Goal: Information Seeking & Learning: Check status

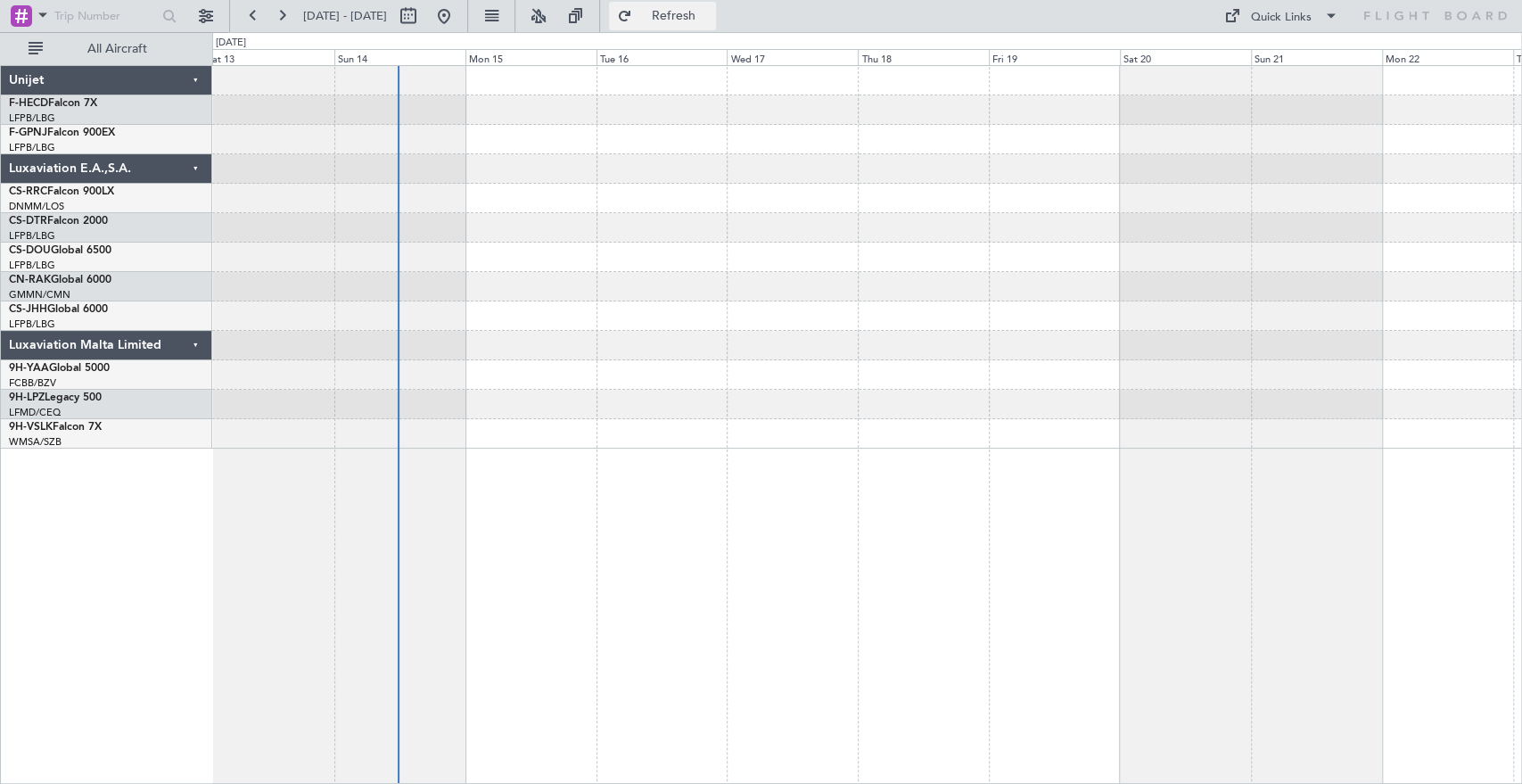
click at [703, 20] on span "Refresh" at bounding box center [672, 15] width 74 height 13
click at [711, 13] on span "Refresh" at bounding box center [672, 15] width 74 height 13
click at [458, 19] on button at bounding box center [444, 16] width 29 height 29
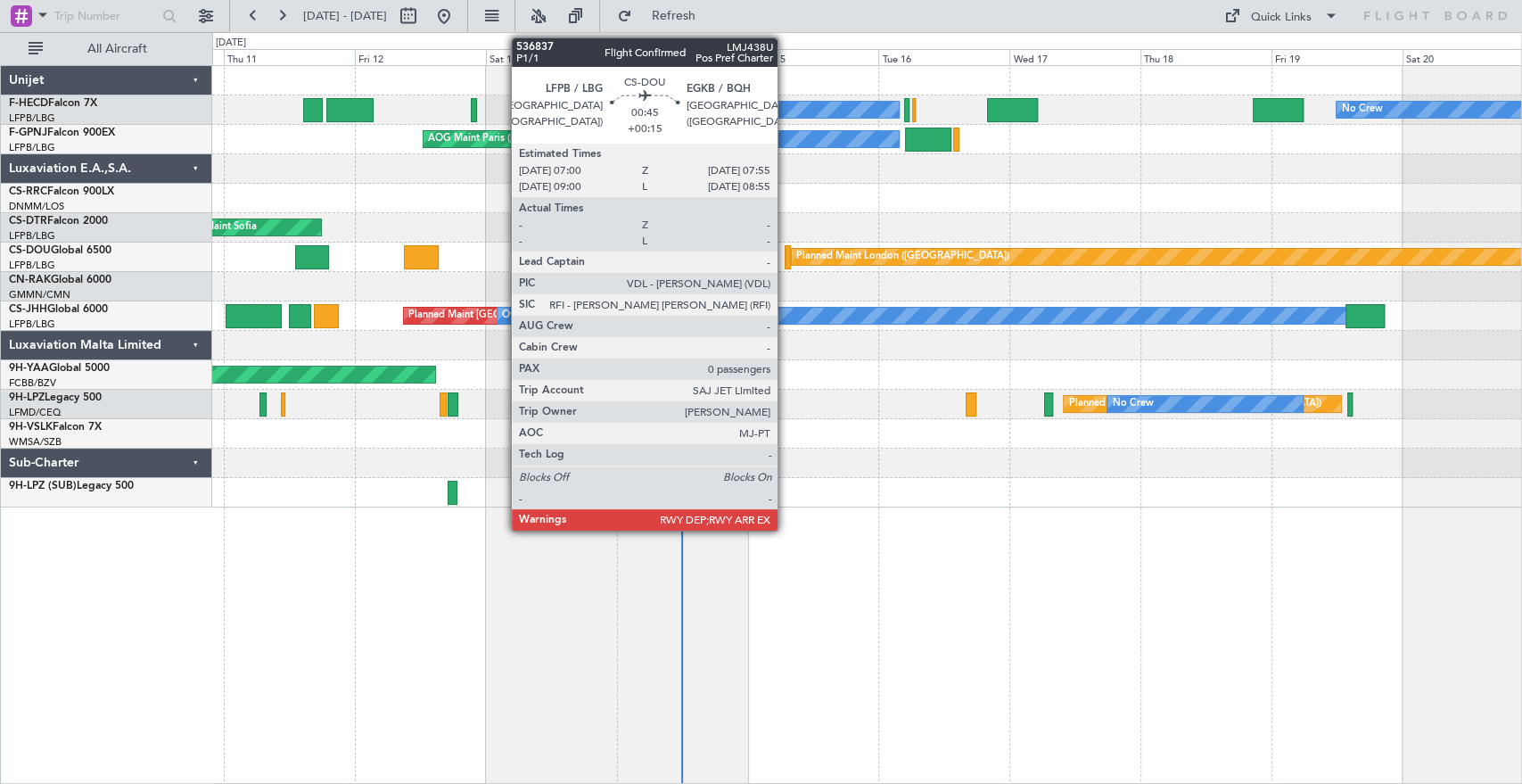
click at [785, 255] on div at bounding box center [787, 257] width 6 height 24
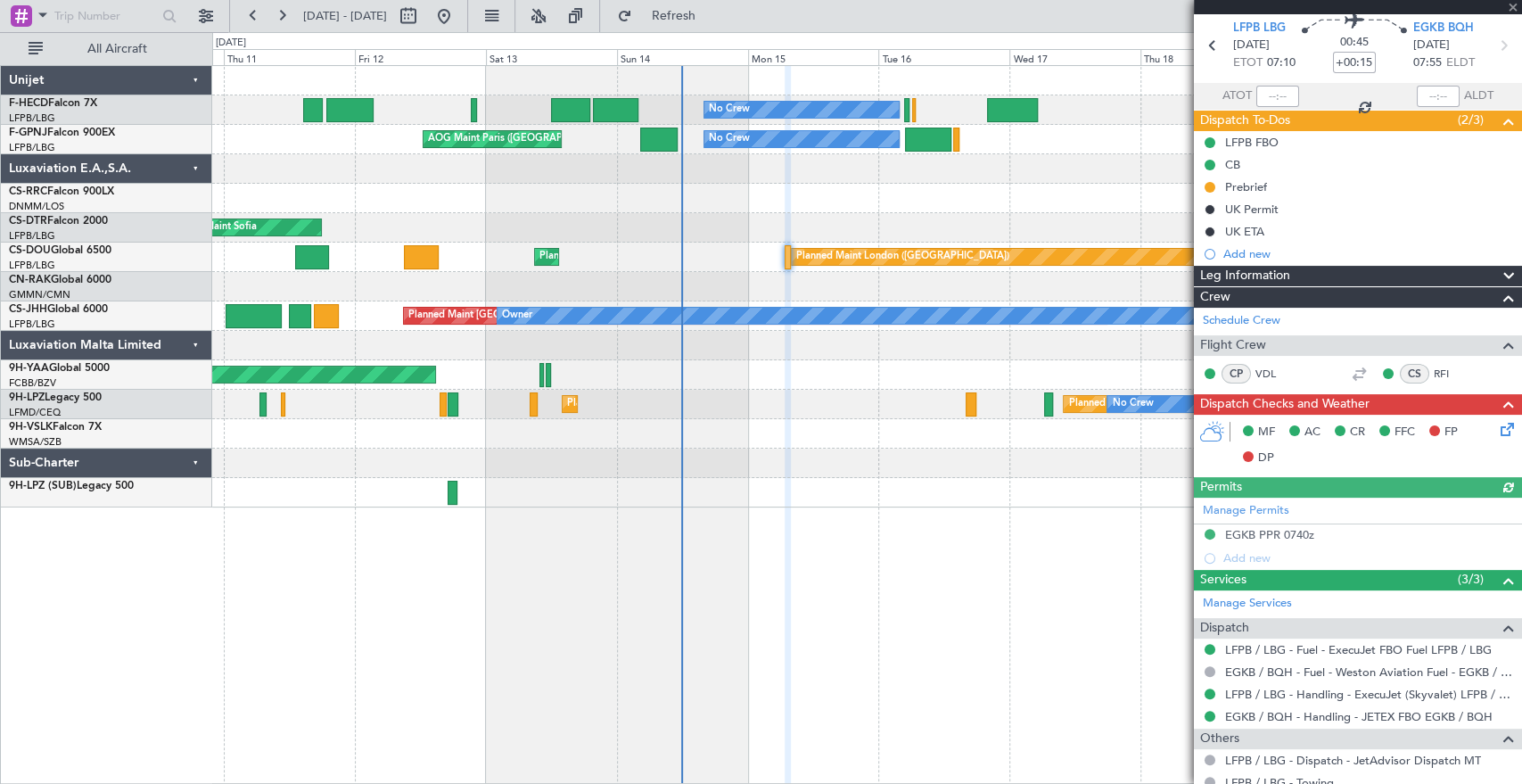
scroll to position [122, 0]
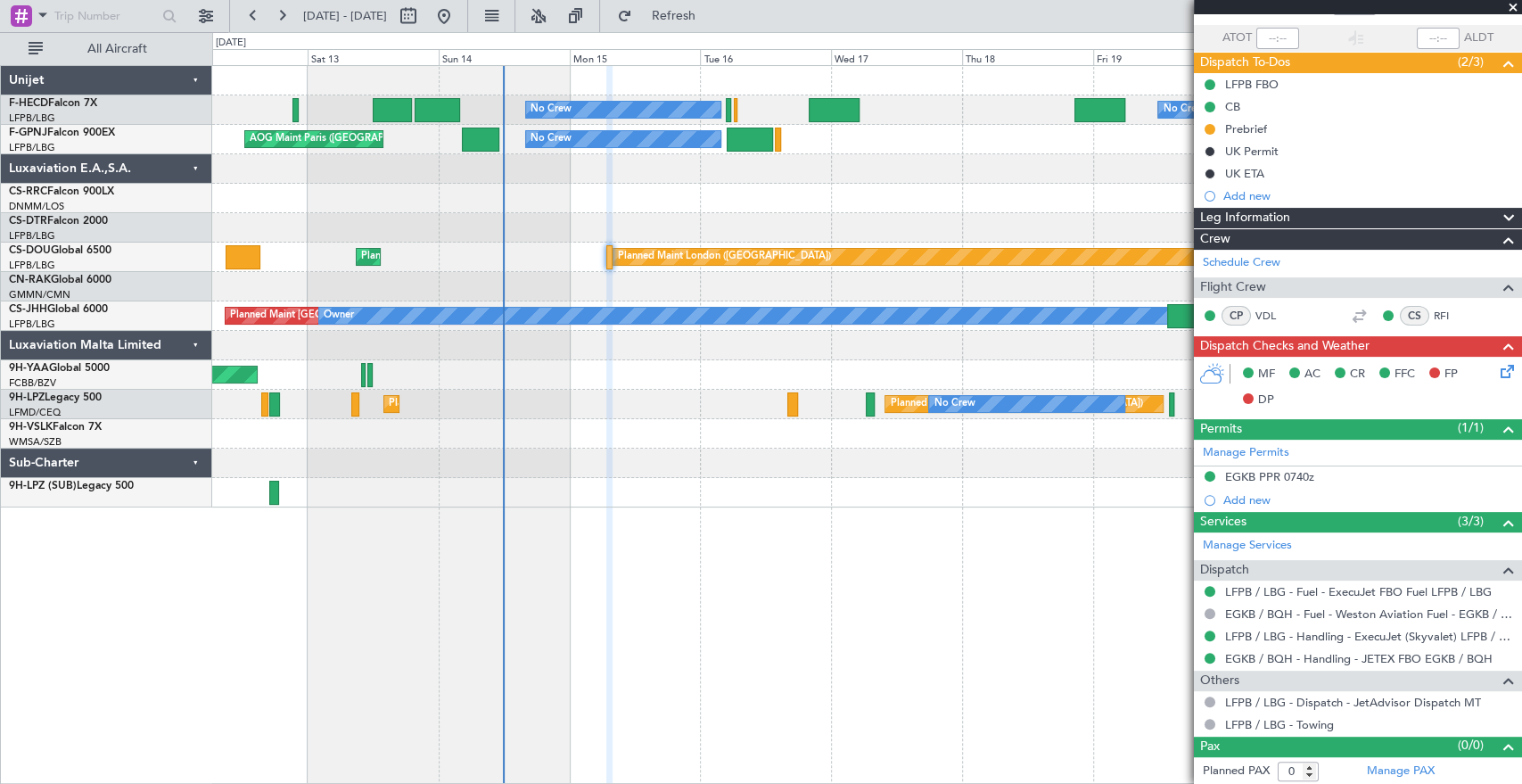
click at [610, 431] on div "No Crew No Crew Planned Maint [GEOGRAPHIC_DATA] ([GEOGRAPHIC_DATA]) No Crew AOG…" at bounding box center [866, 286] width 1309 height 441
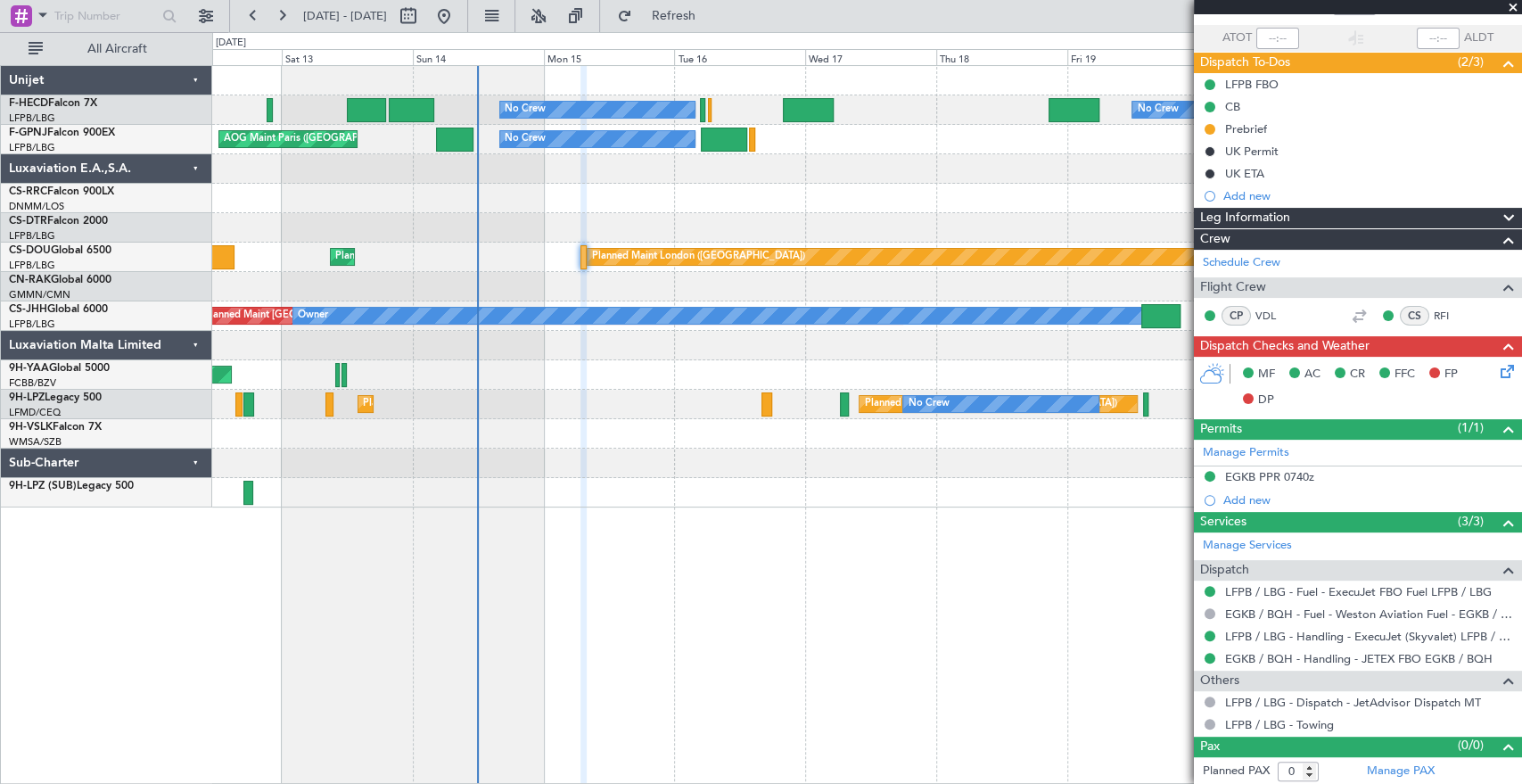
click at [584, 430] on div at bounding box center [866, 433] width 1309 height 29
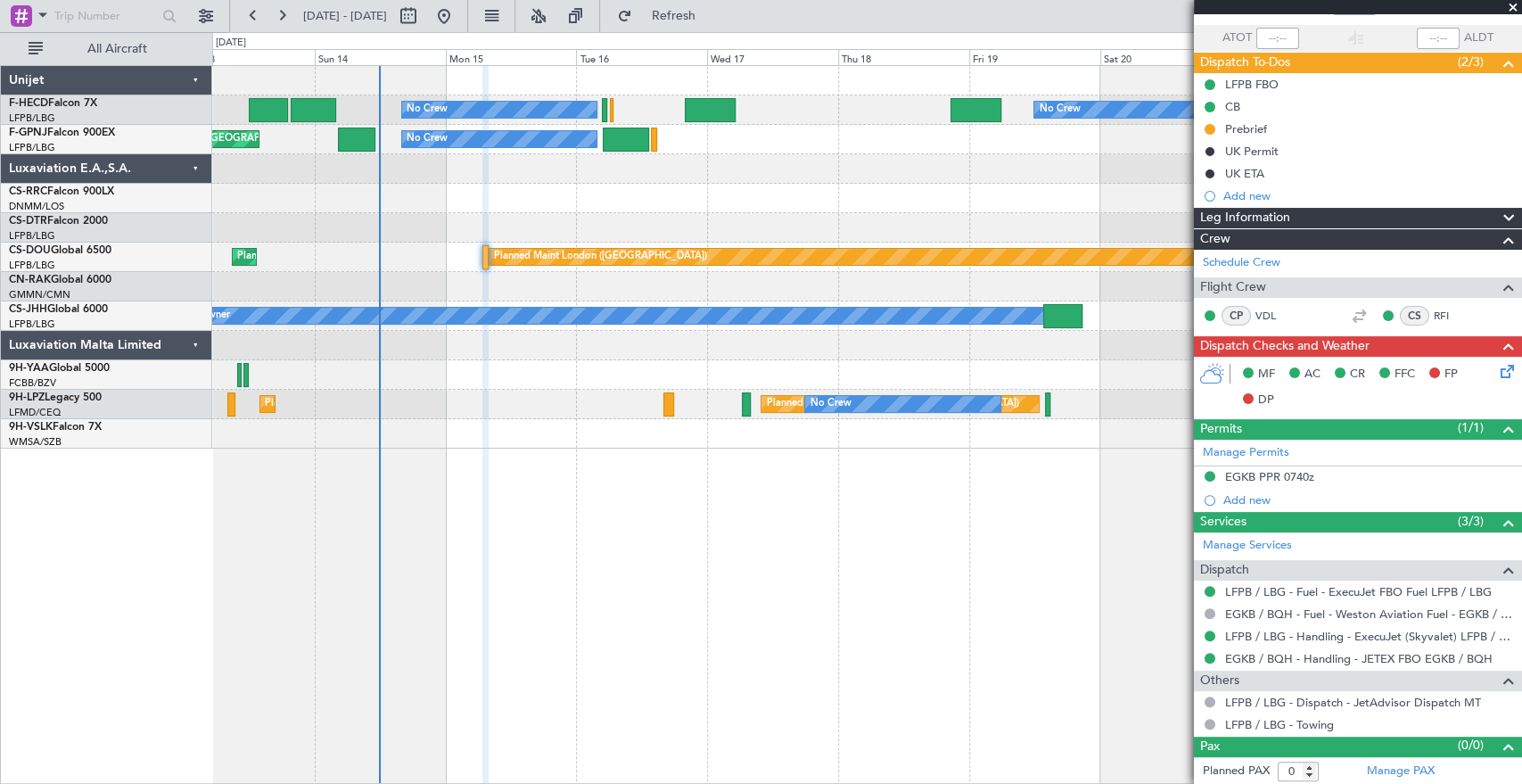
click at [720, 184] on div "No Crew No Crew No Crew Planned Maint [GEOGRAPHIC_DATA] ([GEOGRAPHIC_DATA]) No …" at bounding box center [866, 257] width 1309 height 383
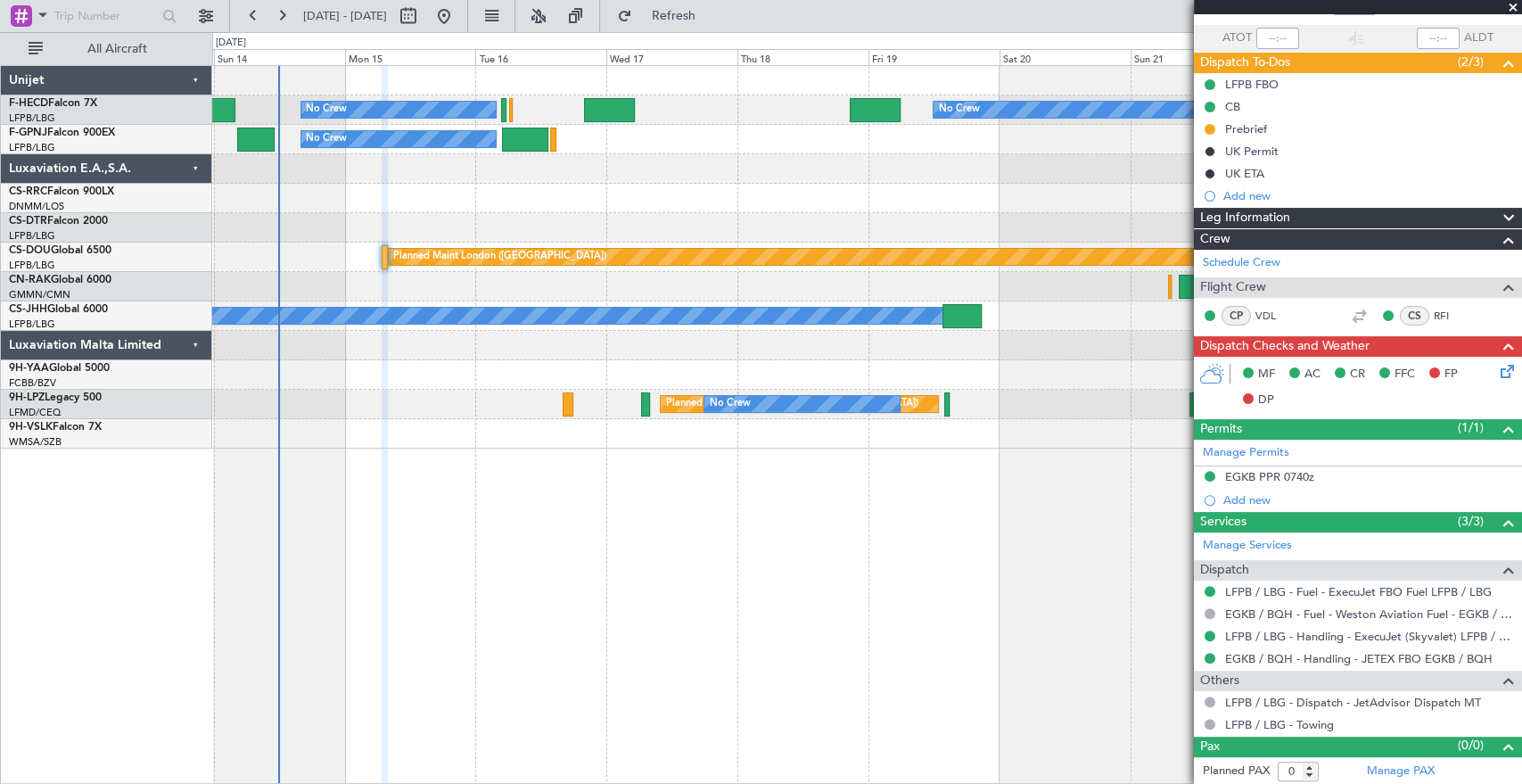
click at [581, 185] on div "No Crew No Crew No Crew Planned Maint [GEOGRAPHIC_DATA] ([GEOGRAPHIC_DATA]) No …" at bounding box center [866, 257] width 1309 height 383
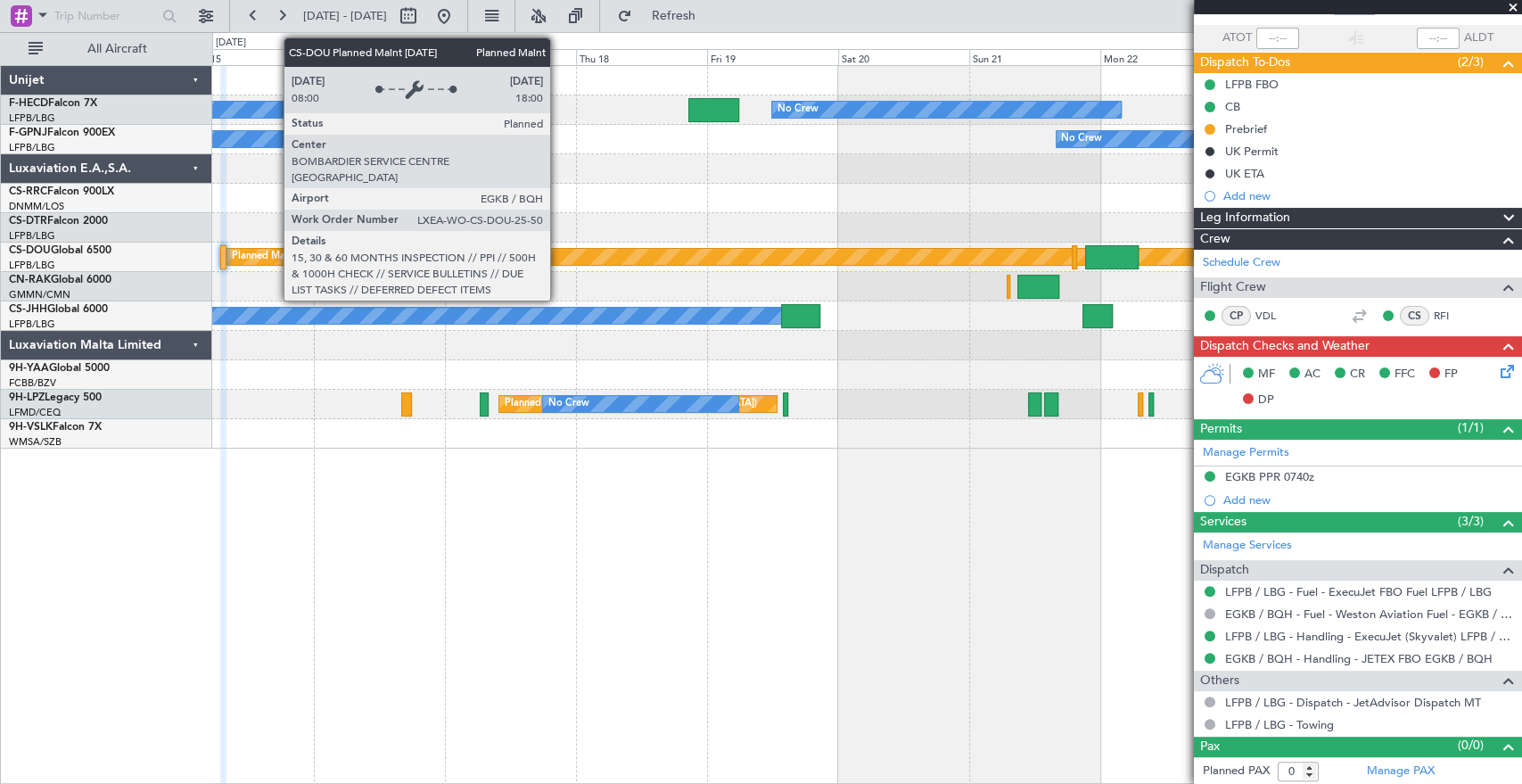
click at [1071, 254] on div "Planned Maint London (Biggin Hill)" at bounding box center [1529, 256] width 2603 height 16
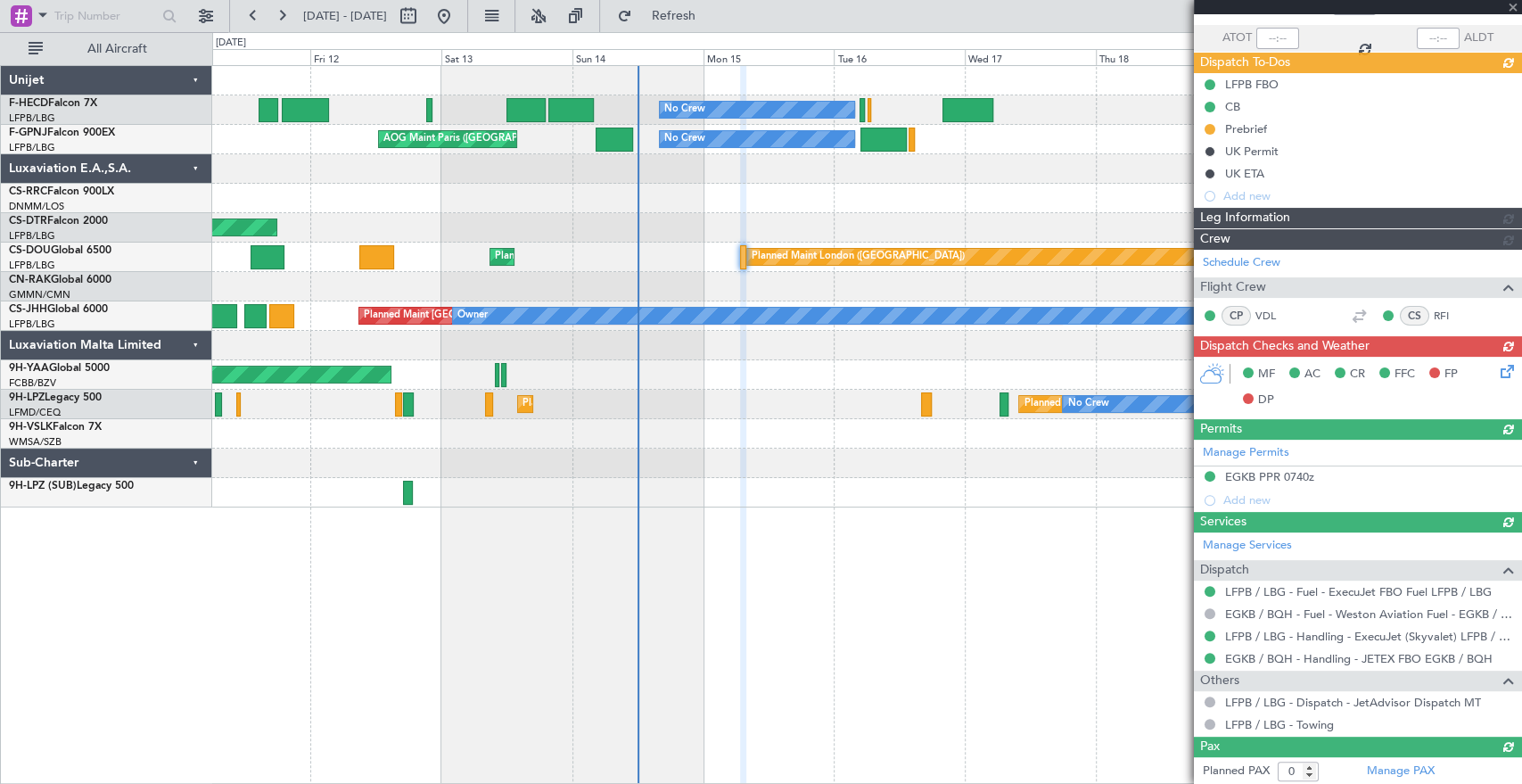
click at [710, 143] on div "No Crew No Crew Planned Maint Paris (Le Bourget) No Crew AOG Maint Paris (Le Bo…" at bounding box center [866, 286] width 1309 height 441
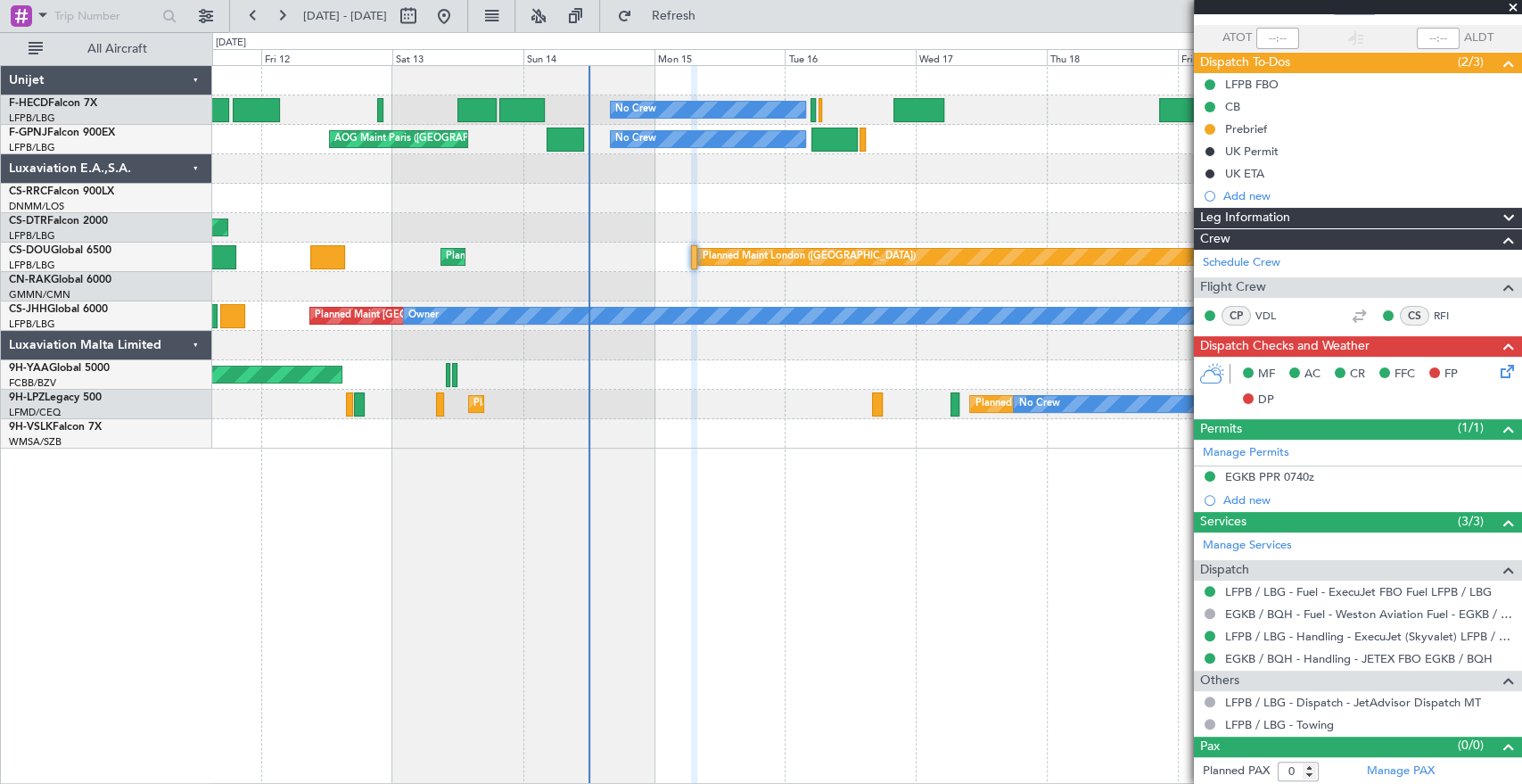
click at [968, 161] on div "No Crew No Crew Planned Maint Paris (Le Bourget) No Crew AOG Maint Paris (Le Bo…" at bounding box center [866, 257] width 1309 height 383
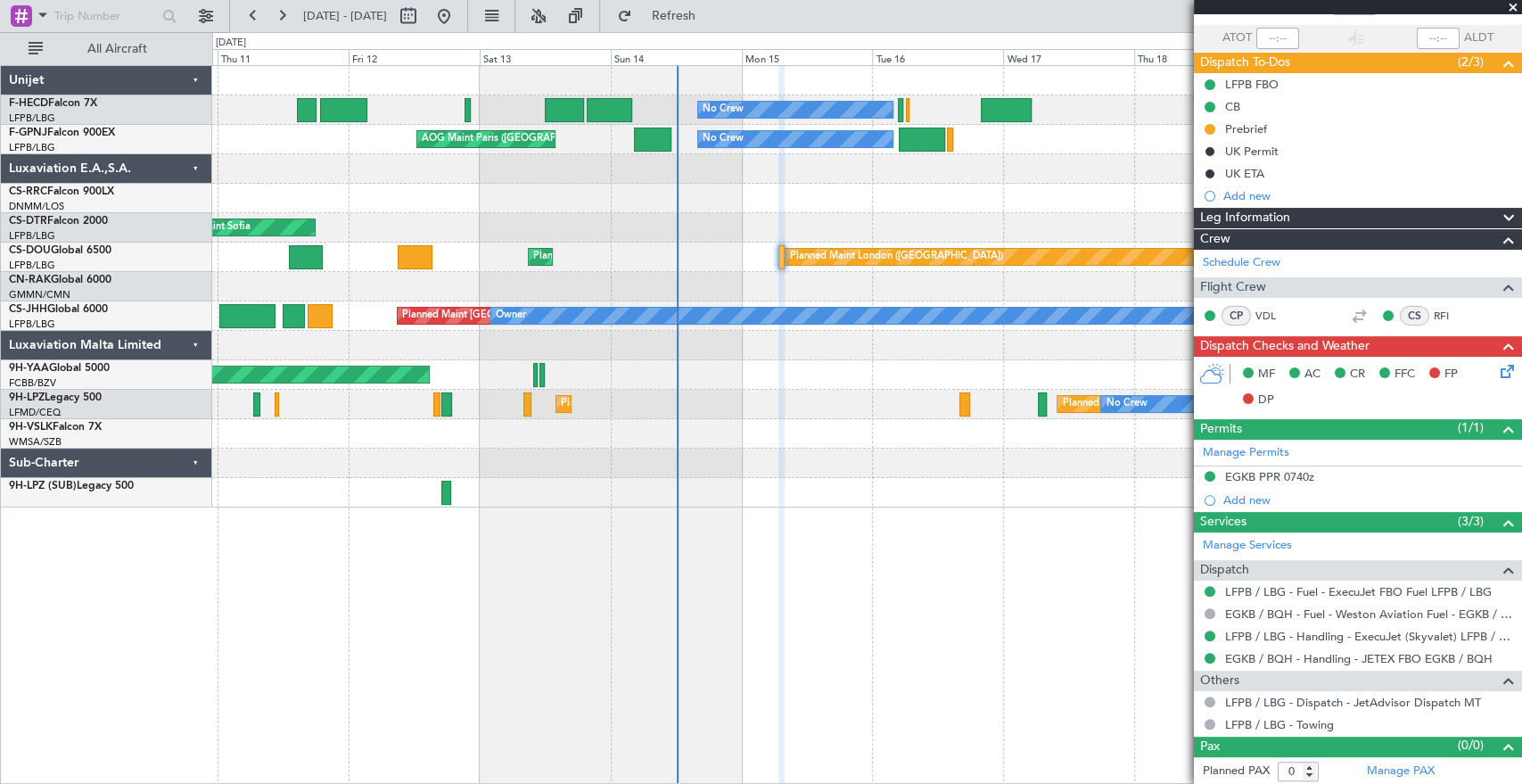
click at [914, 218] on div "AOG Maint Sofia Planned Maint Mugla (Dalaman)" at bounding box center [866, 227] width 1309 height 29
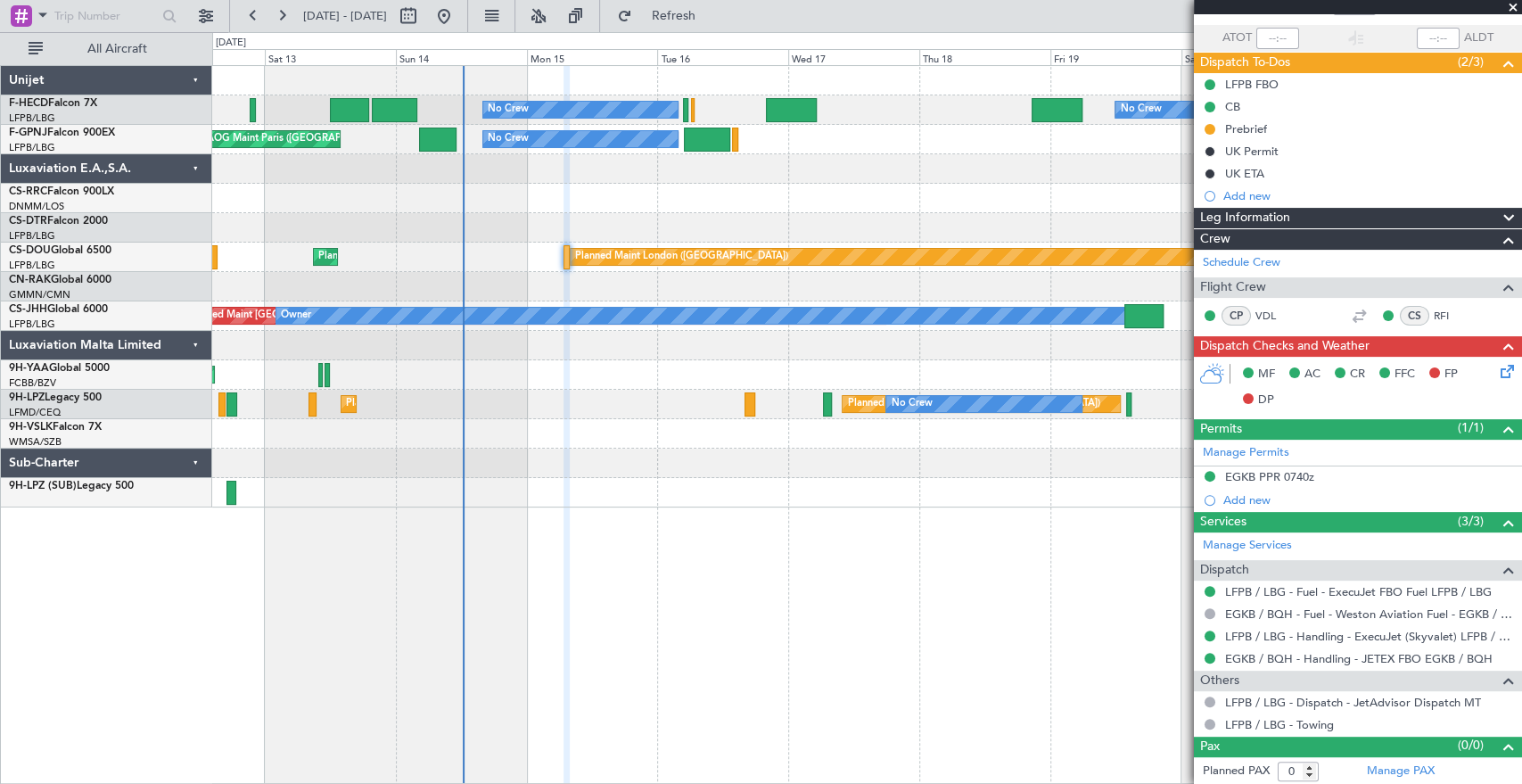
click at [419, 163] on div "No Crew No Crew Planned Maint Paris (Le Bourget) AOG Maint Paris (Le Bourget) N…" at bounding box center [866, 286] width 1309 height 441
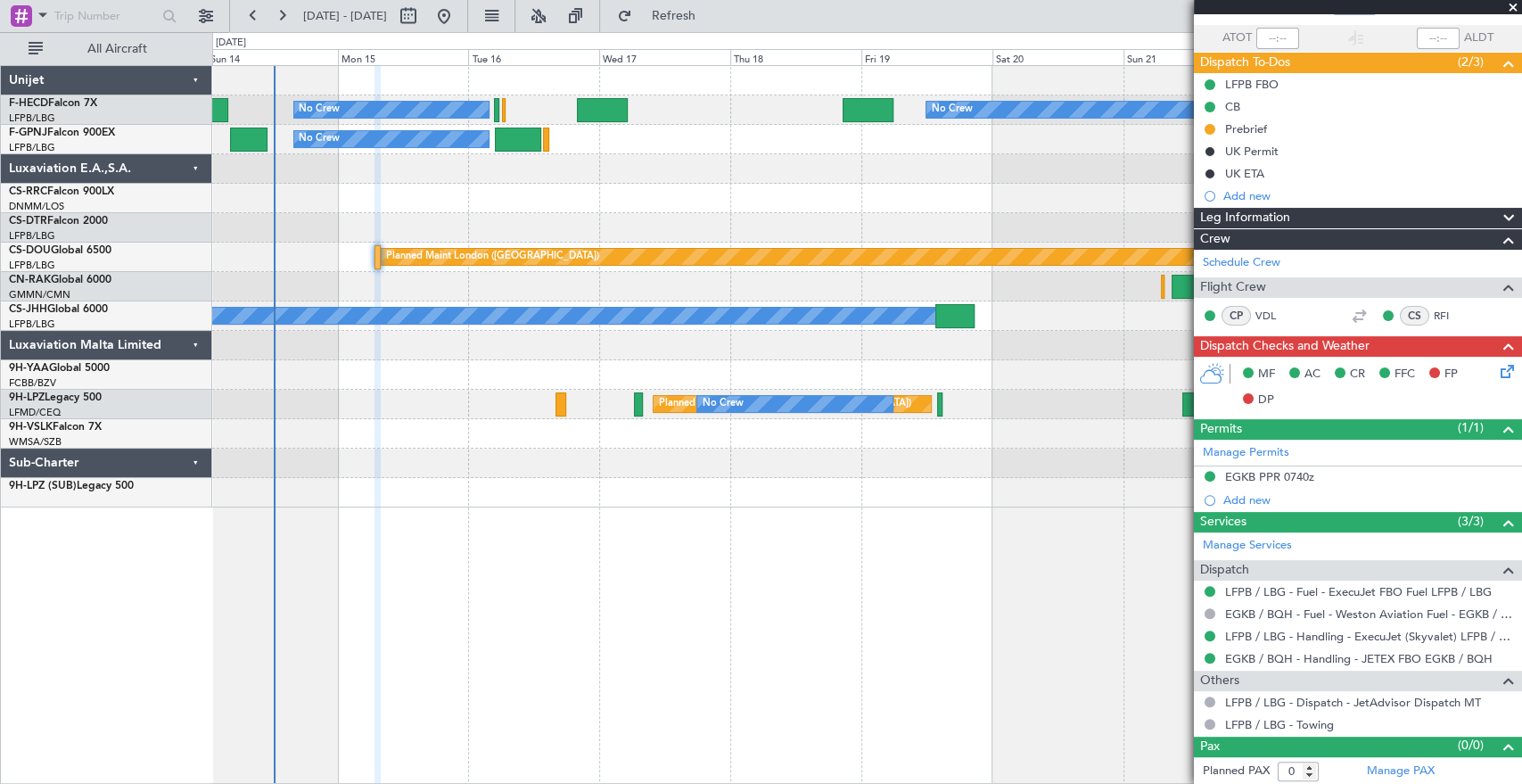
click at [531, 177] on div at bounding box center [866, 169] width 1309 height 29
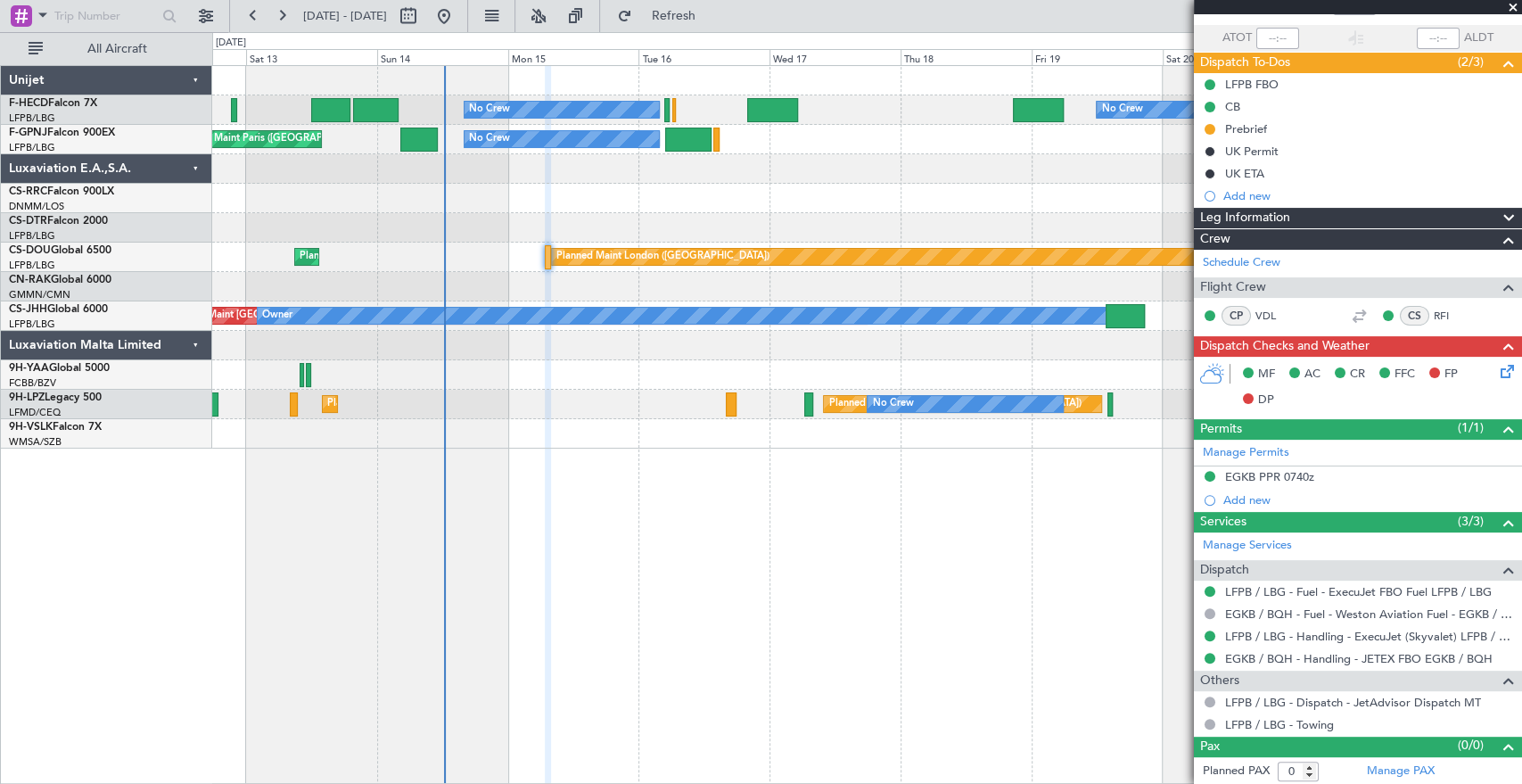
click at [556, 199] on div "Planned Maint Paris (Le Bourget)" at bounding box center [866, 198] width 1309 height 29
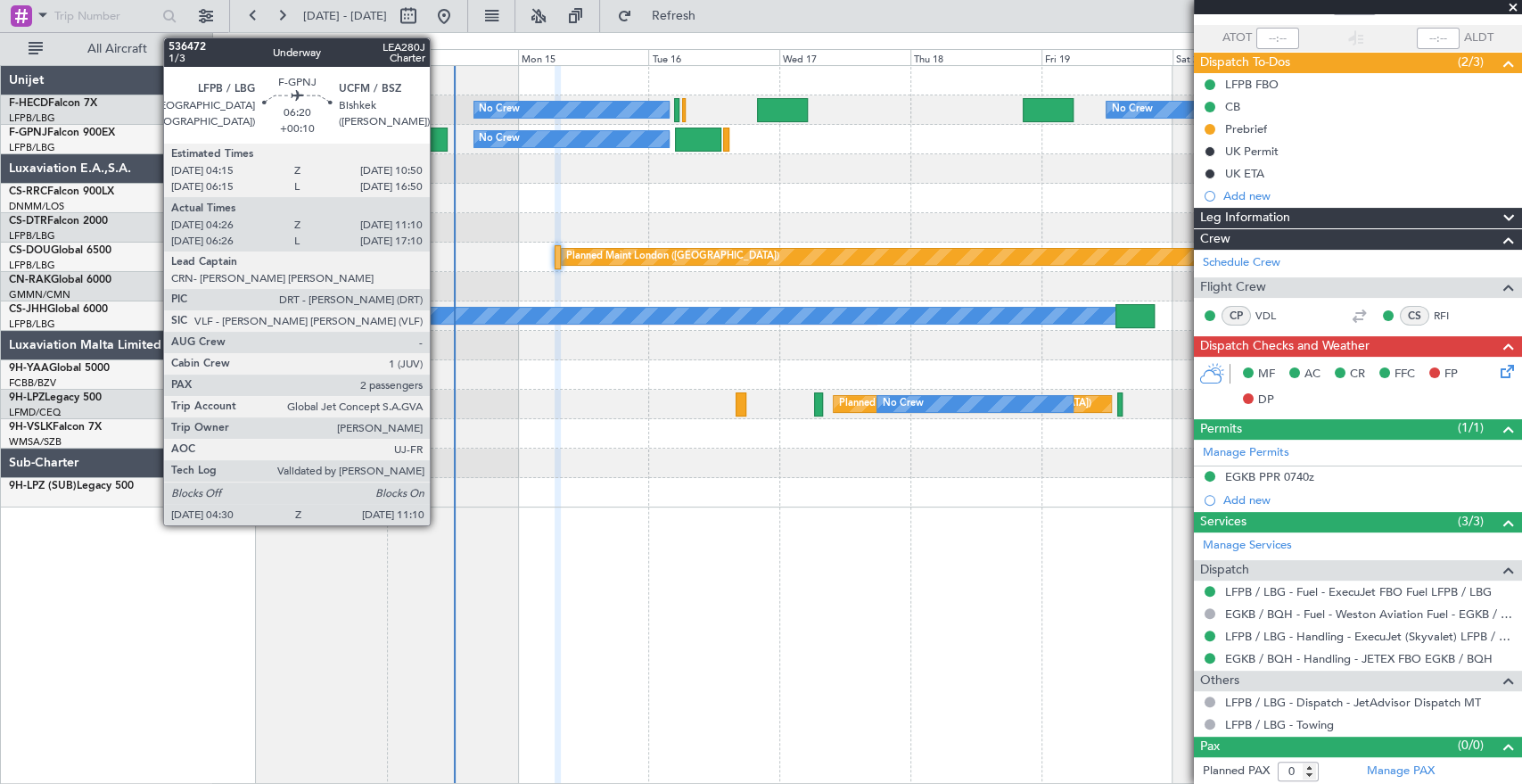
click at [438, 138] on div at bounding box center [428, 139] width 37 height 24
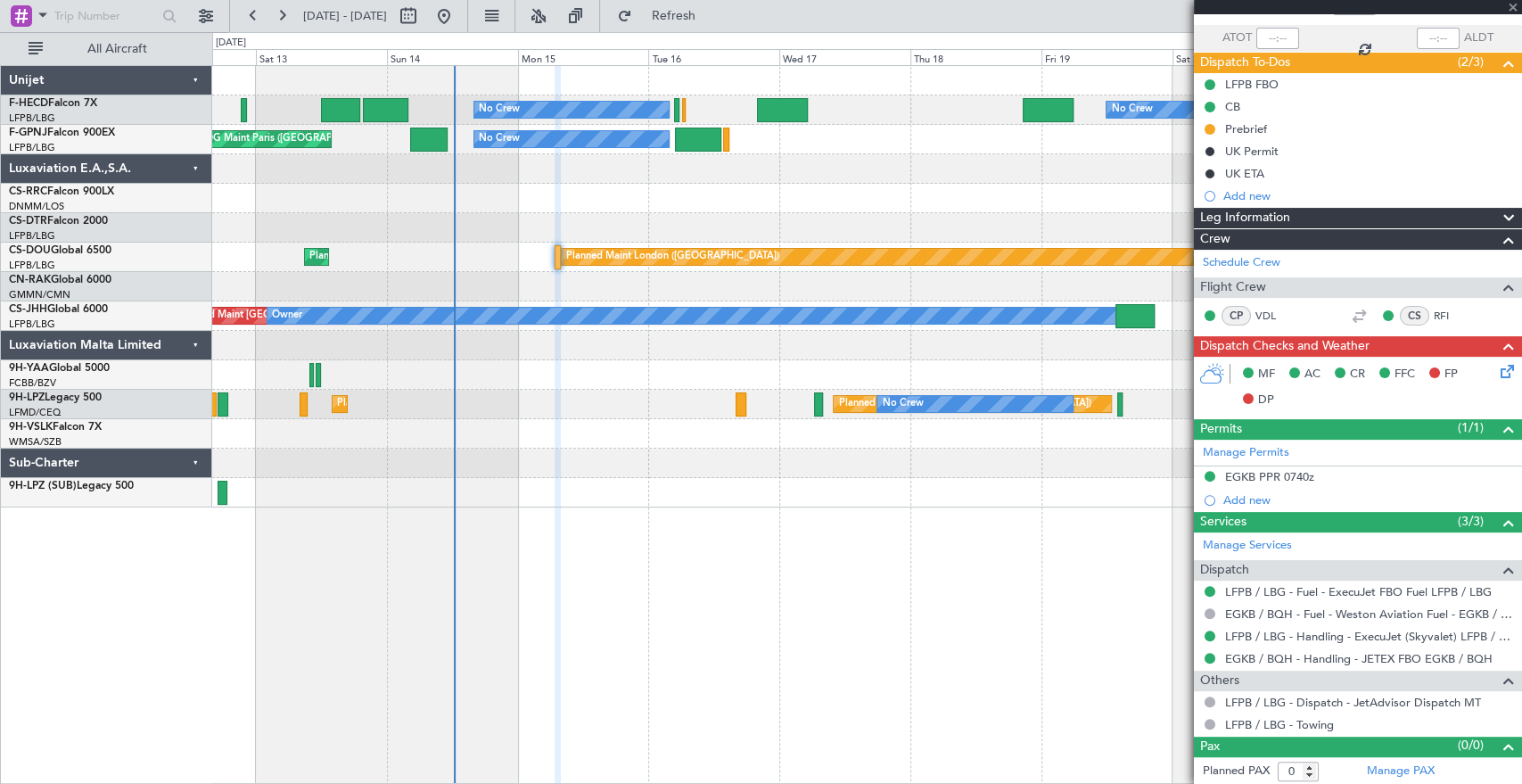
type input "+00:10"
type input "04:36"
type input "11:05"
type input "2"
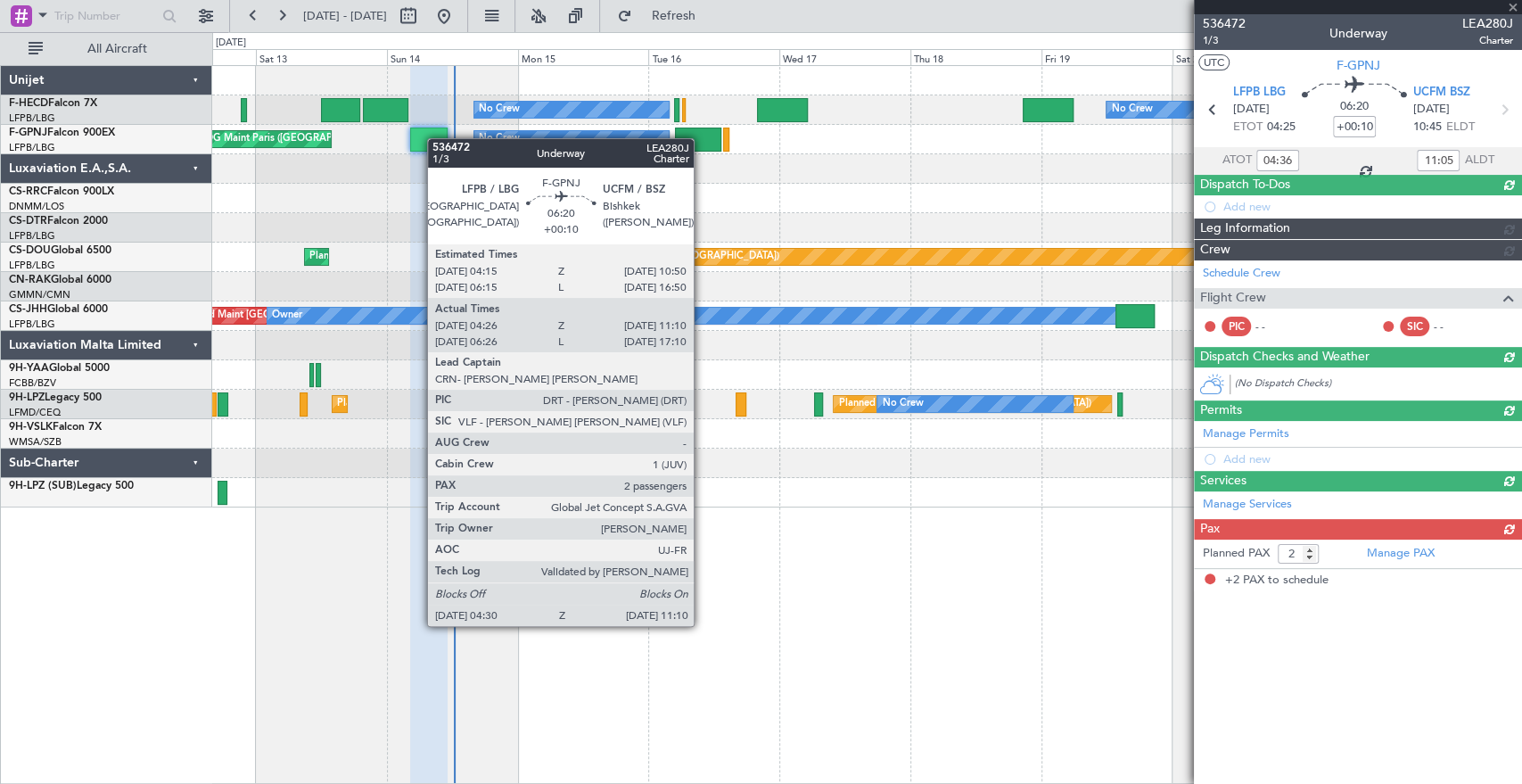
scroll to position [0, 0]
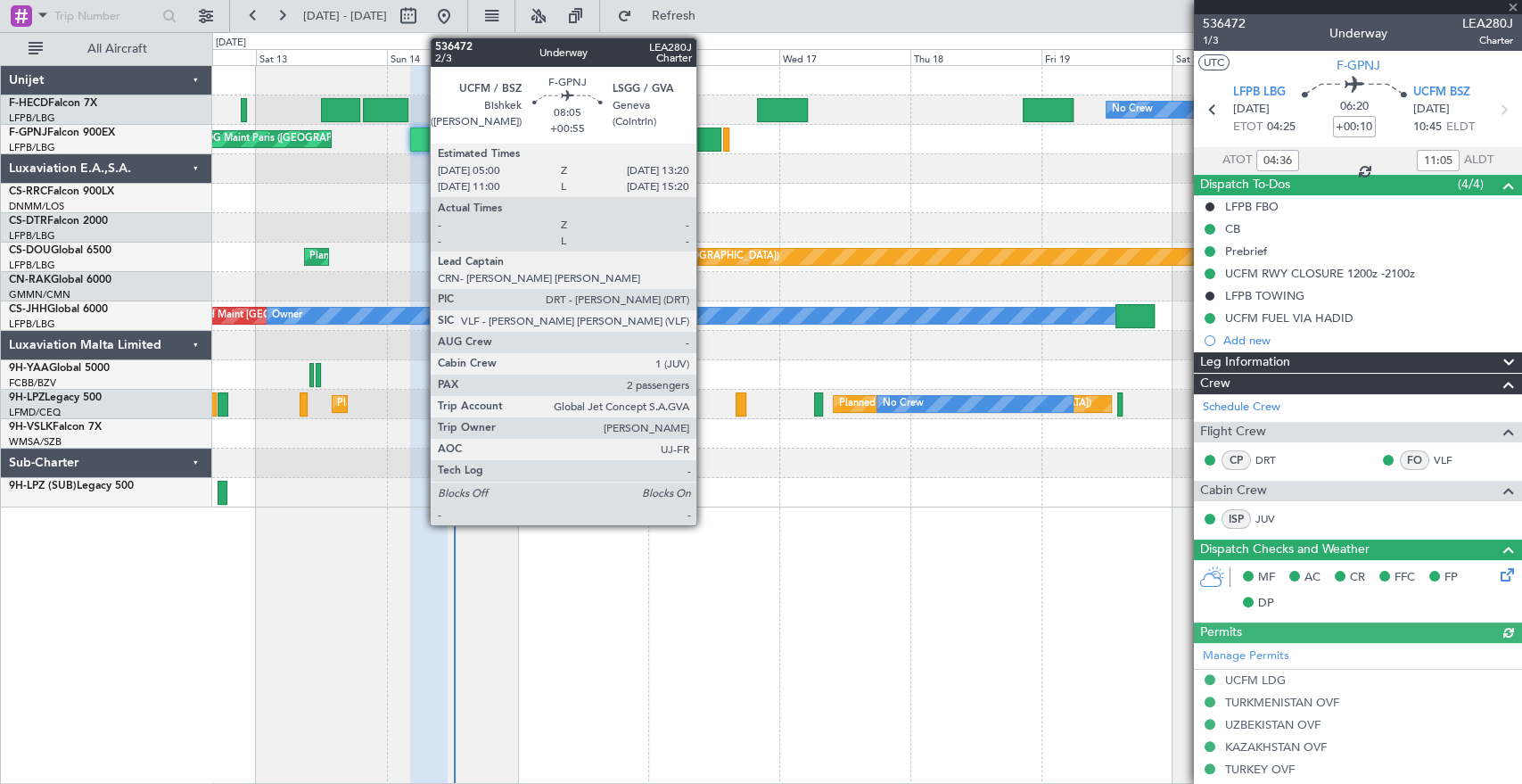
click at [705, 142] on div at bounding box center [697, 139] width 45 height 24
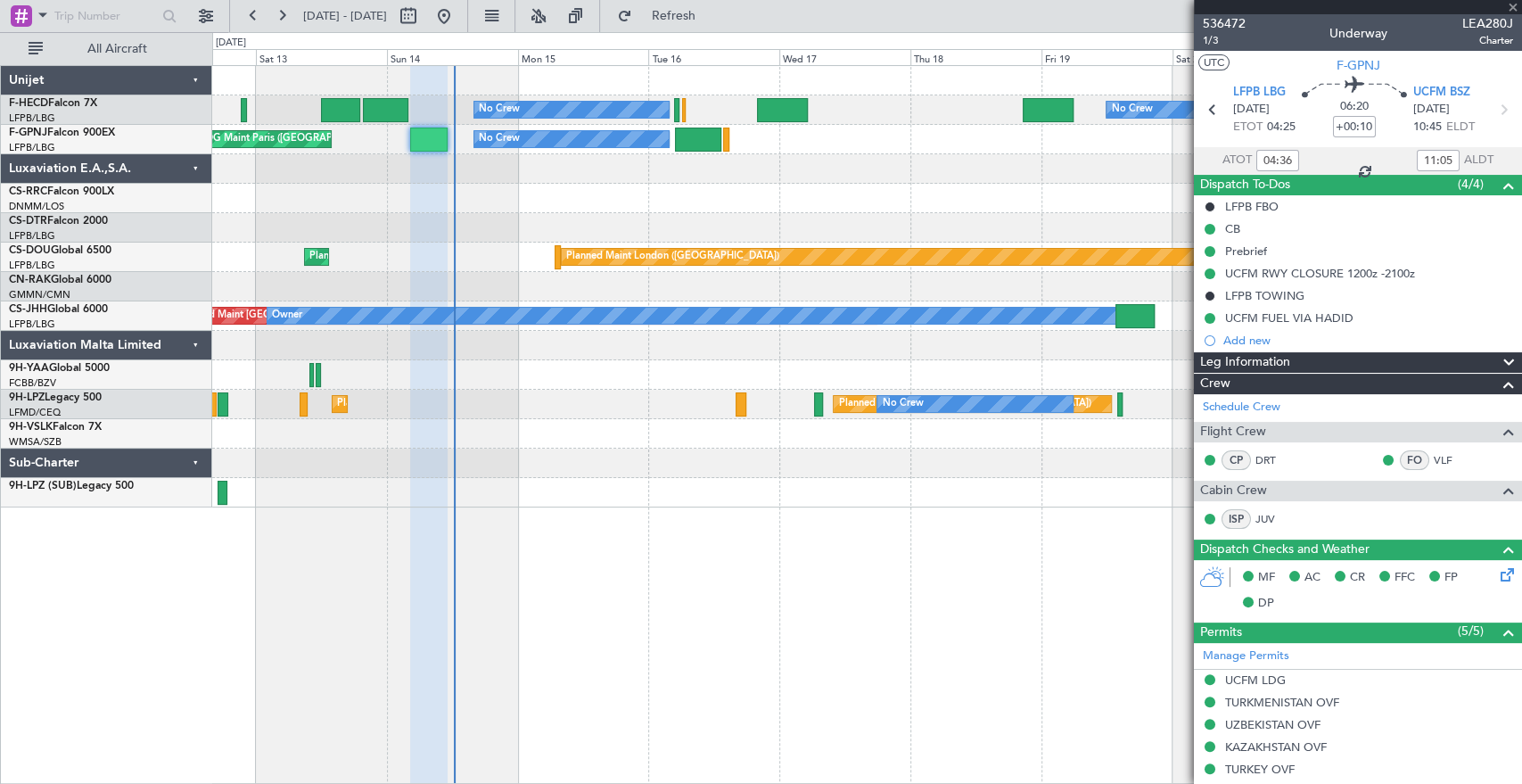
type input "+00:55"
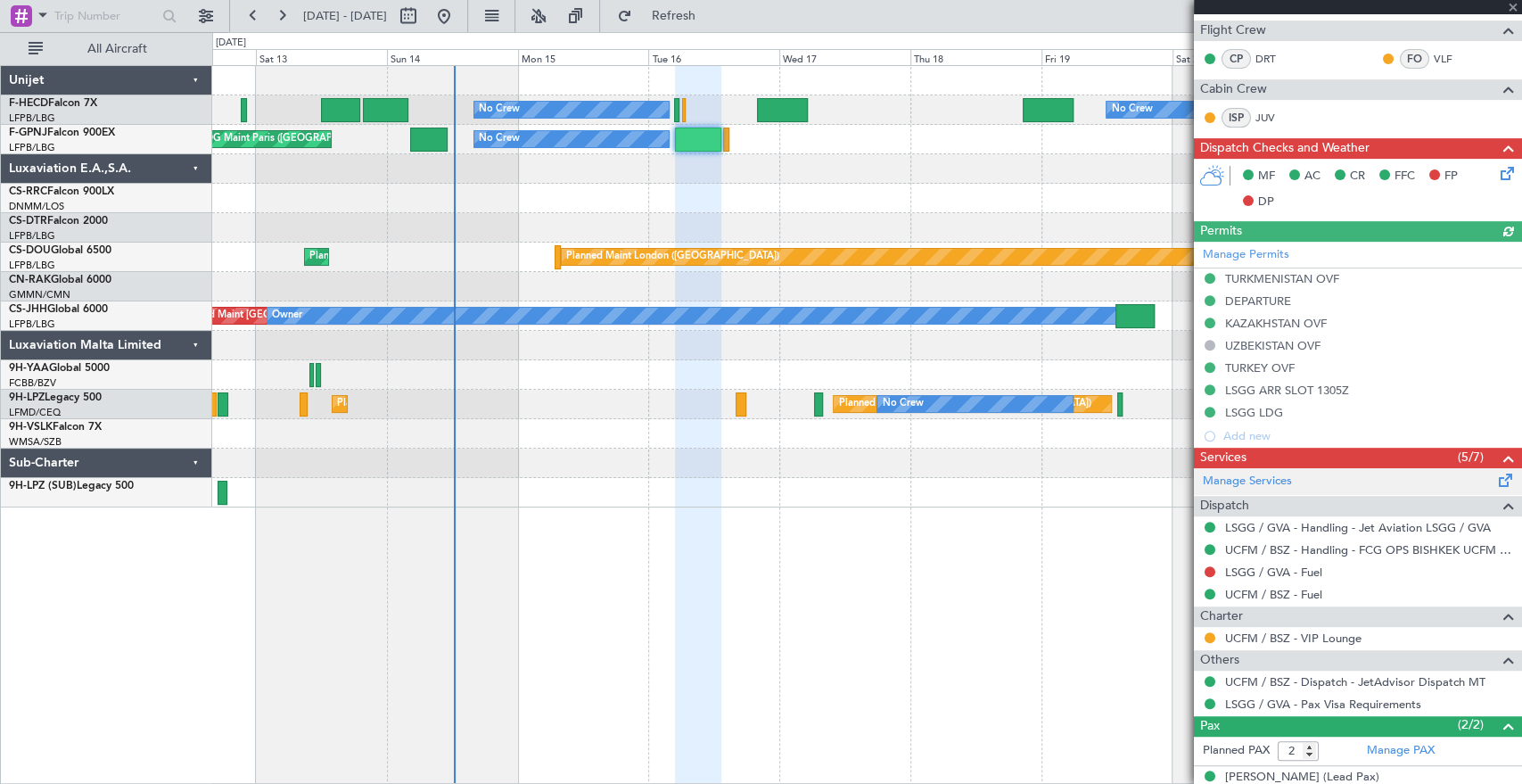
scroll to position [417, 0]
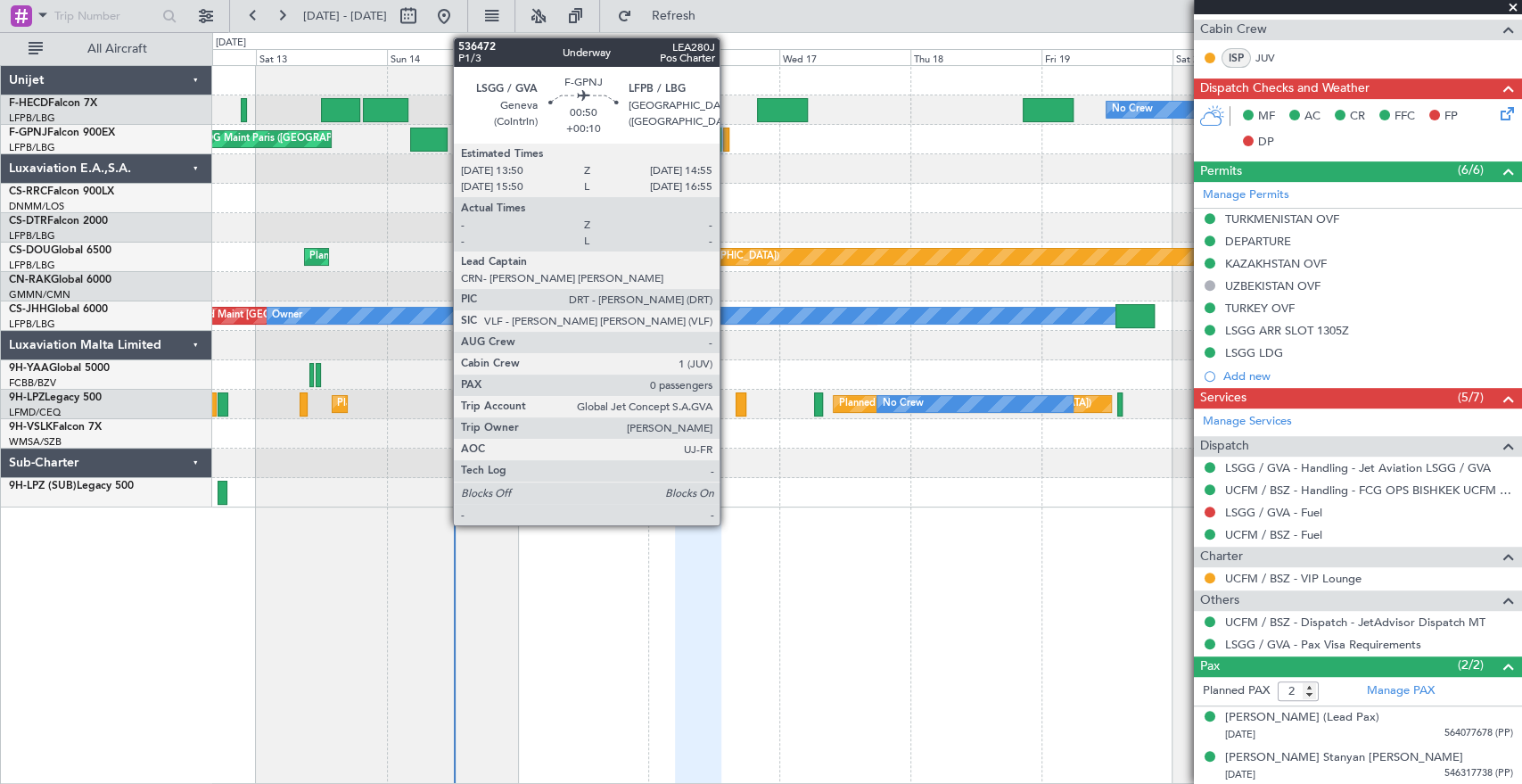
click at [727, 140] on div at bounding box center [726, 139] width 6 height 24
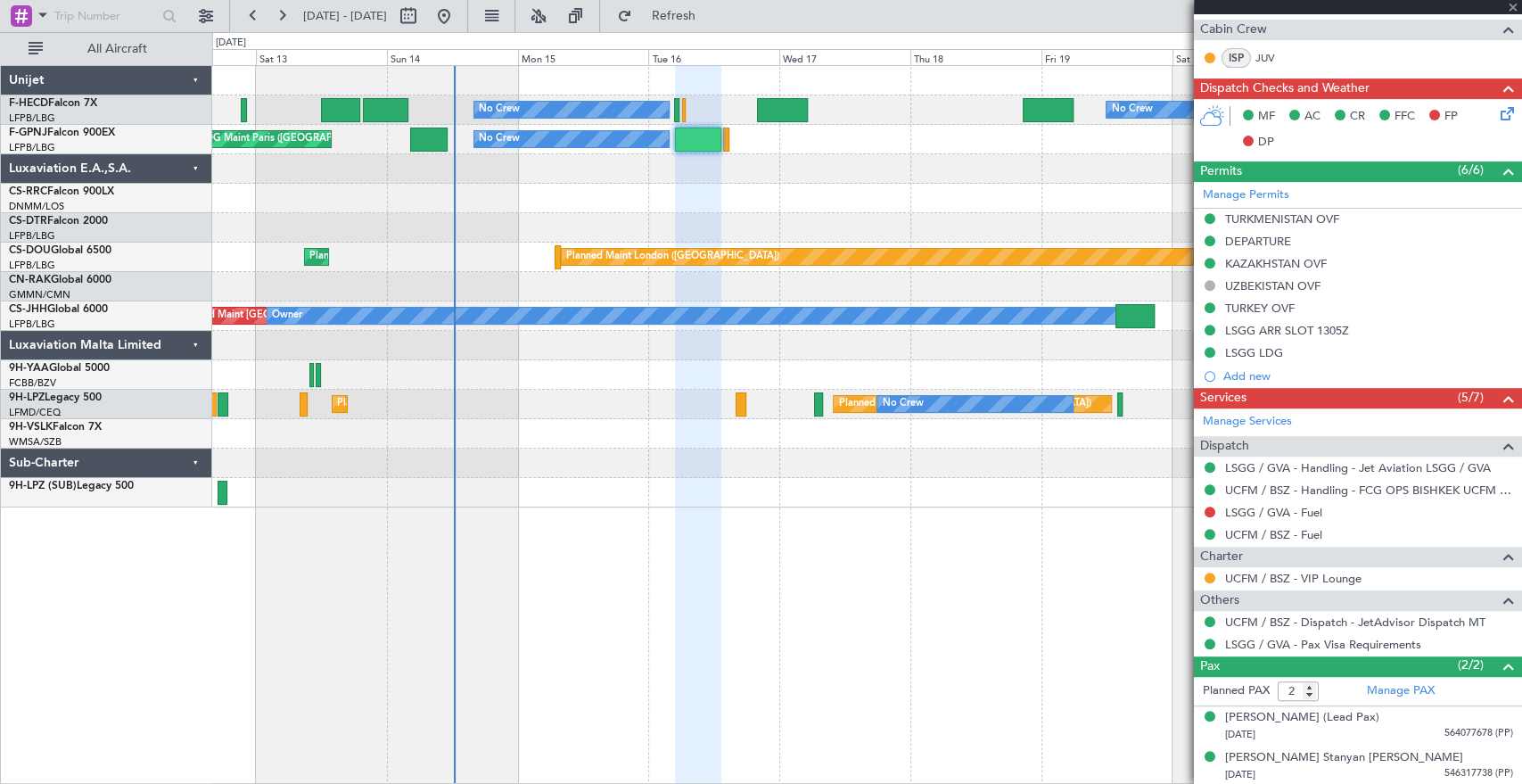
type input "+00:10"
type input "0"
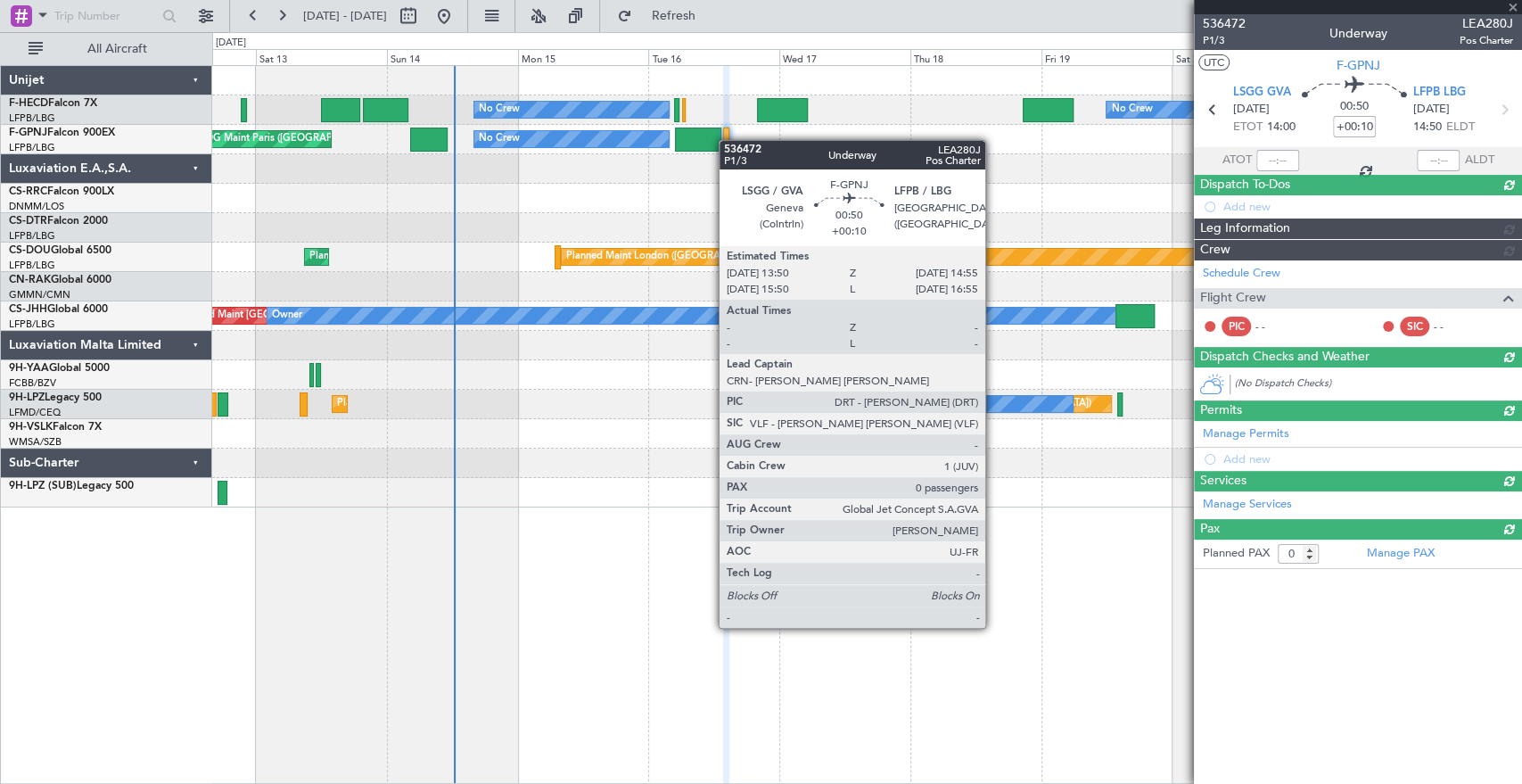
scroll to position [0, 0]
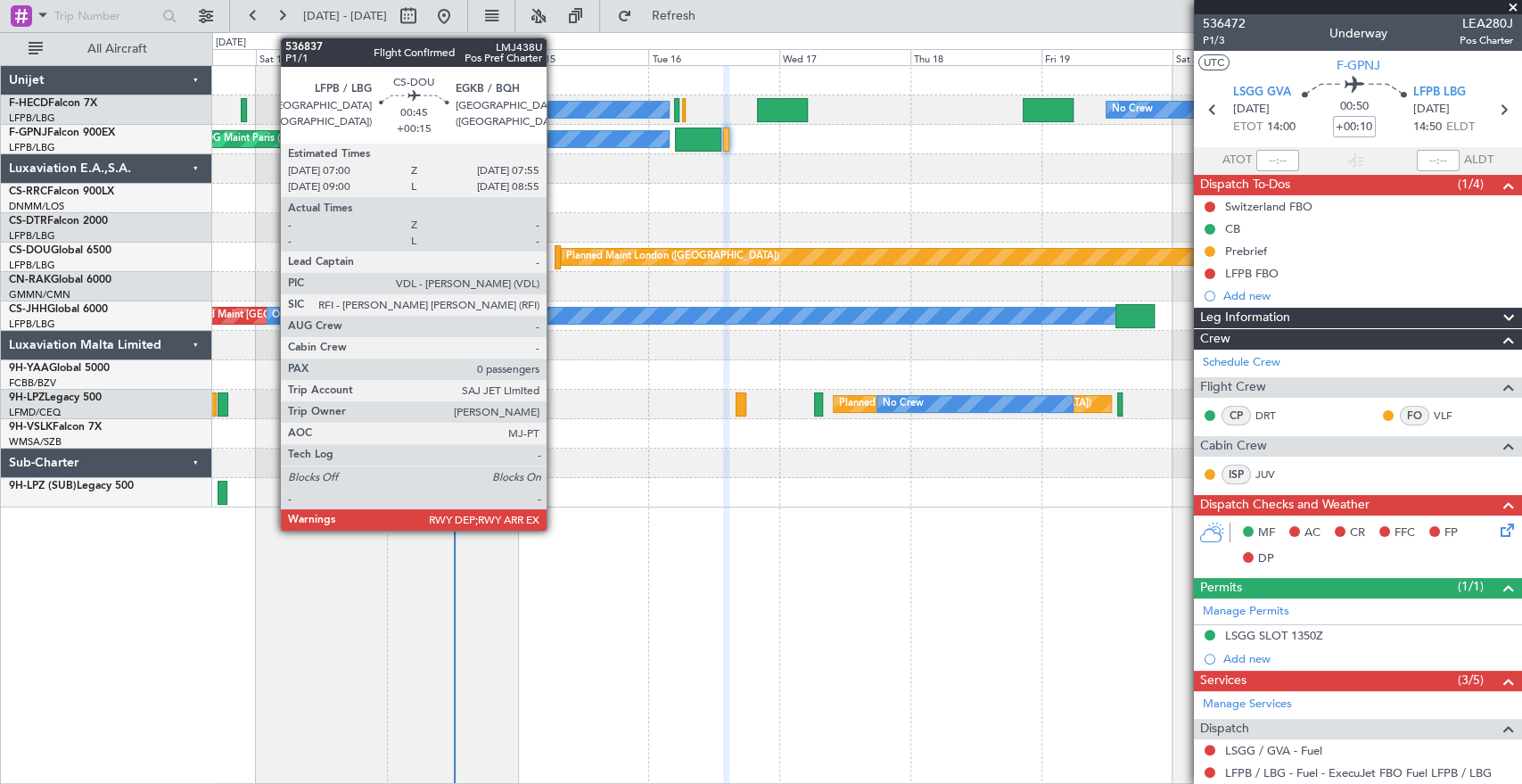
click at [555, 248] on div at bounding box center [558, 257] width 6 height 24
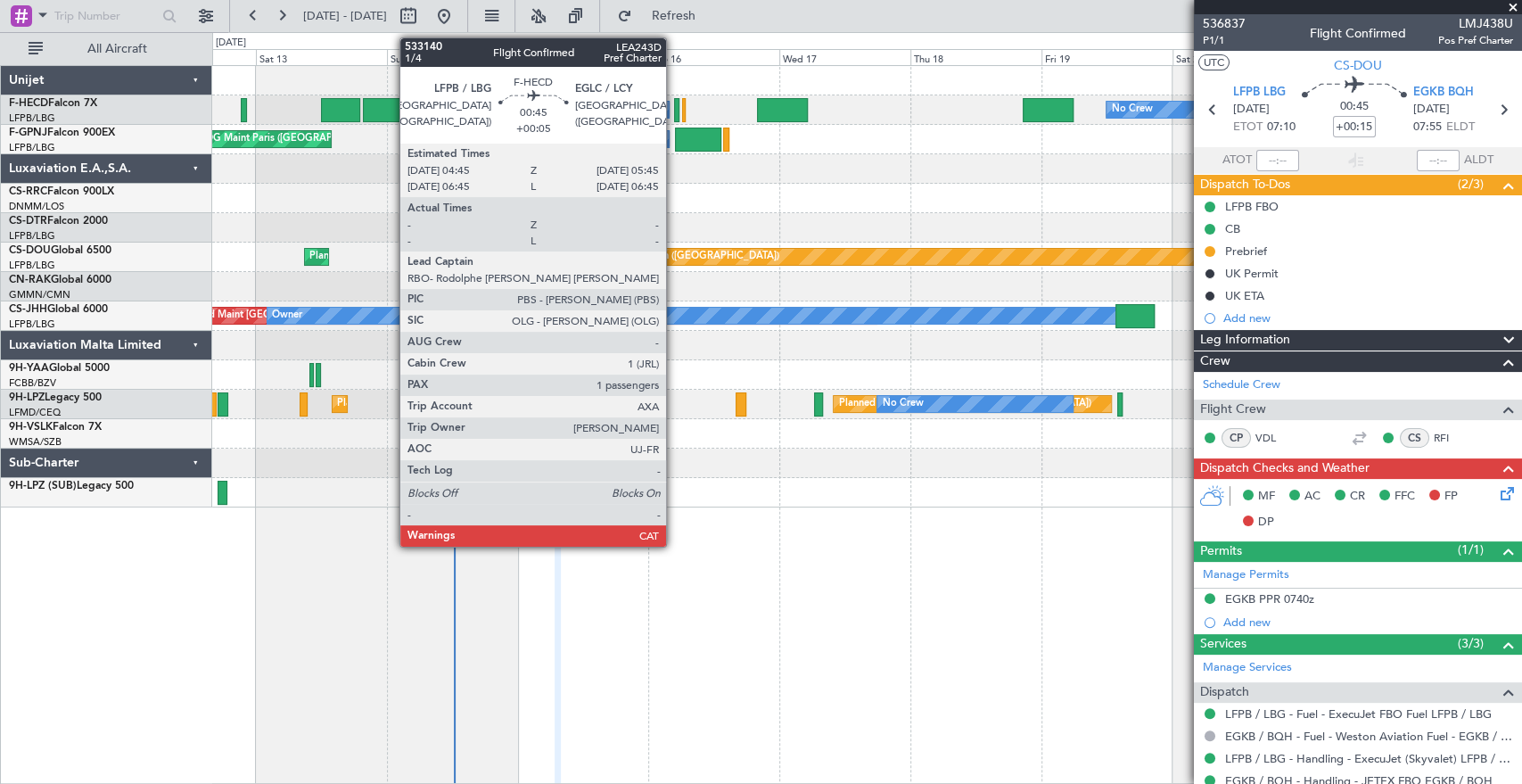
click at [674, 112] on div at bounding box center [677, 109] width 6 height 24
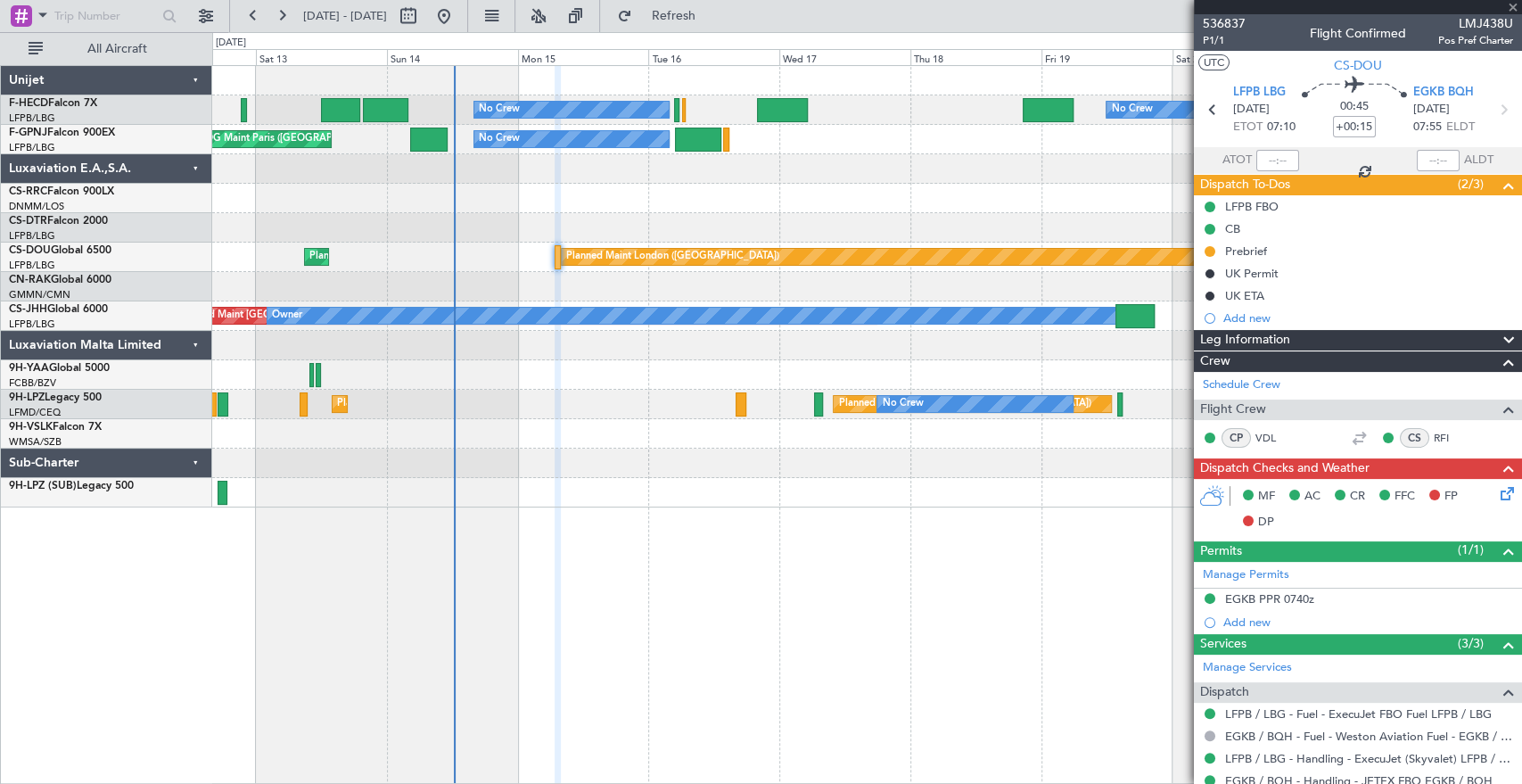
type input "+00:05"
type input "1"
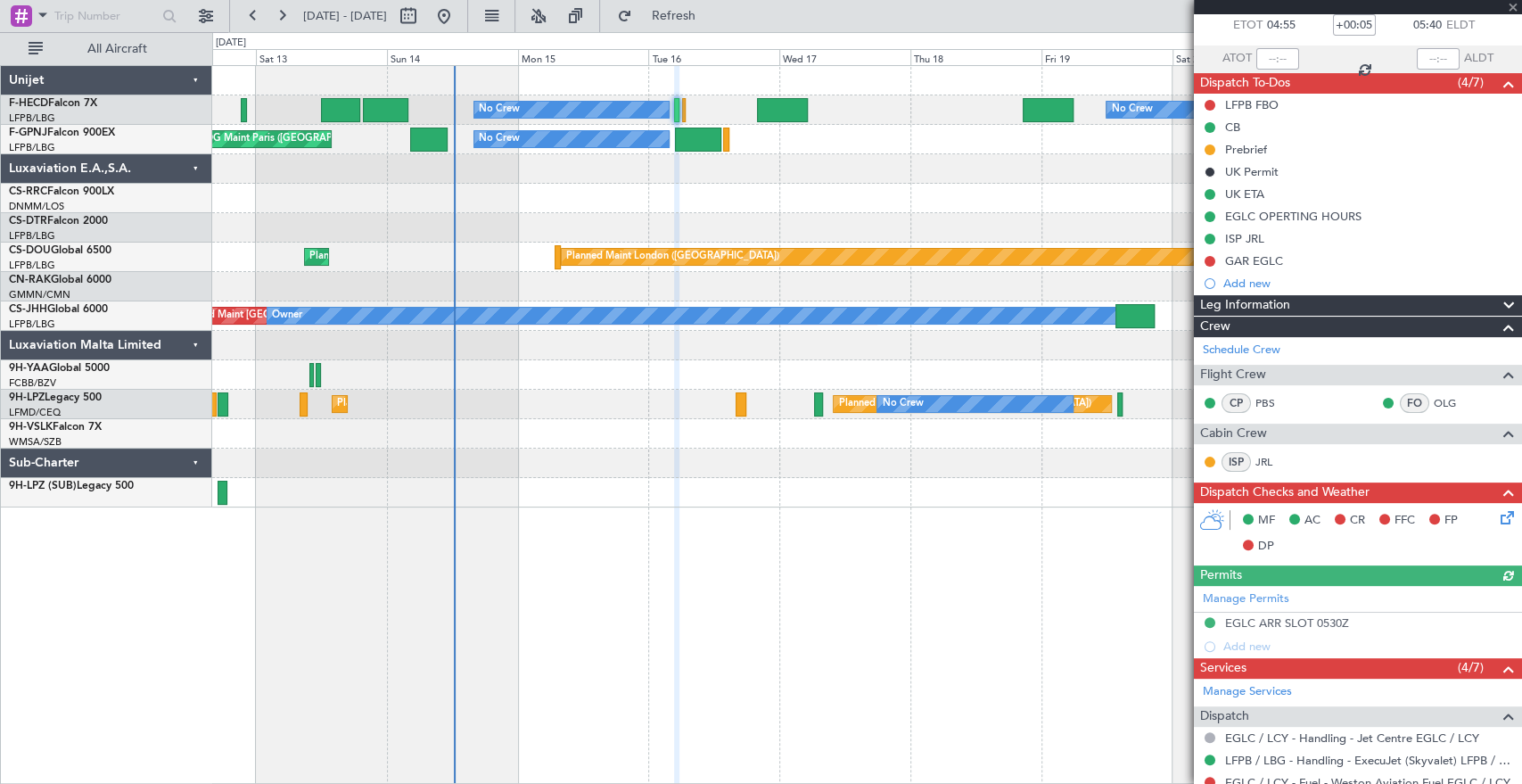
scroll to position [198, 0]
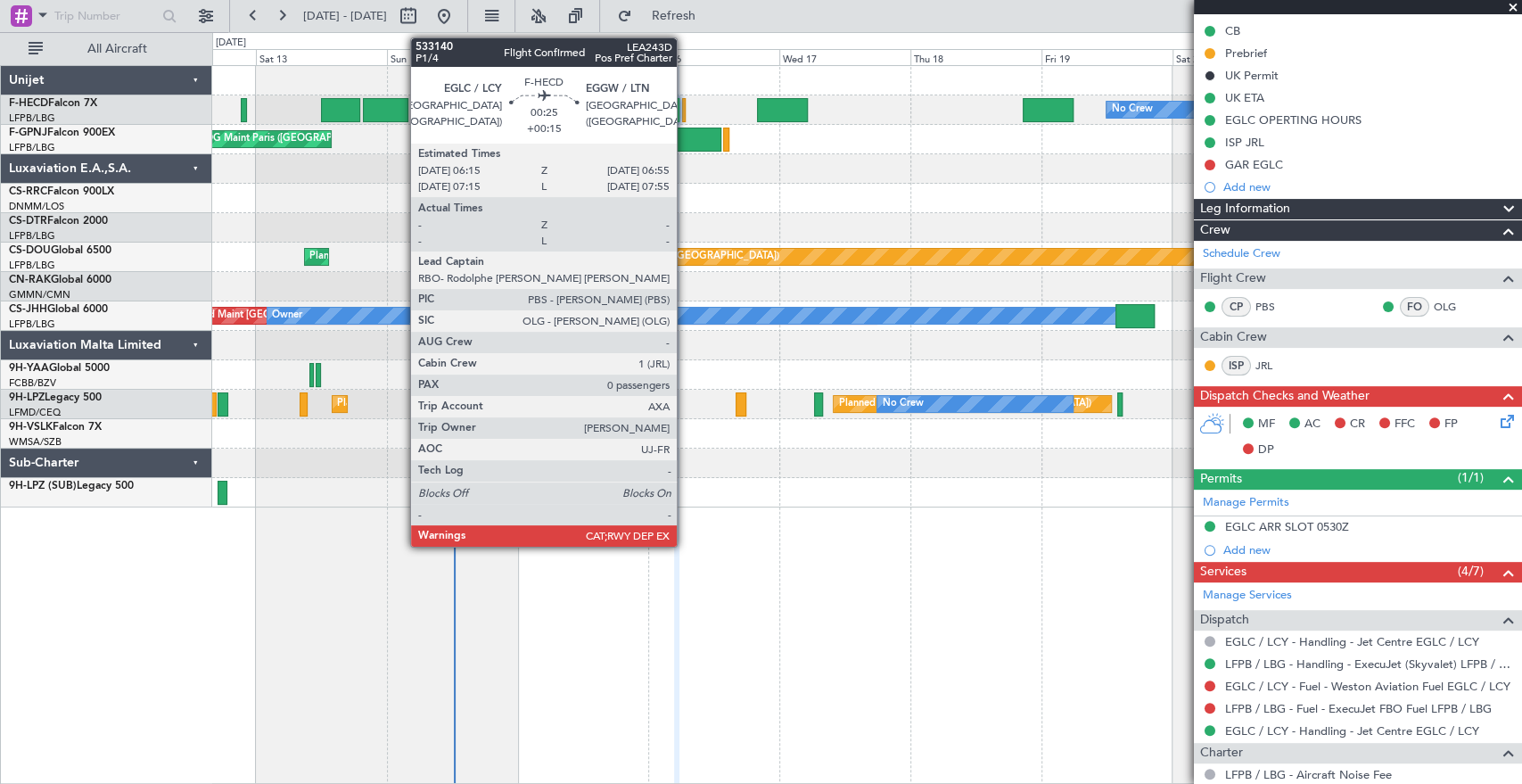
click at [685, 108] on div at bounding box center [684, 109] width 5 height 24
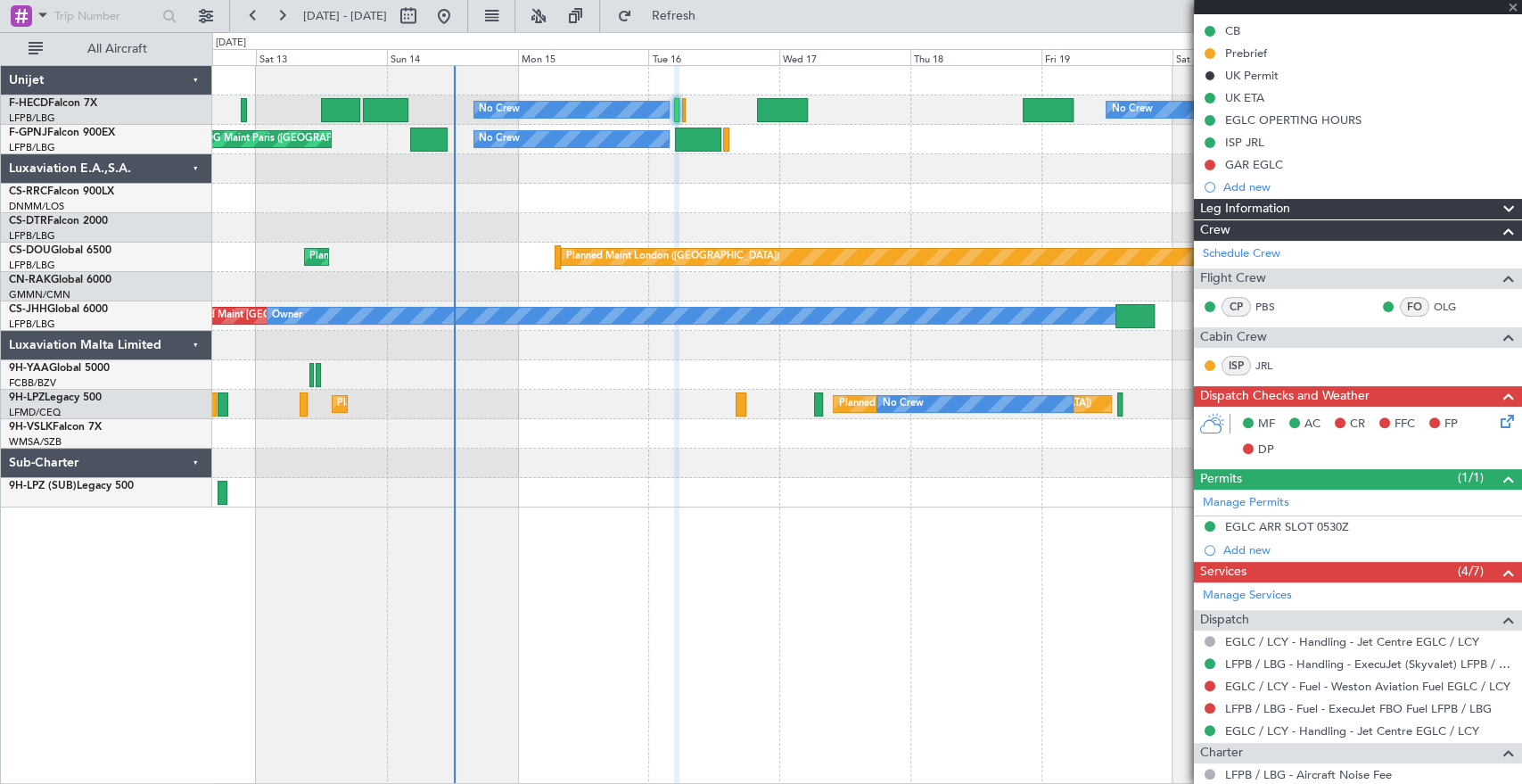
type input "+00:15"
type input "0"
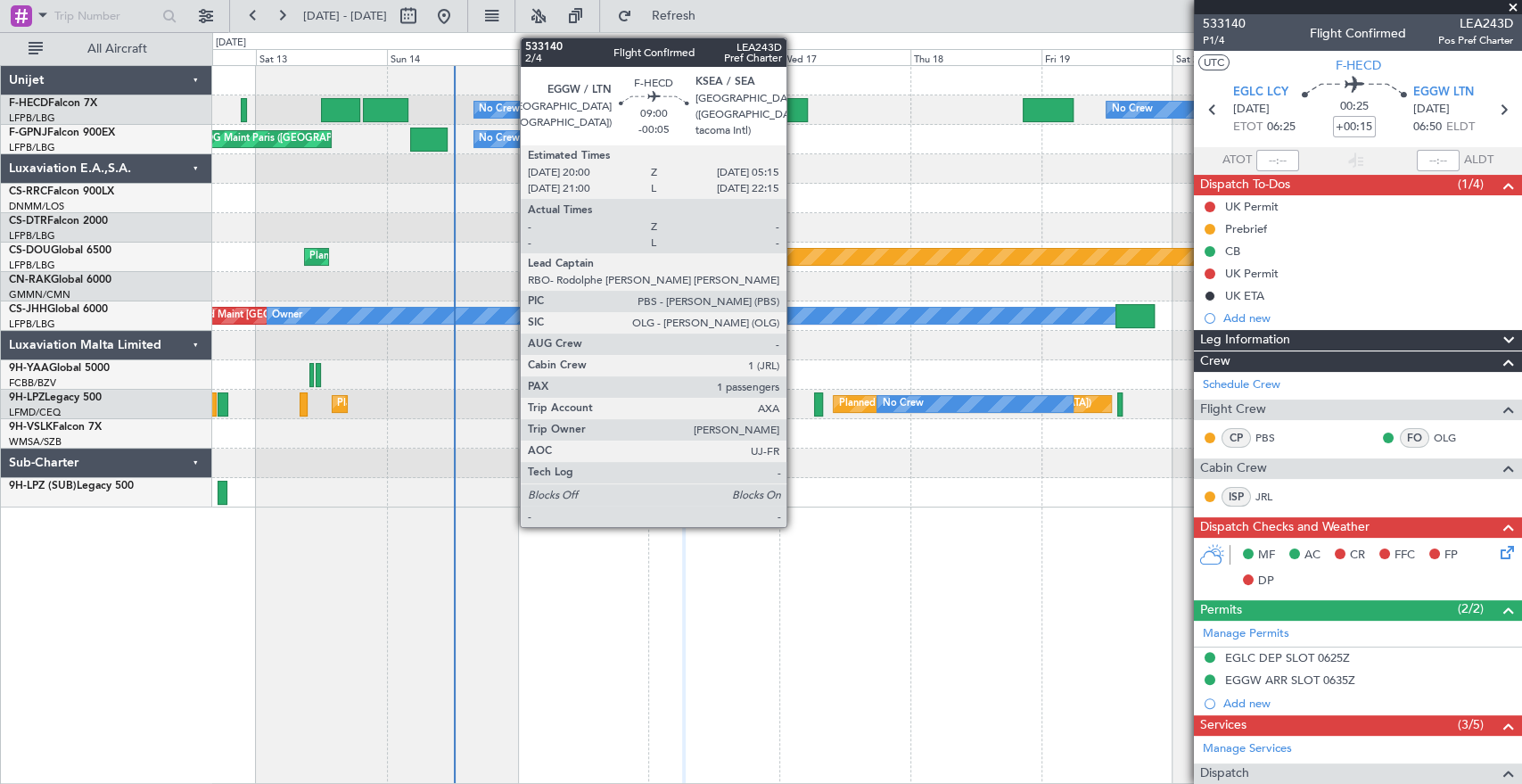
click at [795, 107] on div at bounding box center [782, 109] width 51 height 24
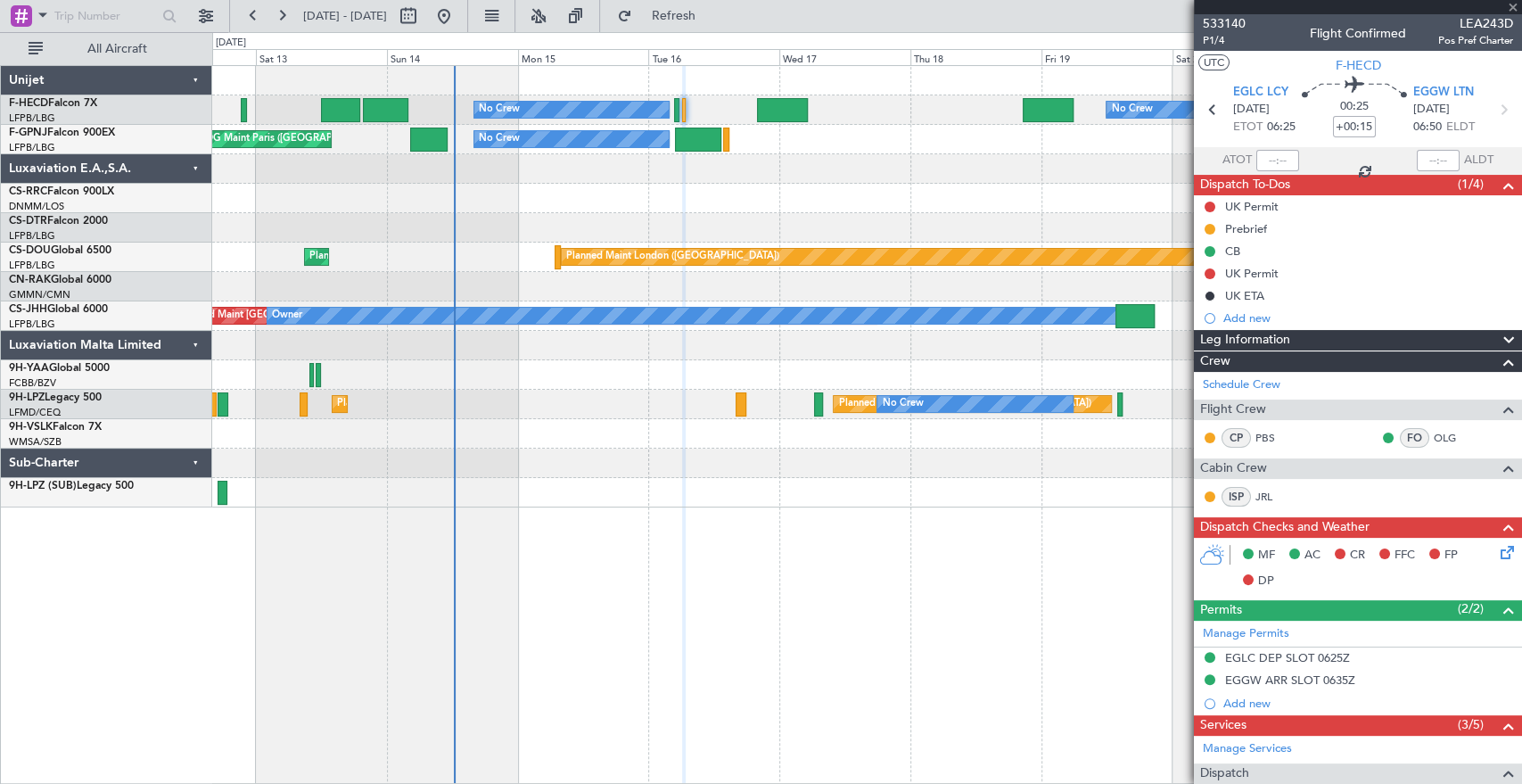
type input "-00:05"
type input "1"
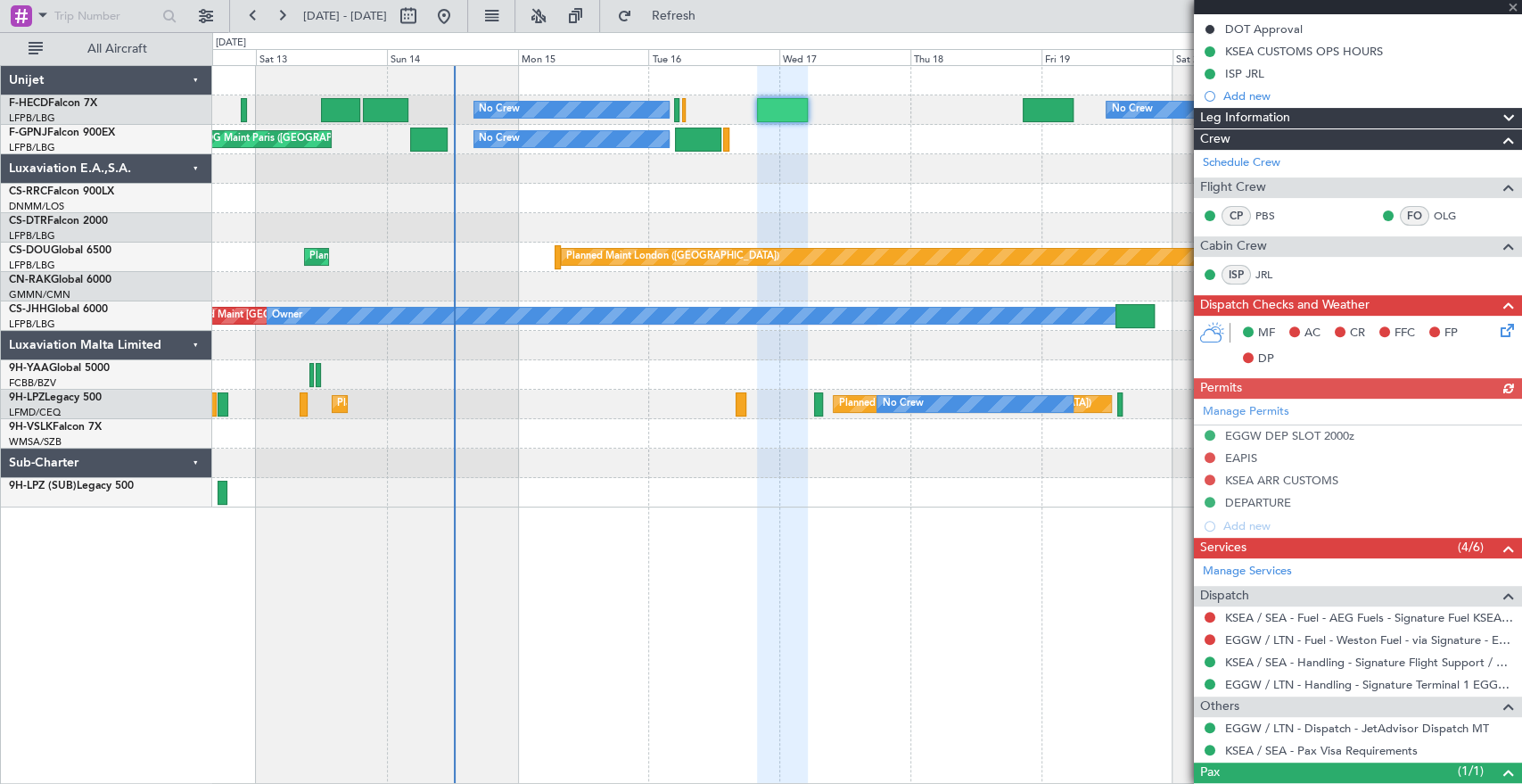
scroll to position [297, 0]
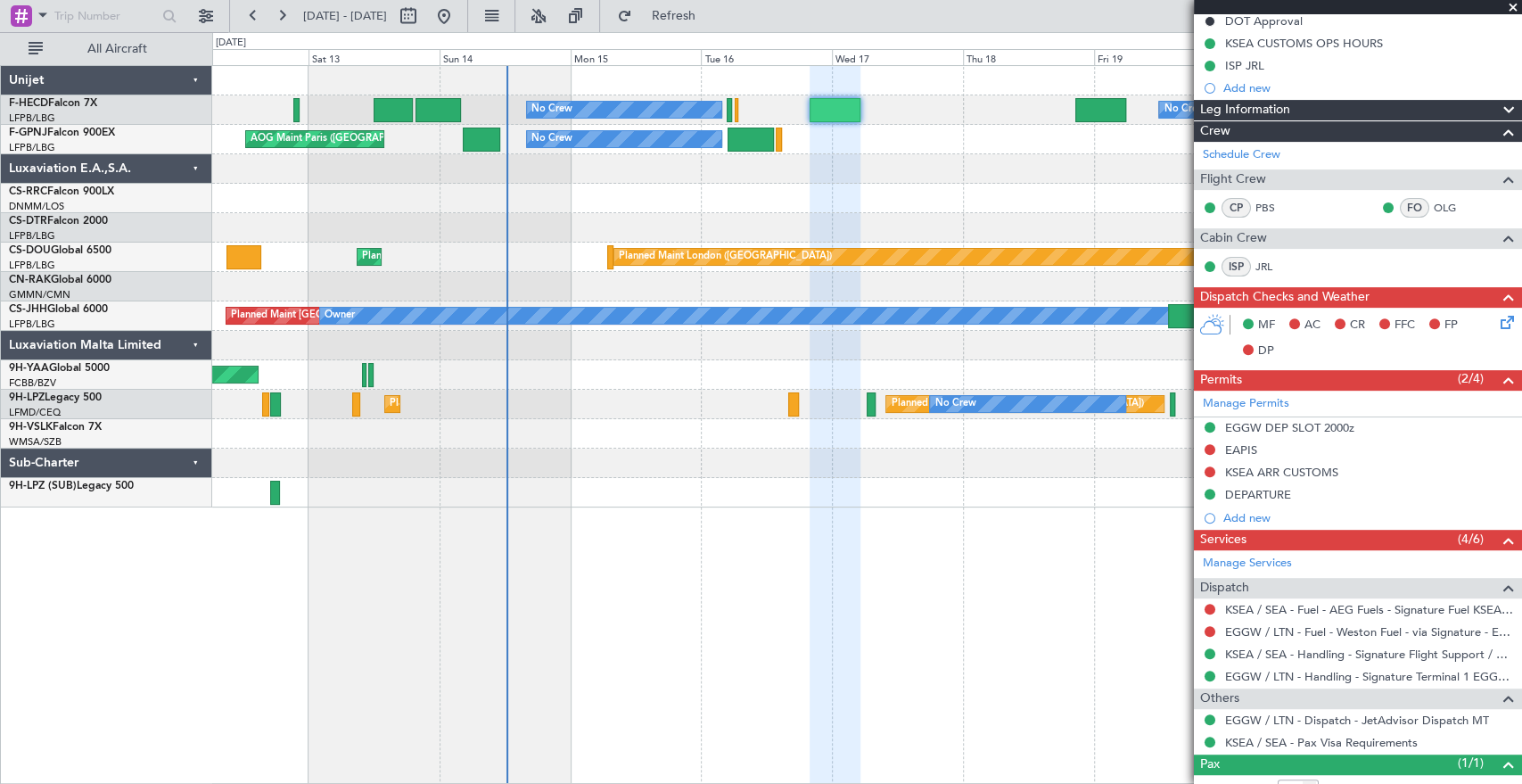
click at [960, 169] on div at bounding box center [866, 169] width 1309 height 29
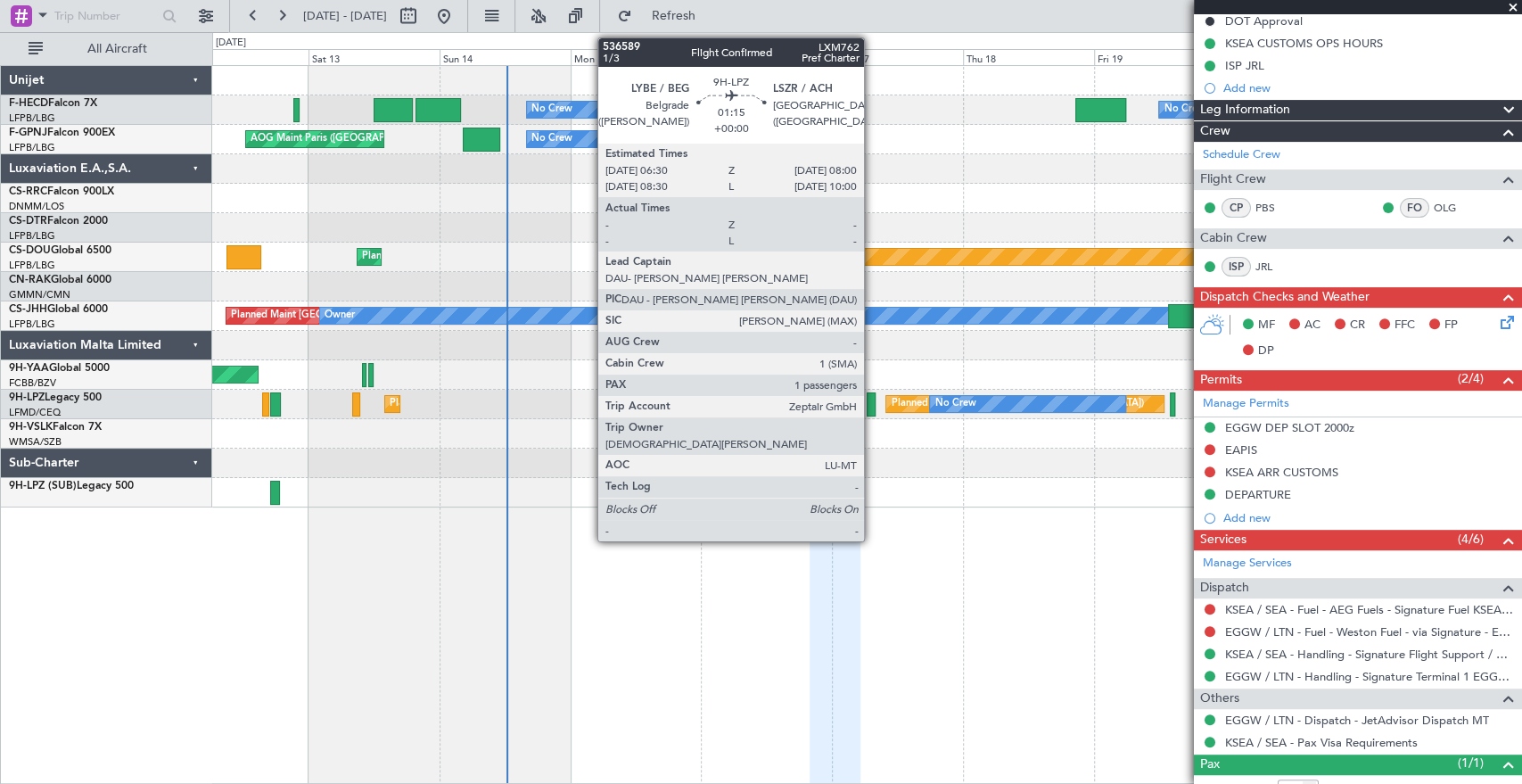
click at [871, 398] on div at bounding box center [870, 404] width 9 height 24
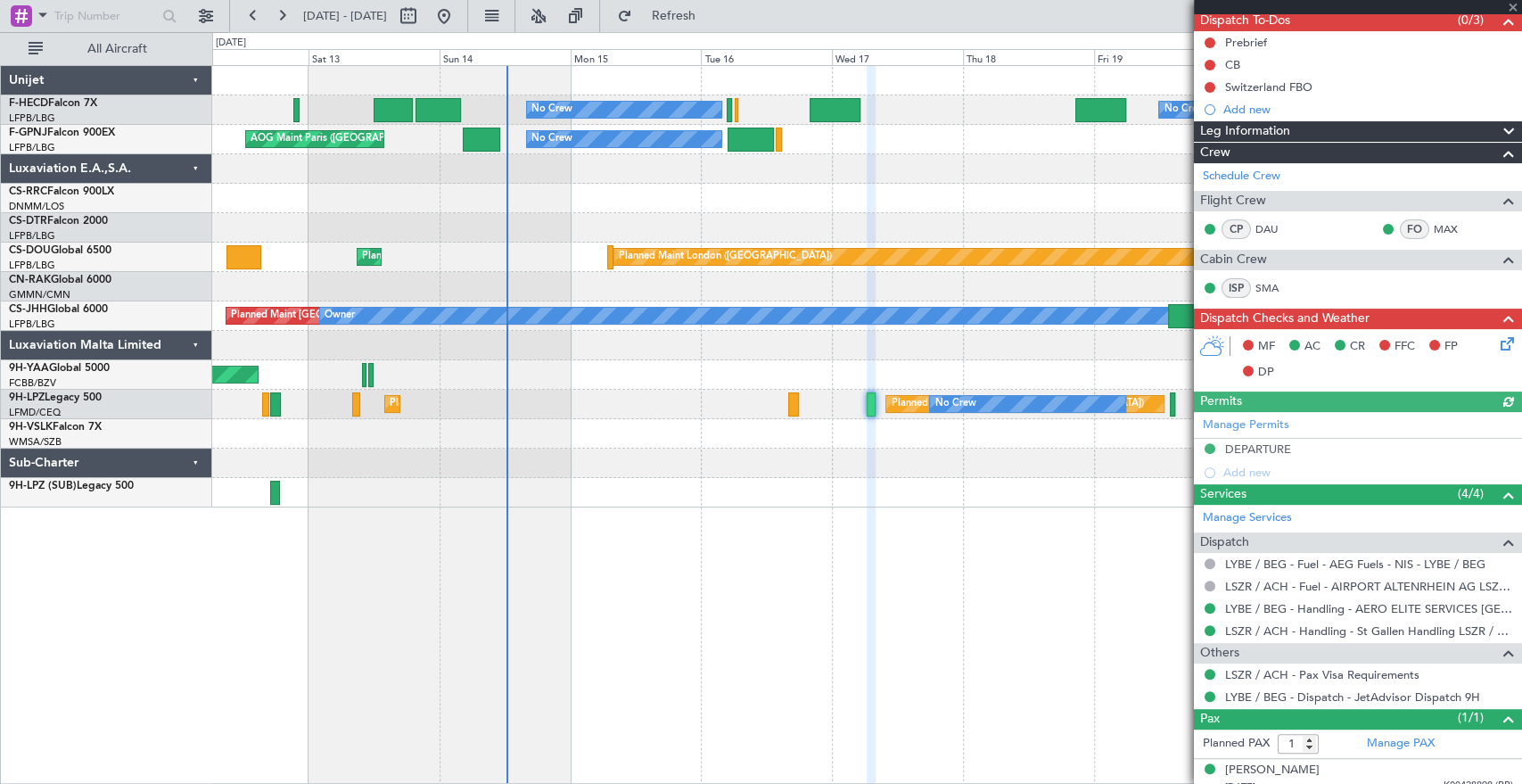
scroll to position [177, 0]
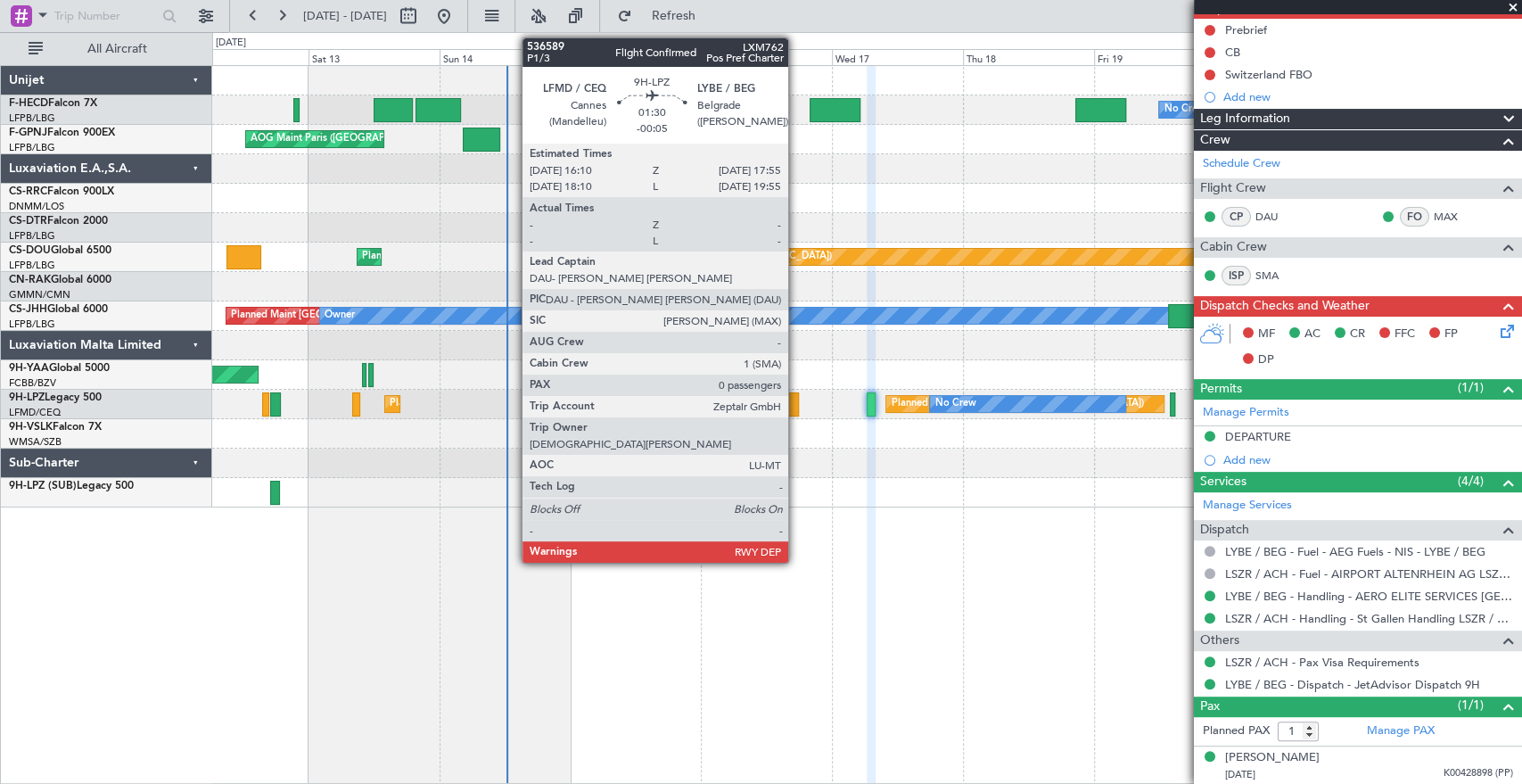
click at [797, 406] on div at bounding box center [793, 404] width 10 height 24
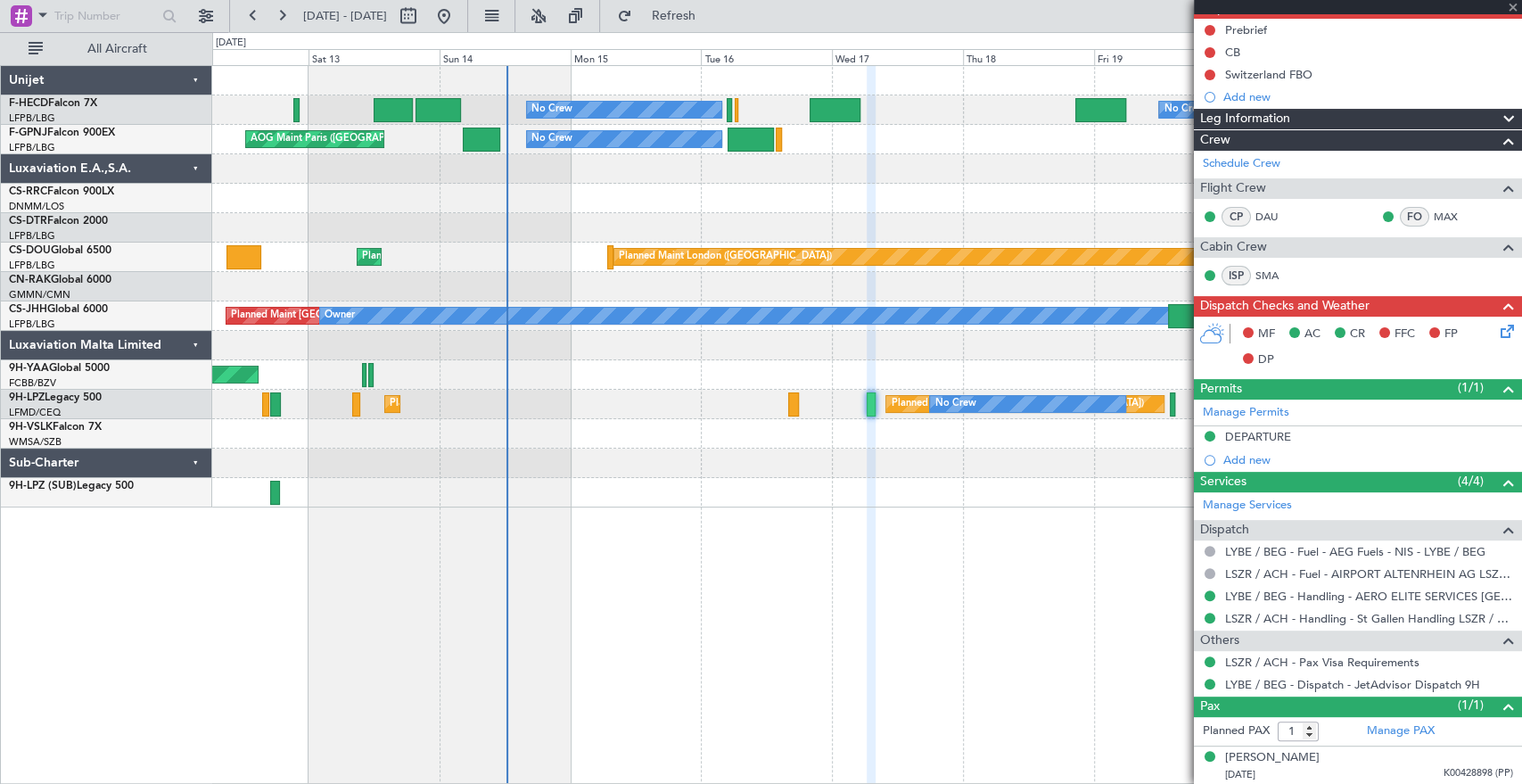
type input "-00:05"
type input "0"
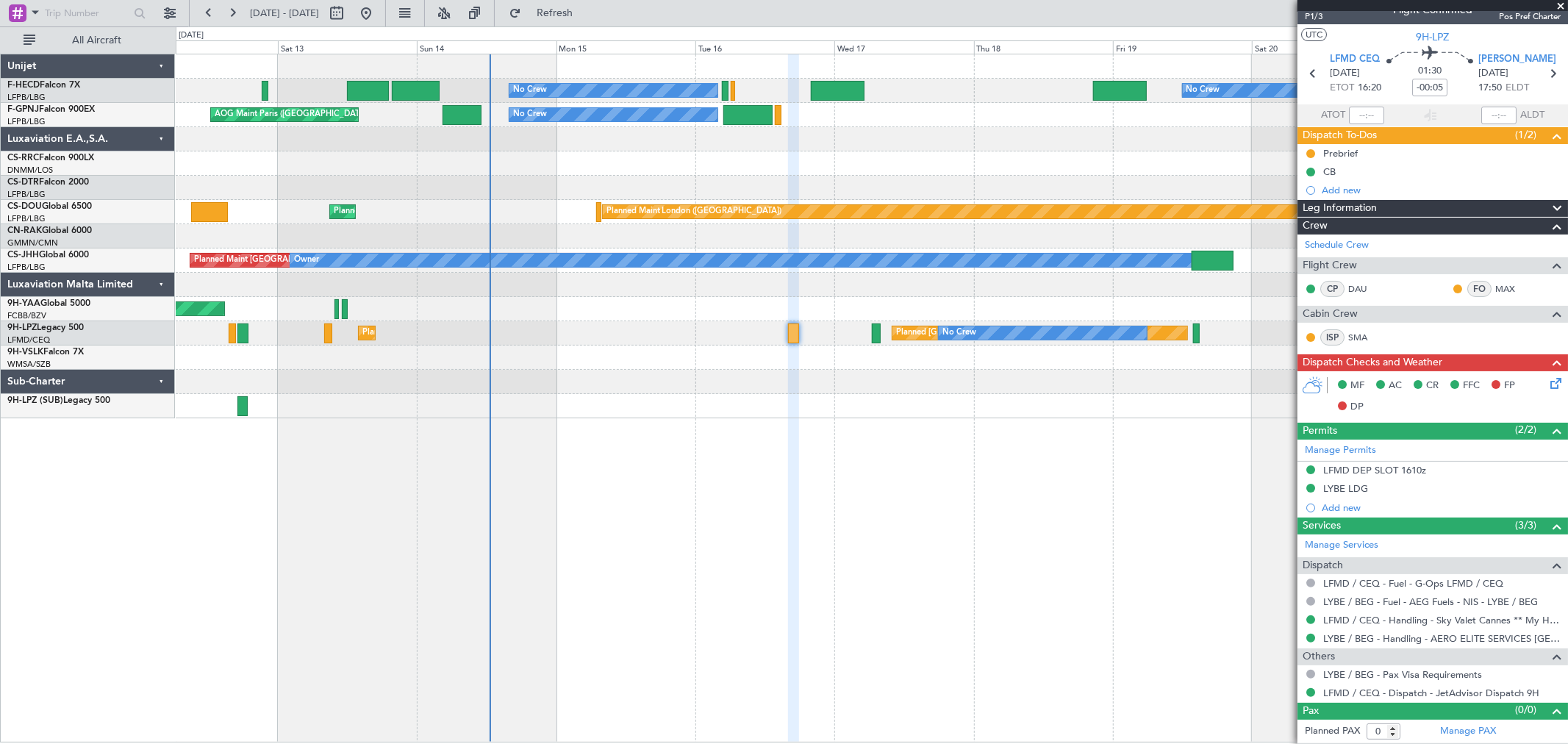
scroll to position [16, 0]
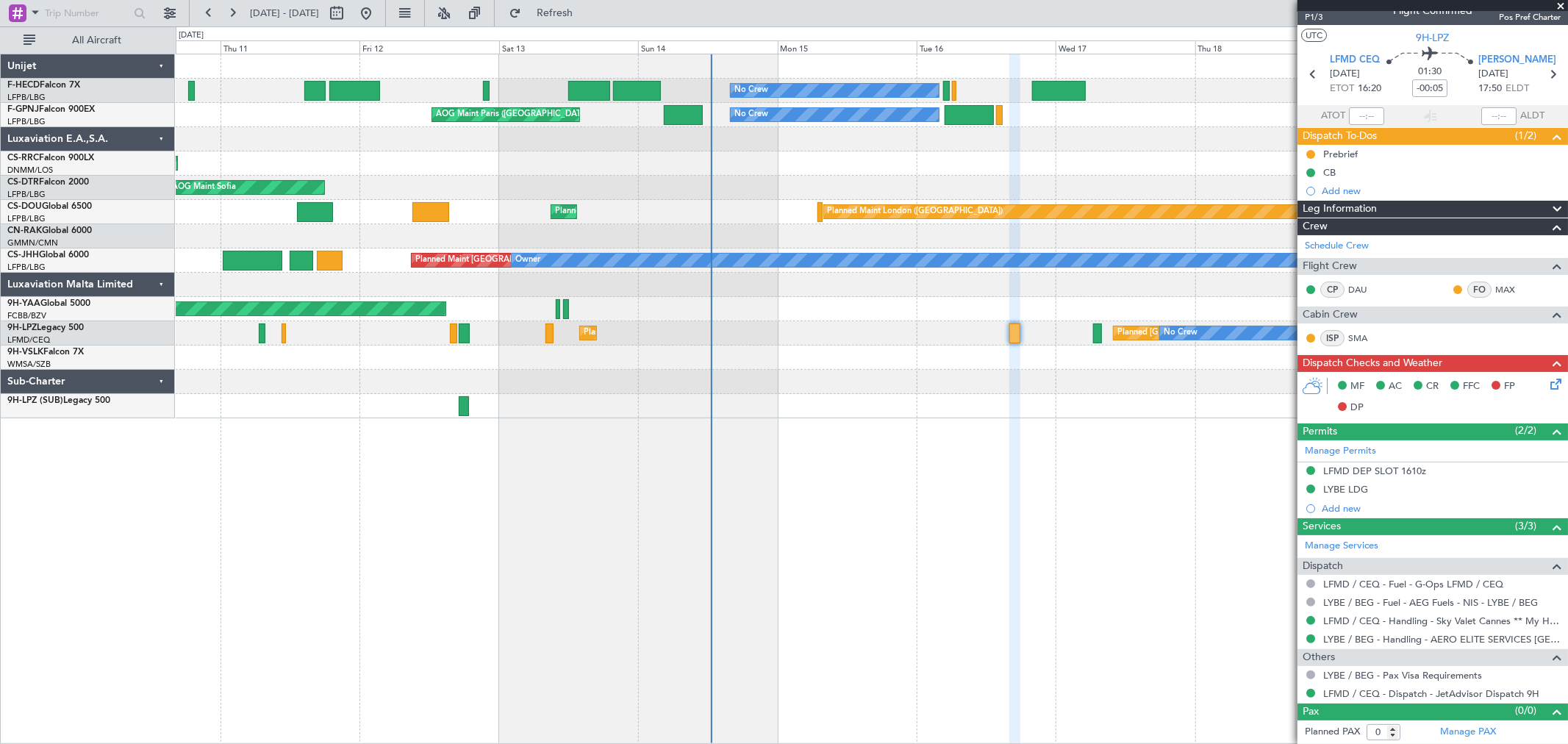
click at [663, 241] on div at bounding box center [871, 236] width 1392 height 24
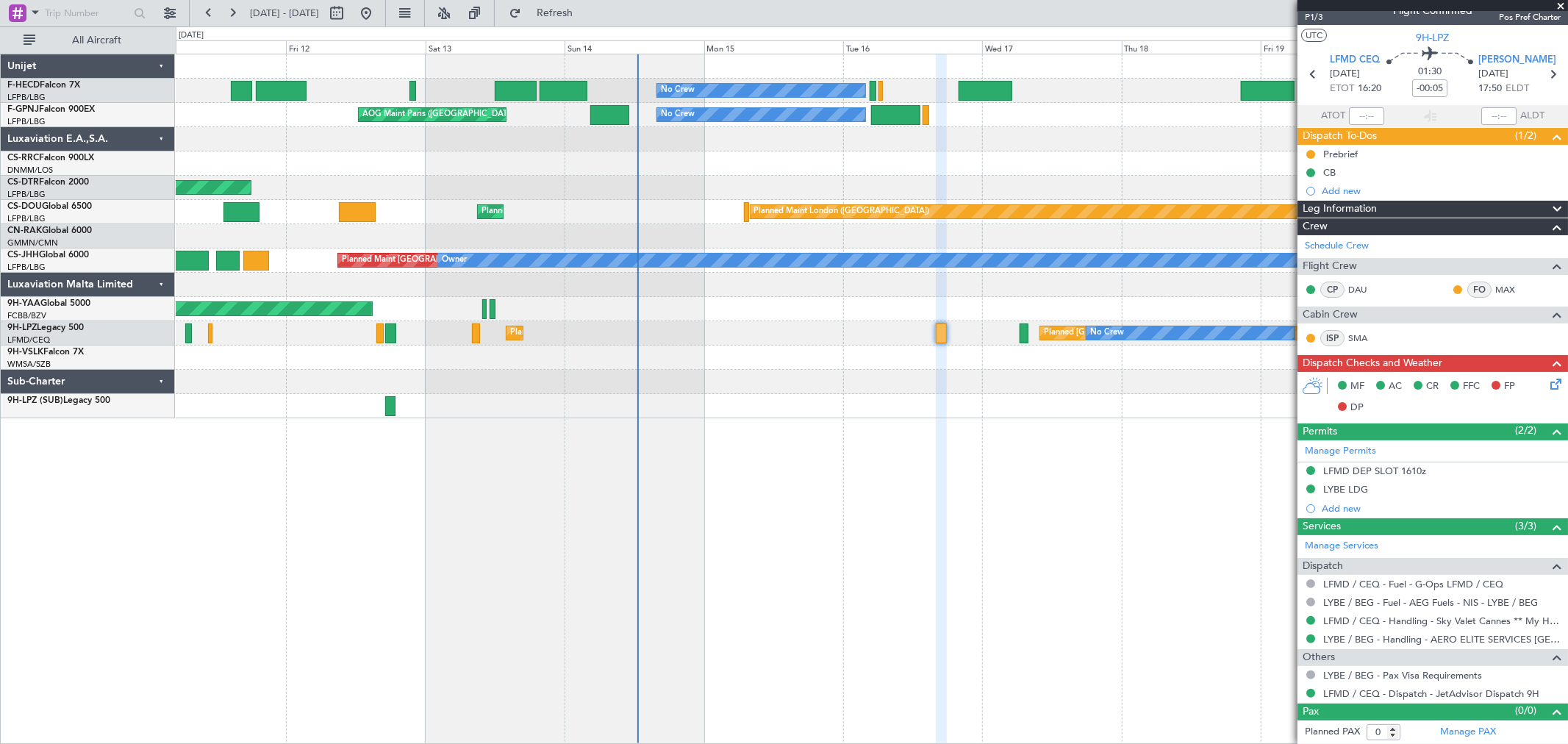
click at [230, 241] on div at bounding box center [871, 236] width 1392 height 24
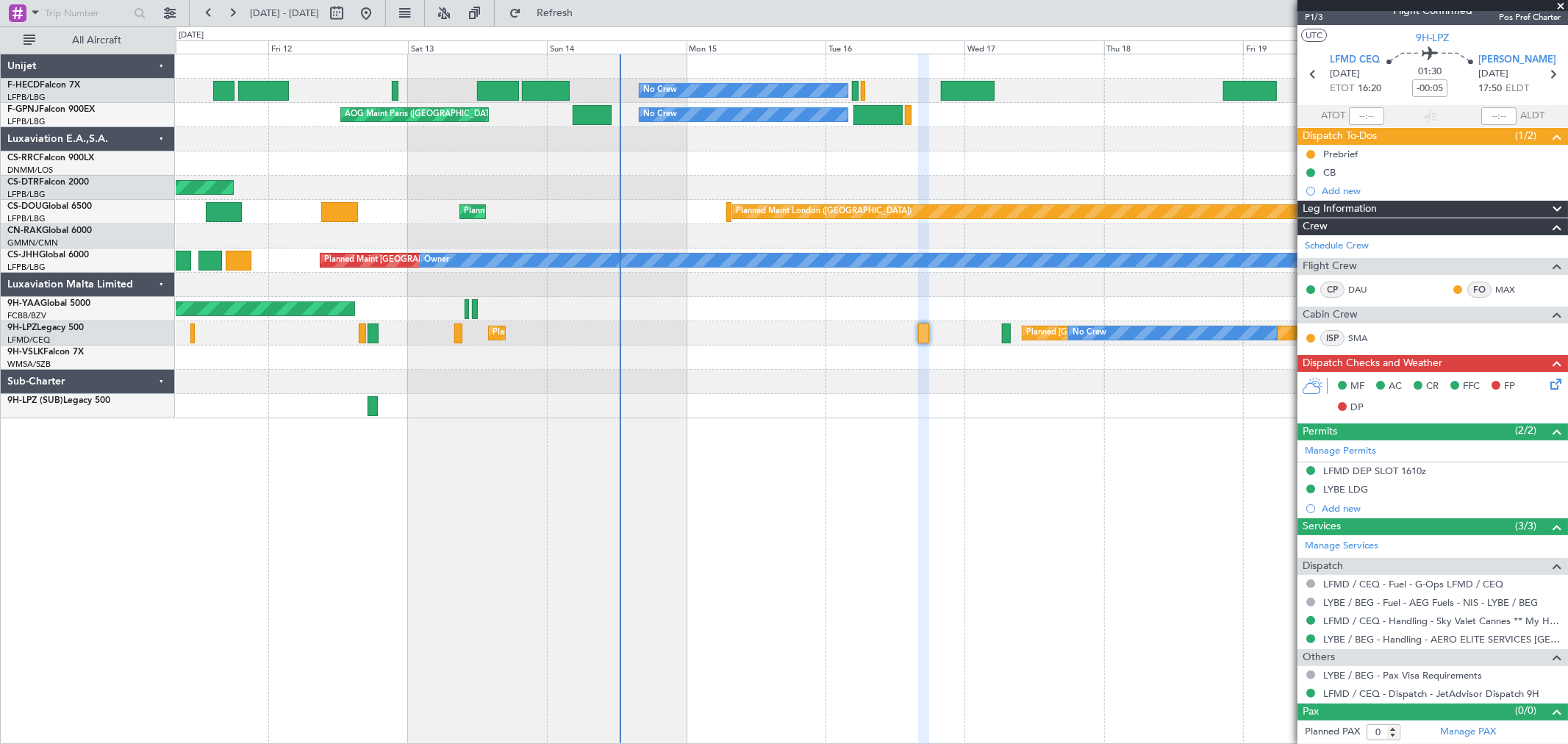
click at [608, 224] on div "No Crew No Crew Planned Maint Paris (Le Bourget) AOG Maint Paris (Le Bourget) N…" at bounding box center [871, 236] width 1392 height 364
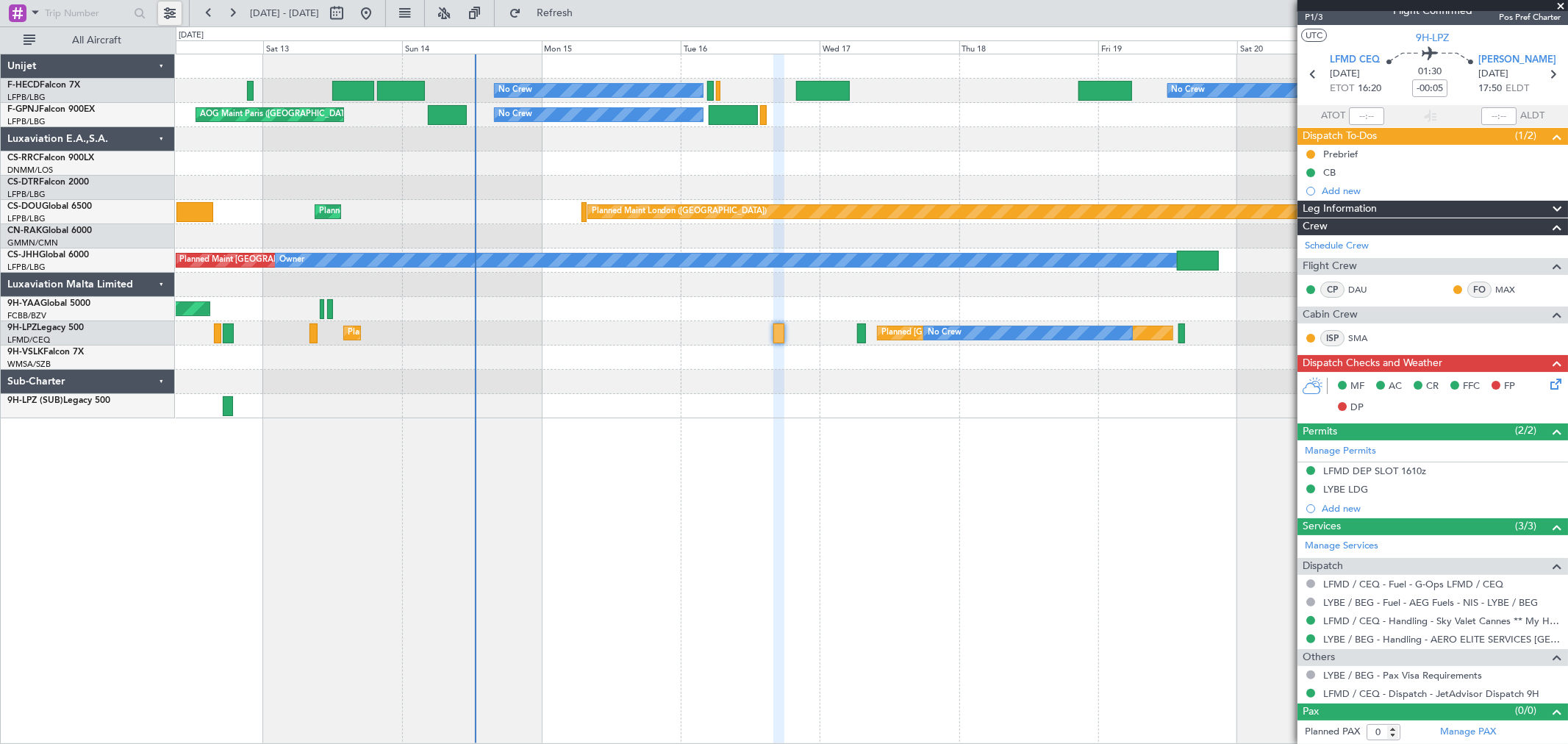
click at [173, 14] on button at bounding box center [170, 14] width 24 height 24
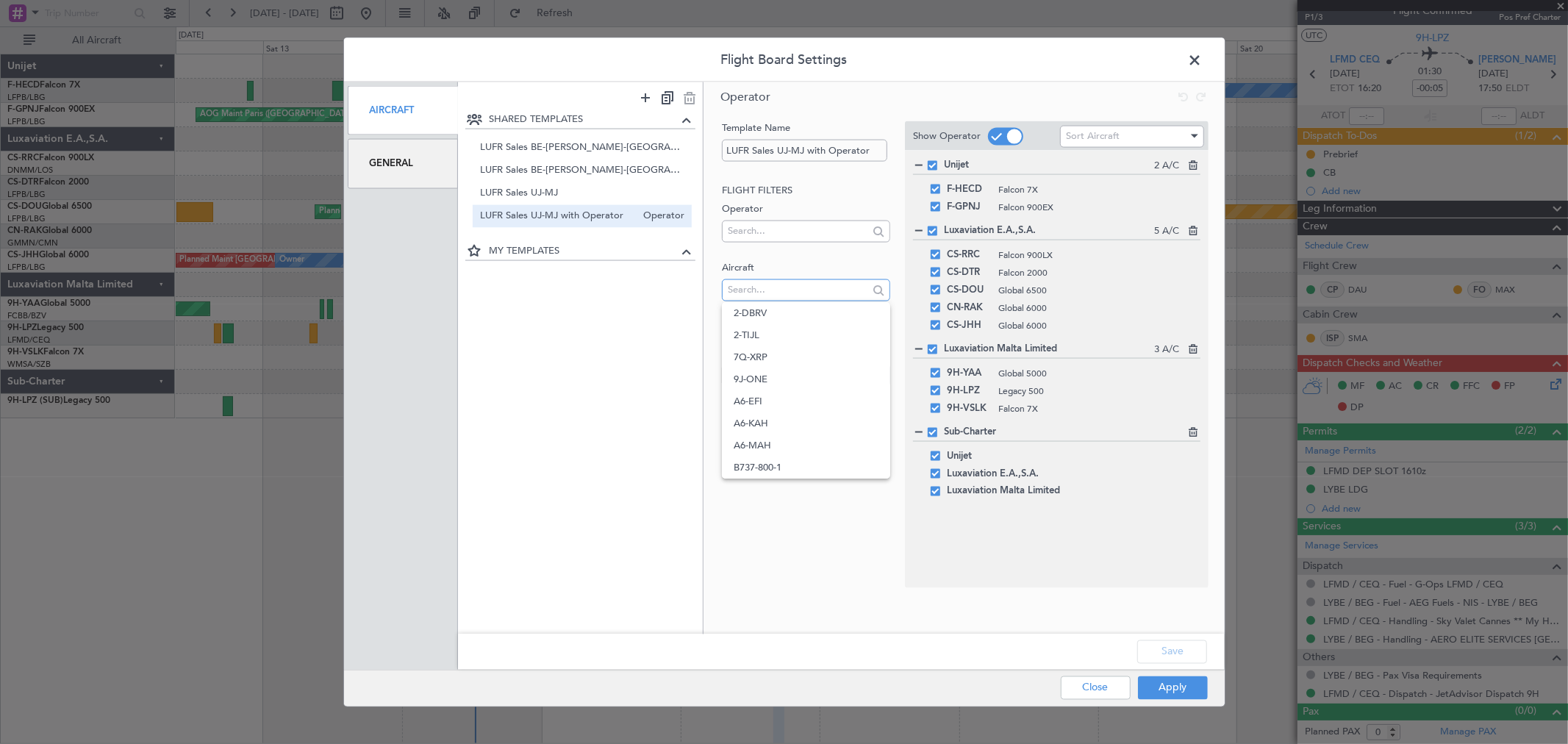
click at [772, 290] on input "text" at bounding box center [798, 289] width 140 height 22
type input "cn"
click at [782, 313] on span "CN-KAS" at bounding box center [806, 313] width 145 height 22
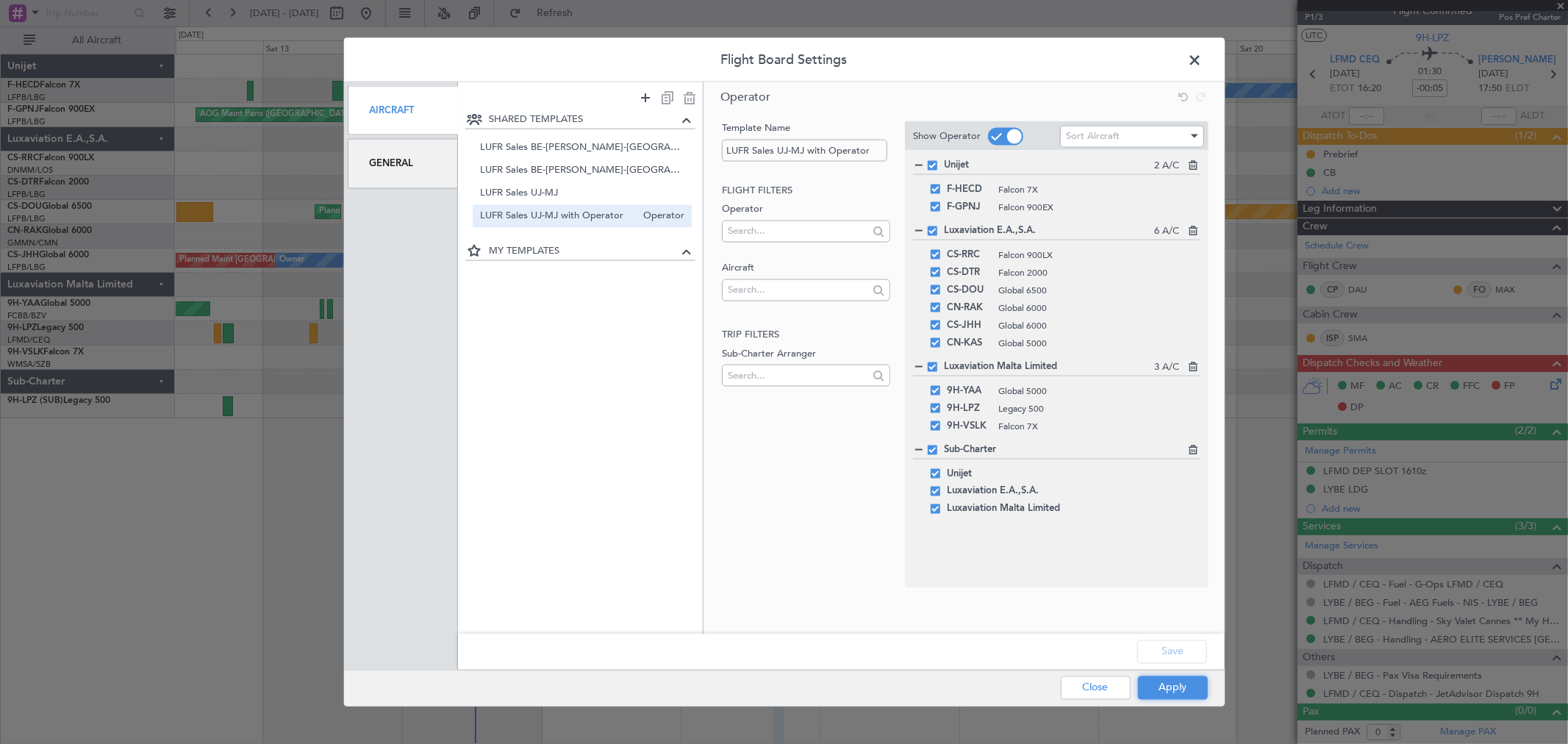
click at [1184, 646] on button "Apply" at bounding box center [1173, 687] width 70 height 24
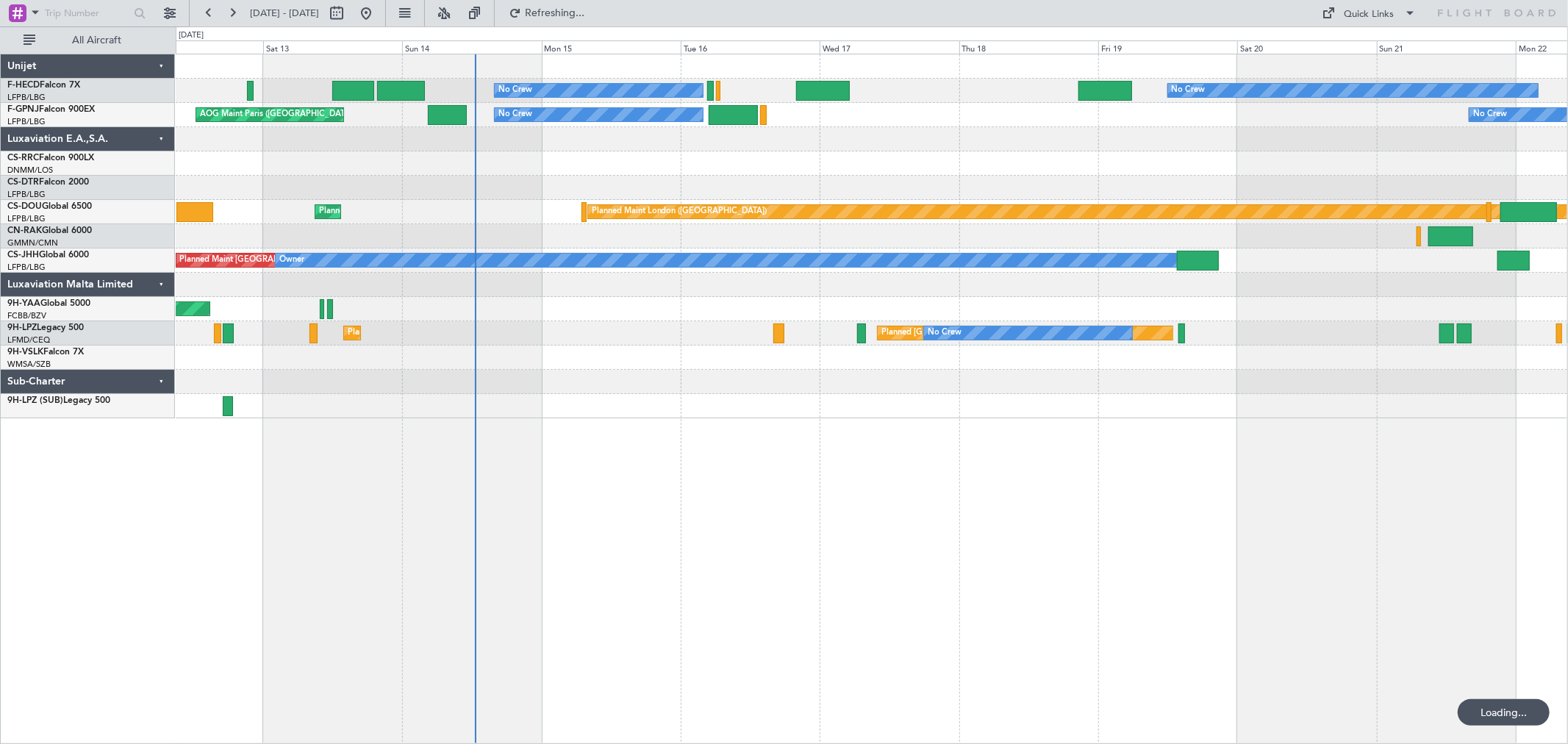
scroll to position [0, 0]
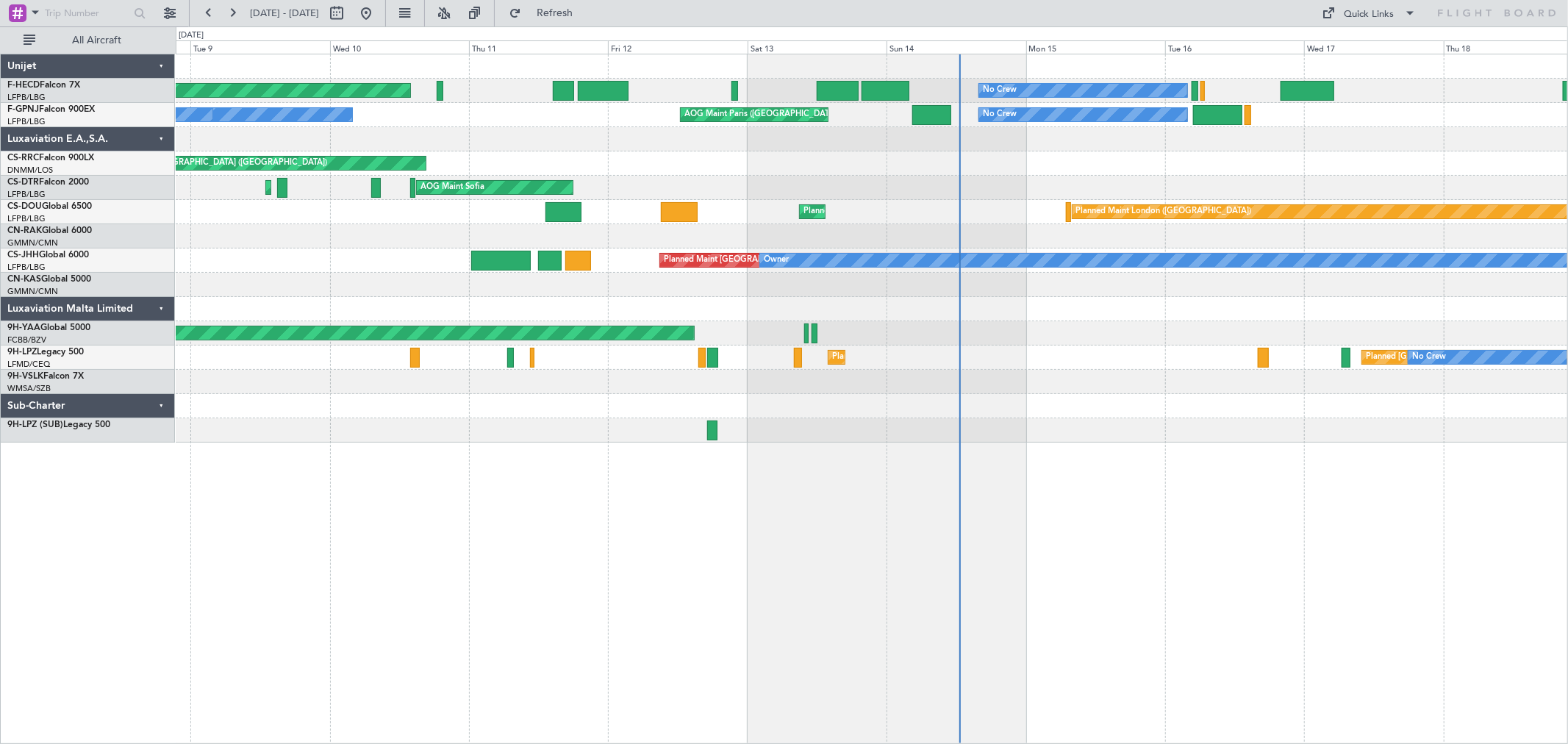
click at [965, 305] on div "No Crew Planned Maint Paris (Le Bourget) No Crew No Crew No Crew AOG Maint Pari…" at bounding box center [871, 248] width 1392 height 388
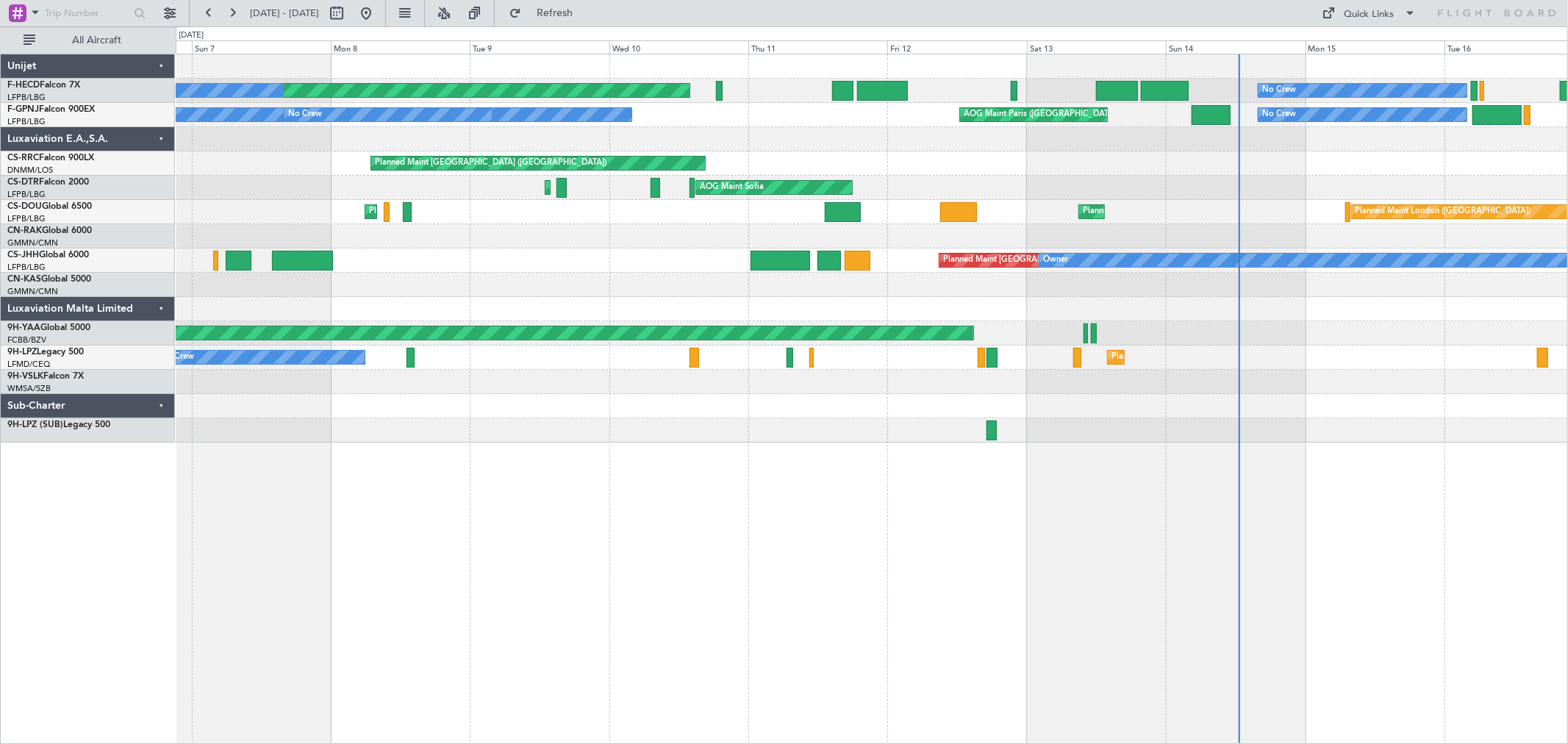
click at [1004, 289] on div "No Crew Planned Maint Paris (Le Bourget) No Crew No Crew AOG Maint Paris (Le Bo…" at bounding box center [871, 248] width 1392 height 388
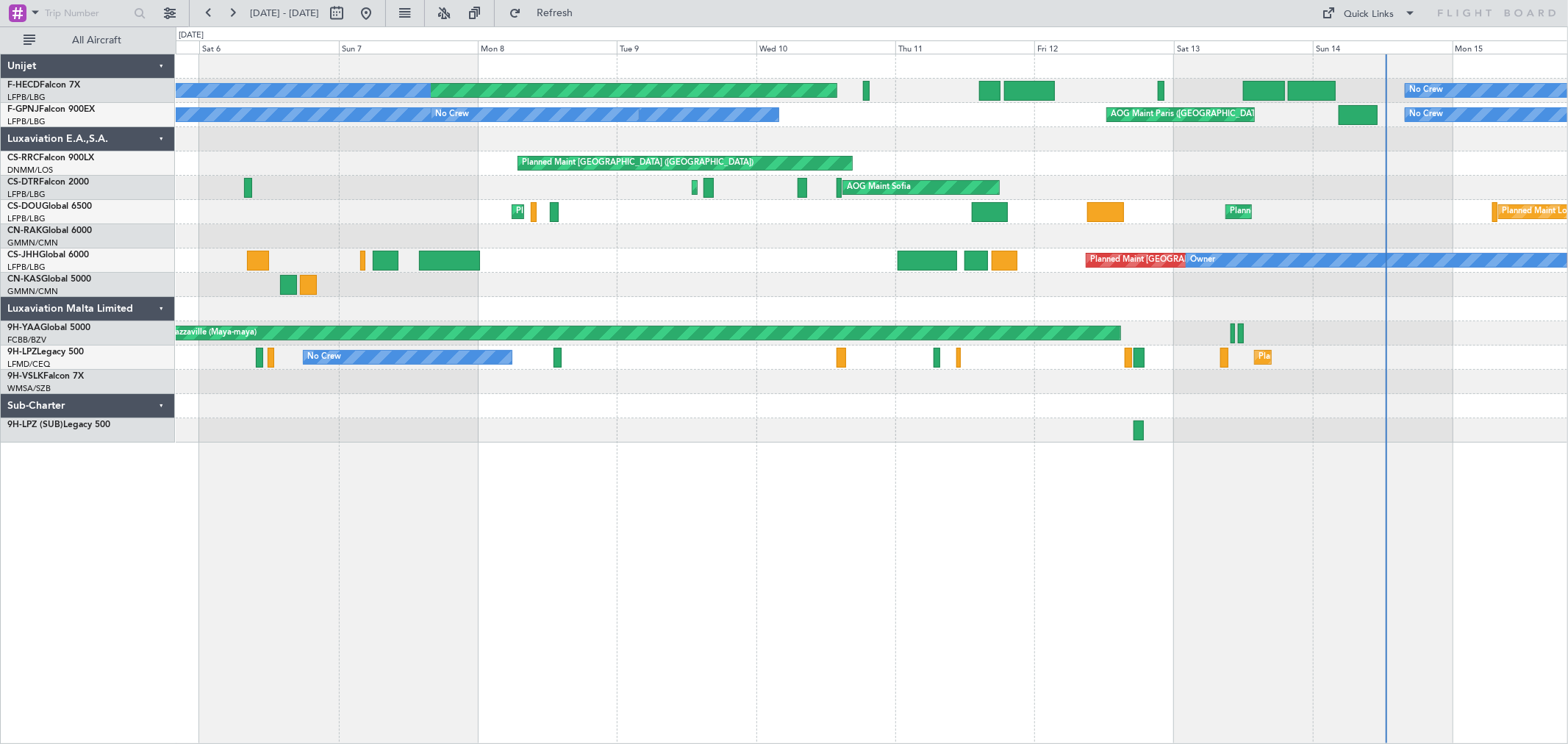
click at [711, 300] on div at bounding box center [871, 309] width 1392 height 24
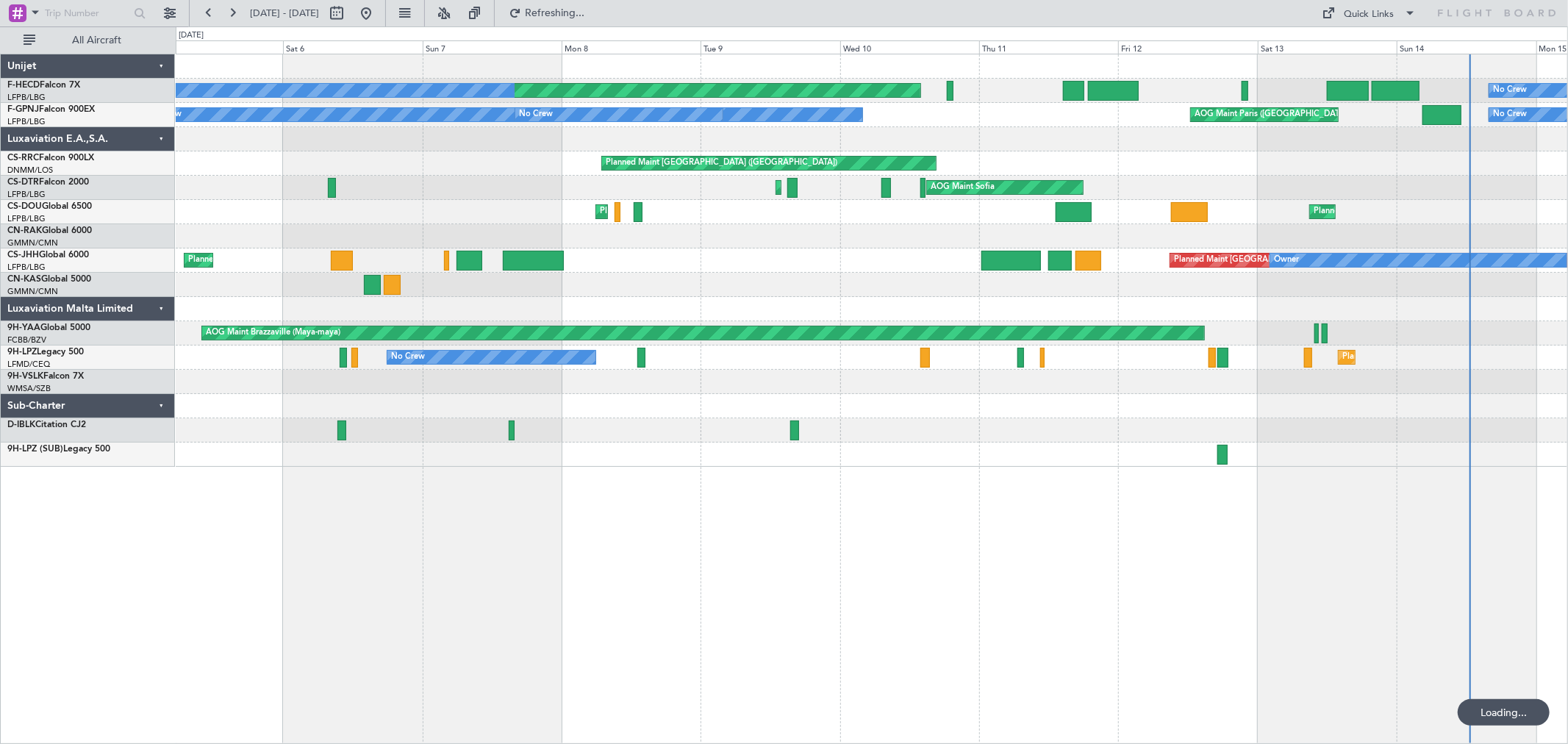
click at [821, 296] on div at bounding box center [871, 285] width 1392 height 24
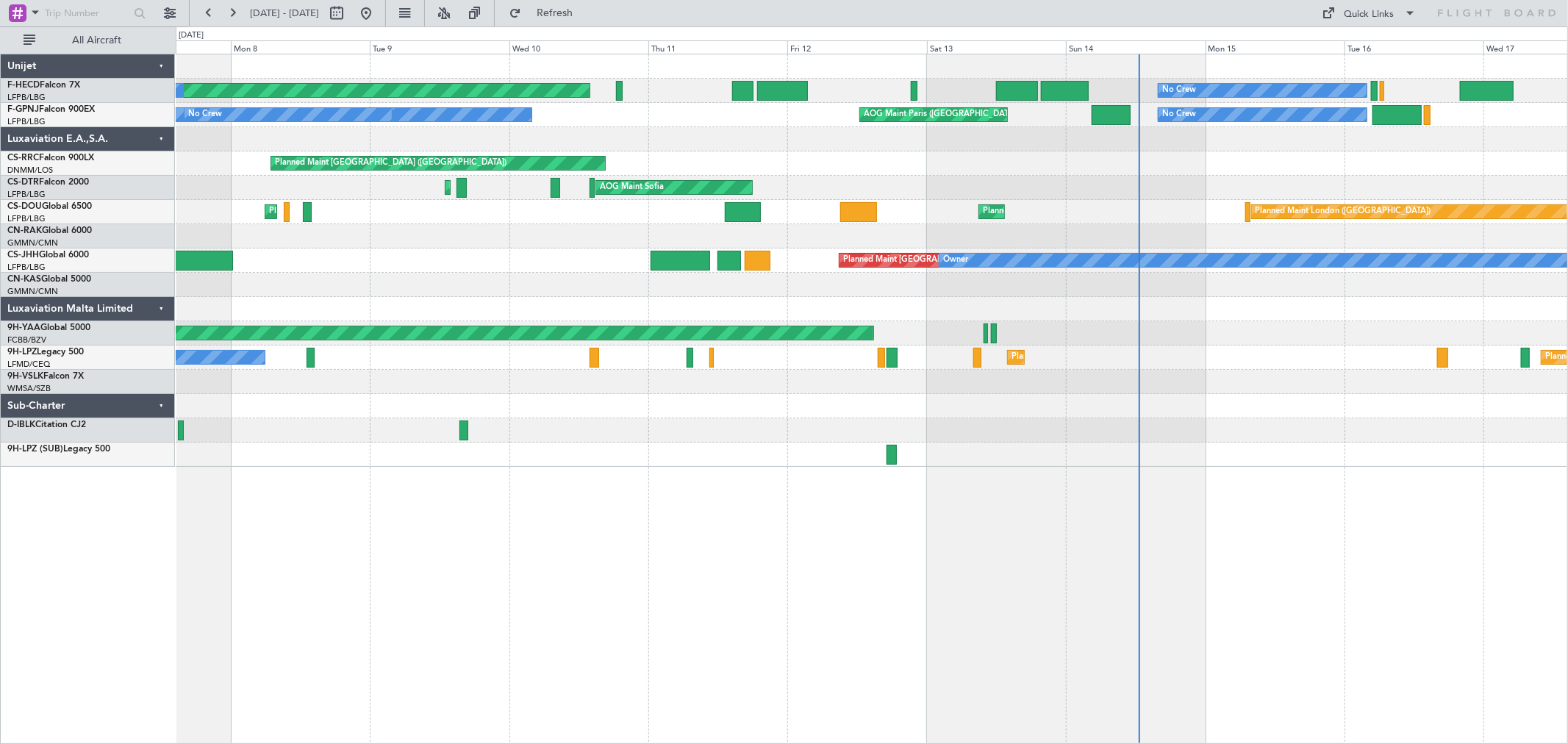
click at [410, 309] on div at bounding box center [871, 309] width 1392 height 24
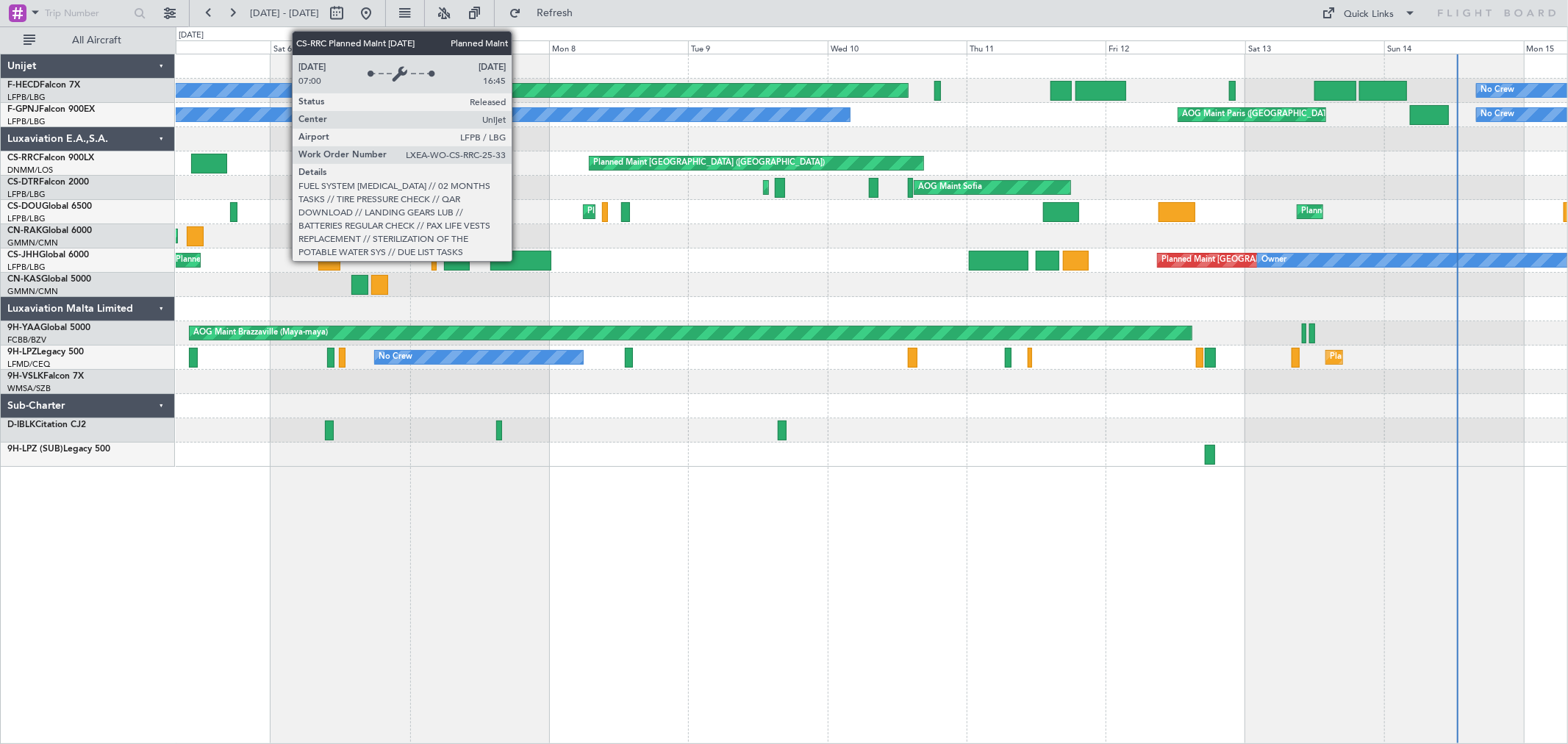
click at [894, 165] on div "Planned Maint Paris (Le Bourget)" at bounding box center [756, 163] width 334 height 14
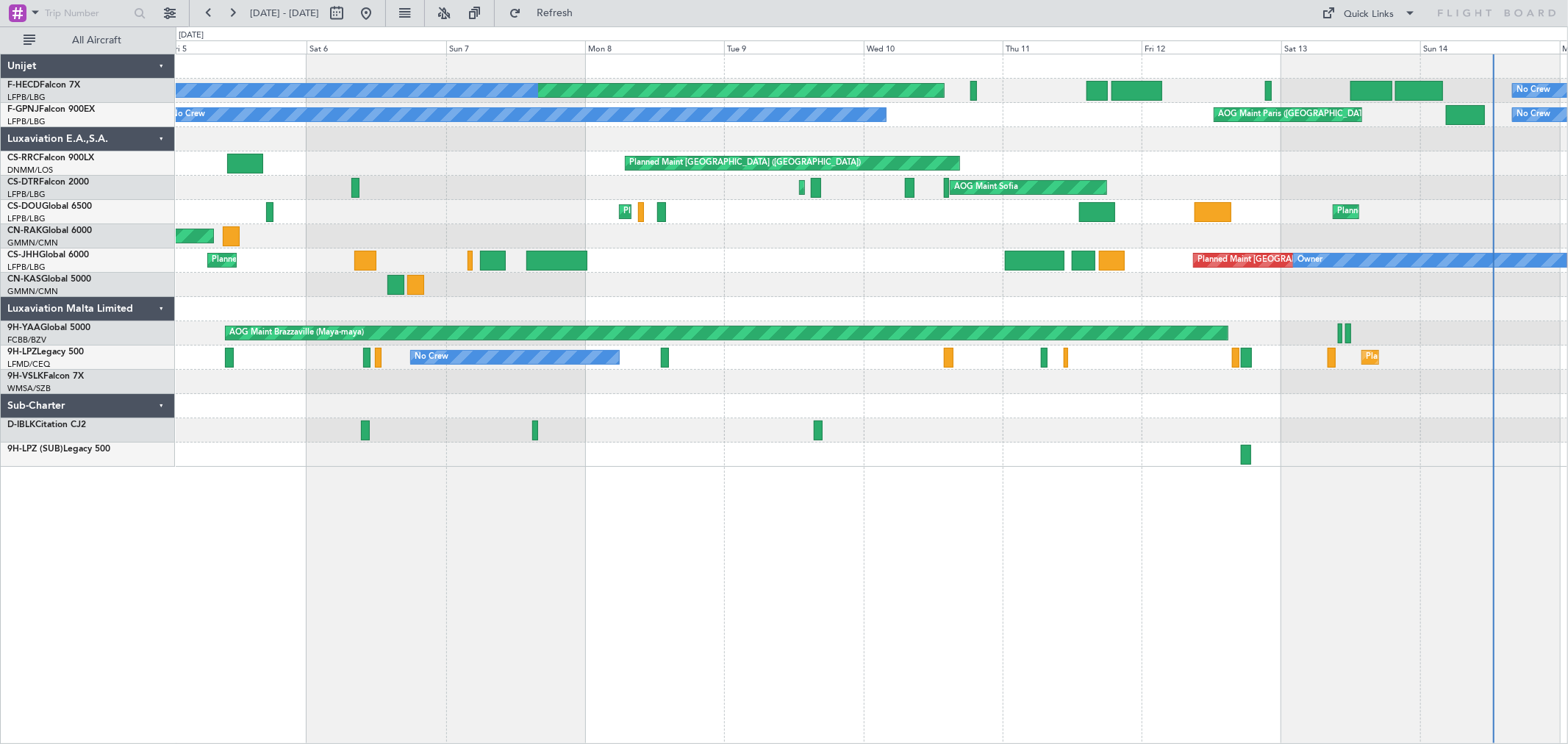
click at [622, 215] on div "No Crew Planned Maint Paris (Le Bourget) No Crew No Crew No Crew No Crew AOG Ma…" at bounding box center [871, 260] width 1392 height 412
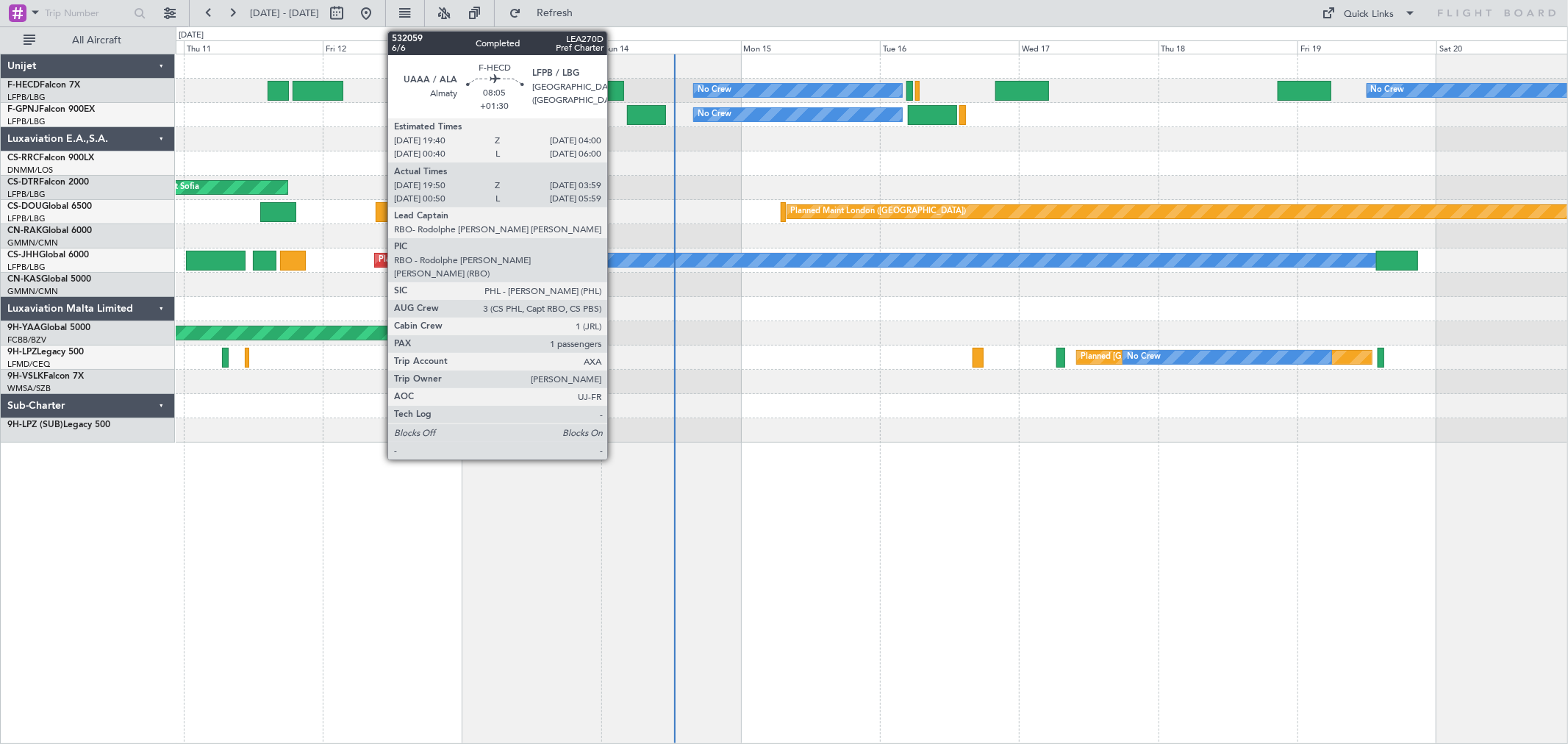
click at [615, 90] on div at bounding box center [600, 90] width 48 height 20
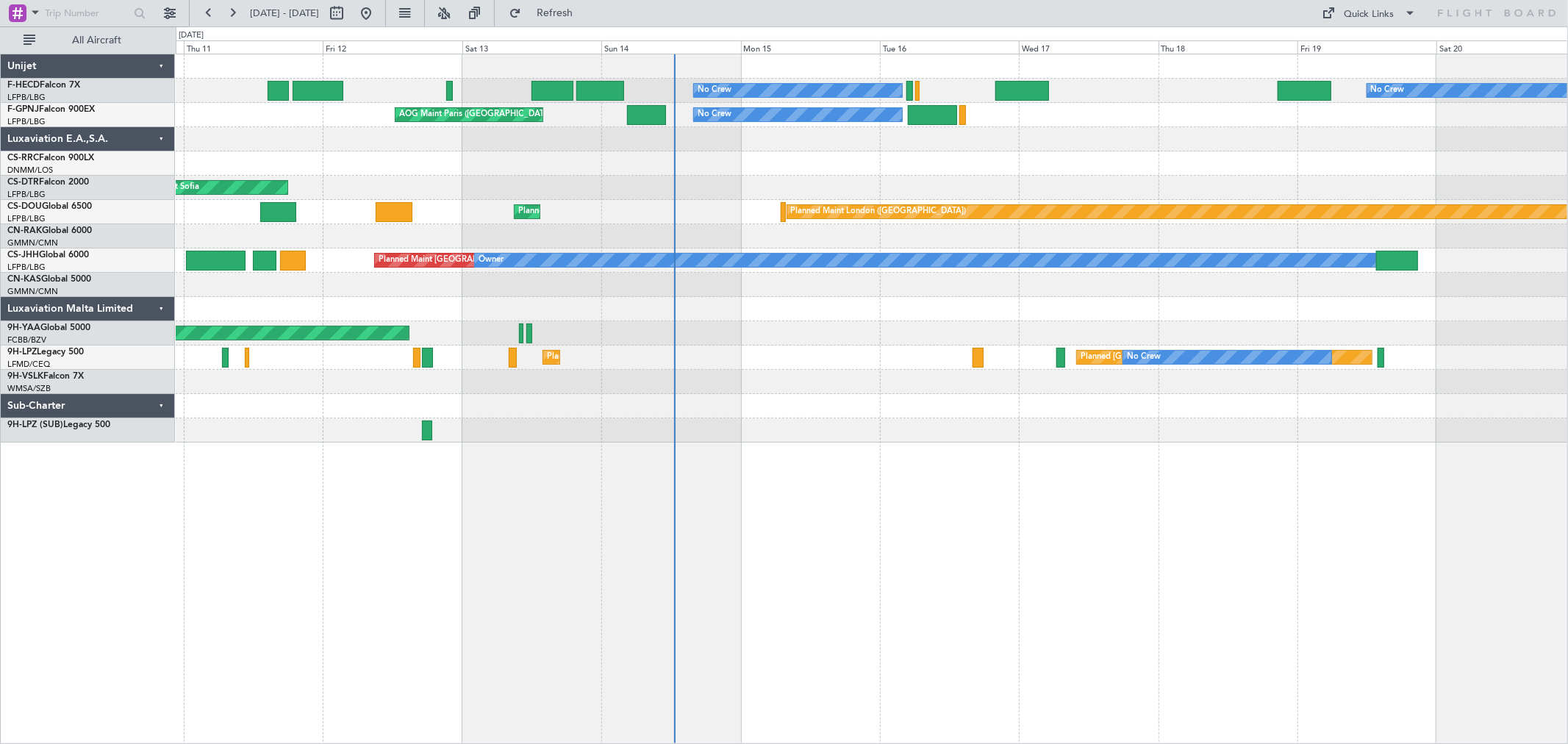
click at [359, 211] on div "No Crew No Crew Planned Maint Paris (Le Bourget) AOG Maint Paris (Le Bourget) N…" at bounding box center [871, 248] width 1392 height 388
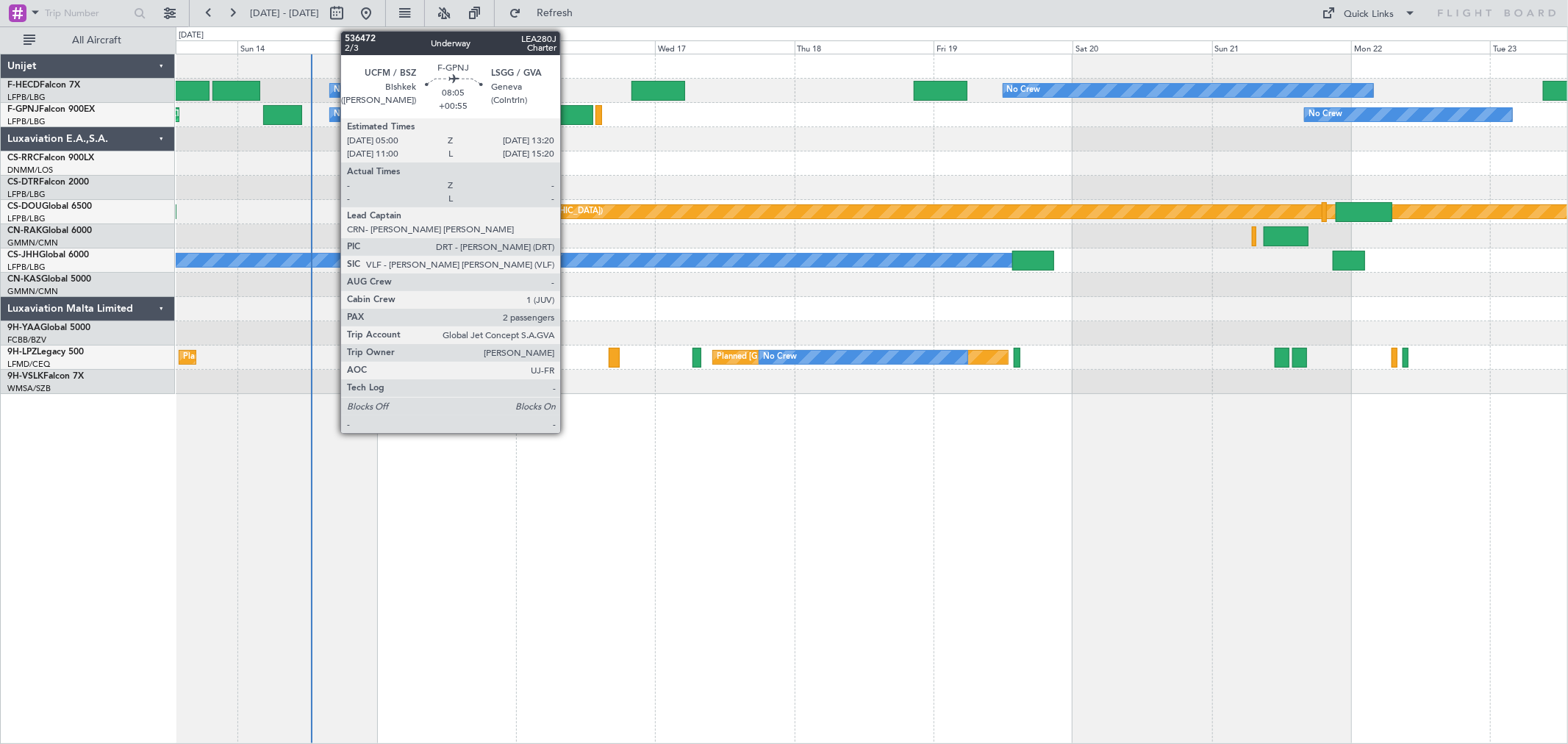
click at [568, 111] on div at bounding box center [568, 115] width 49 height 20
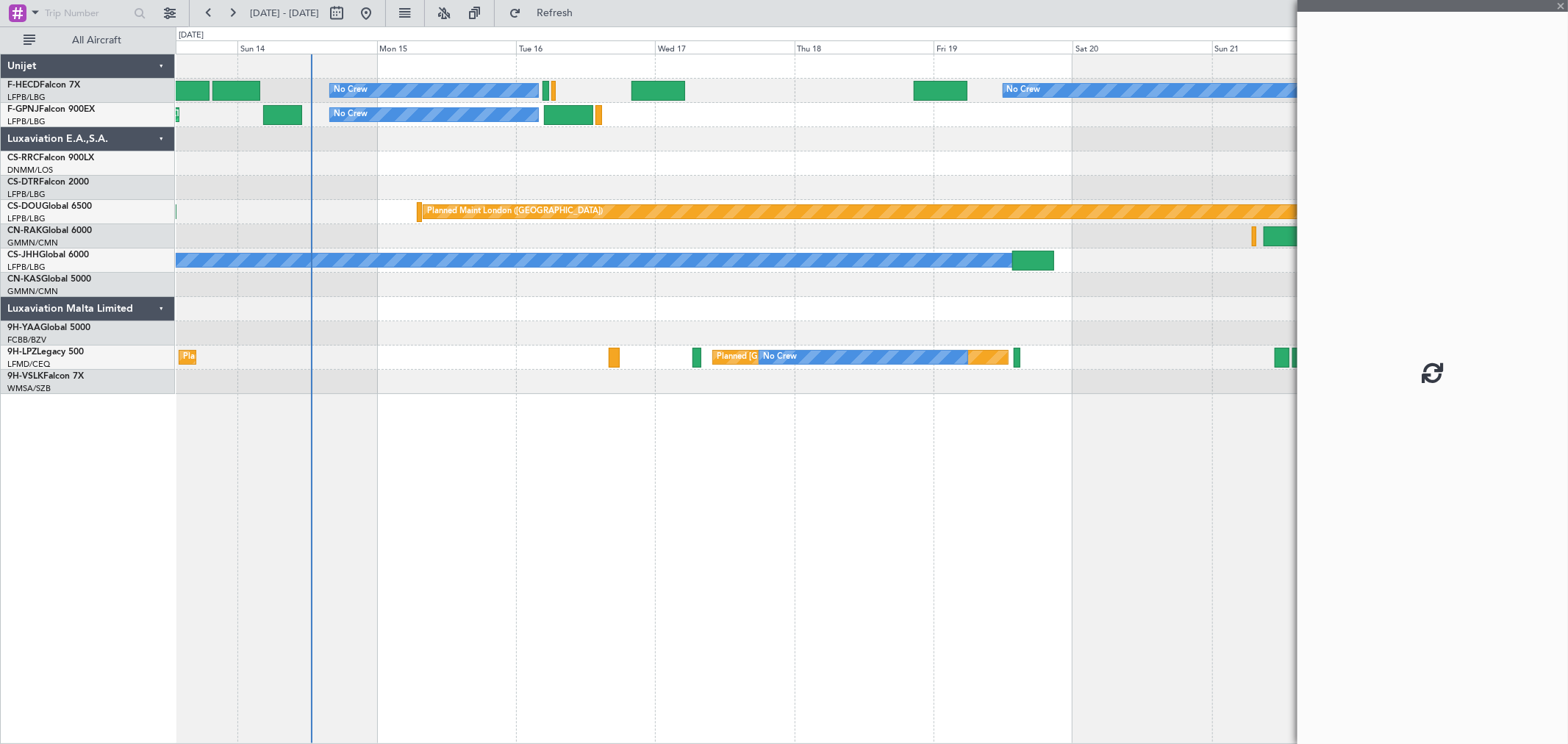
click at [489, 155] on div "No Crew No Crew No Crew Planned Maint Paris (Le Bourget) AOG Maint Paris (Le Bo…" at bounding box center [871, 224] width 1392 height 340
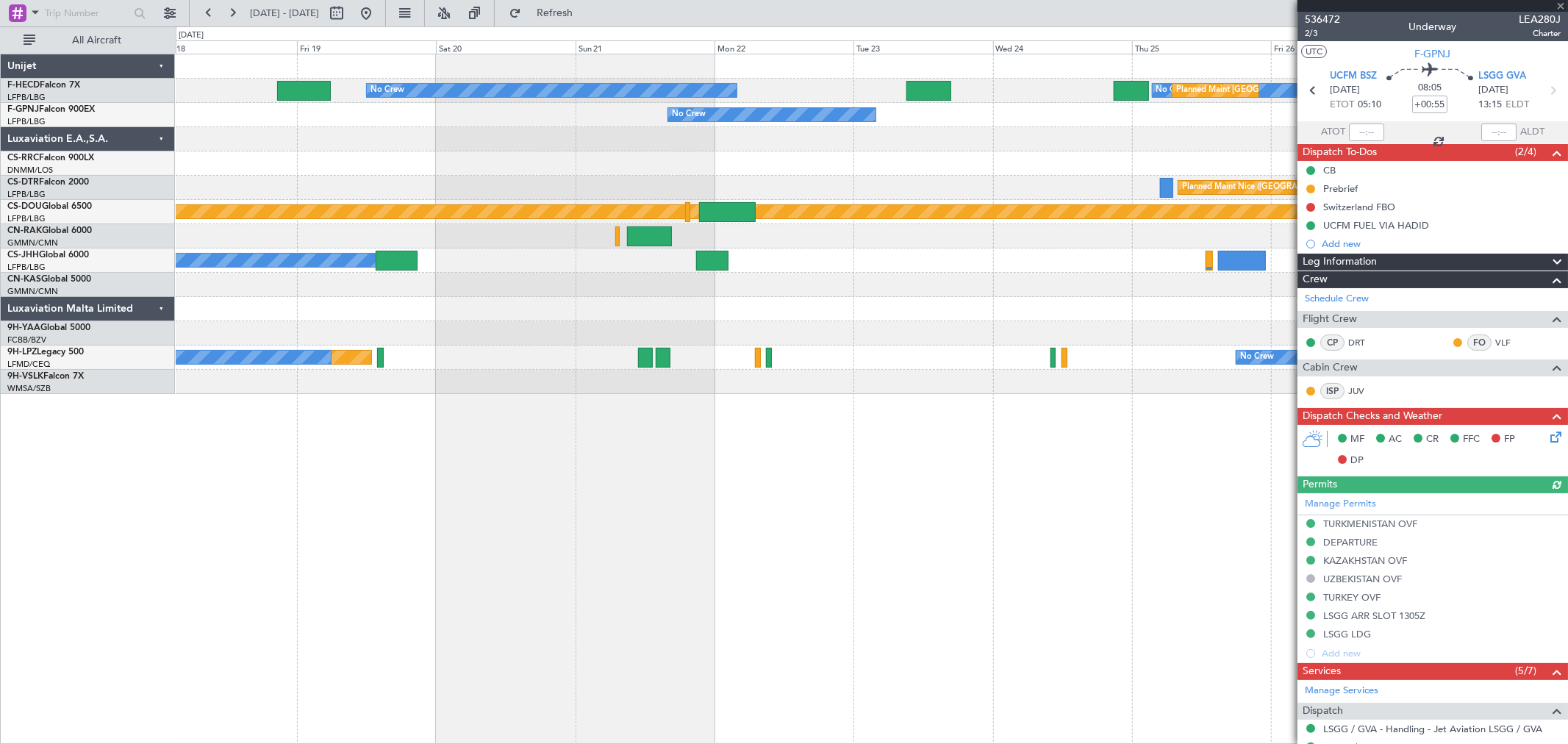
click at [562, 157] on div "No Crew No Crew No Crew Planned Maint Paris (Le Bourget) No Crew No Crew No Cre…" at bounding box center [871, 224] width 1392 height 340
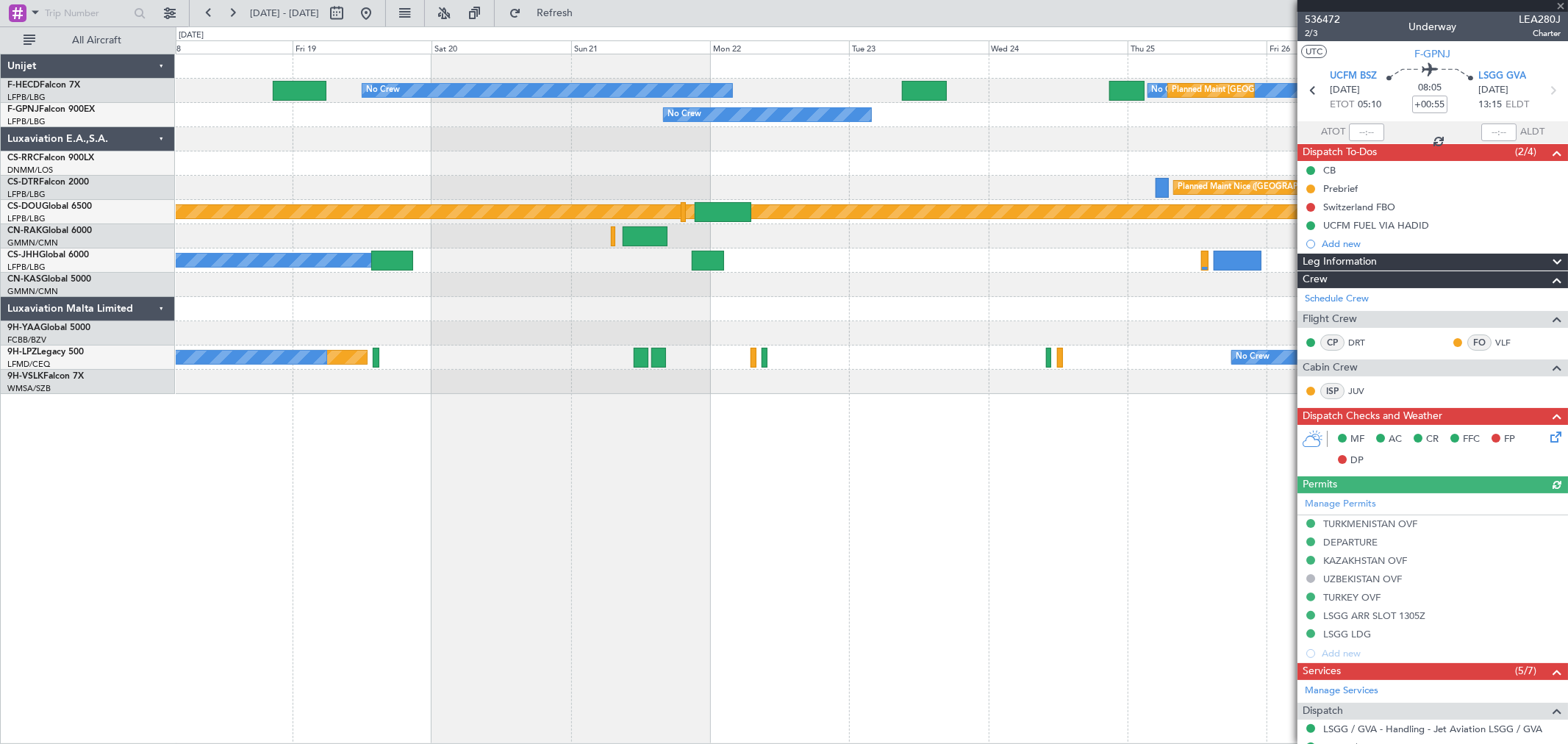
click at [601, 159] on div "No Crew No Crew No Crew Planned Maint Paris (Le Bourget) No Crew No Crew No Cre…" at bounding box center [871, 224] width 1392 height 340
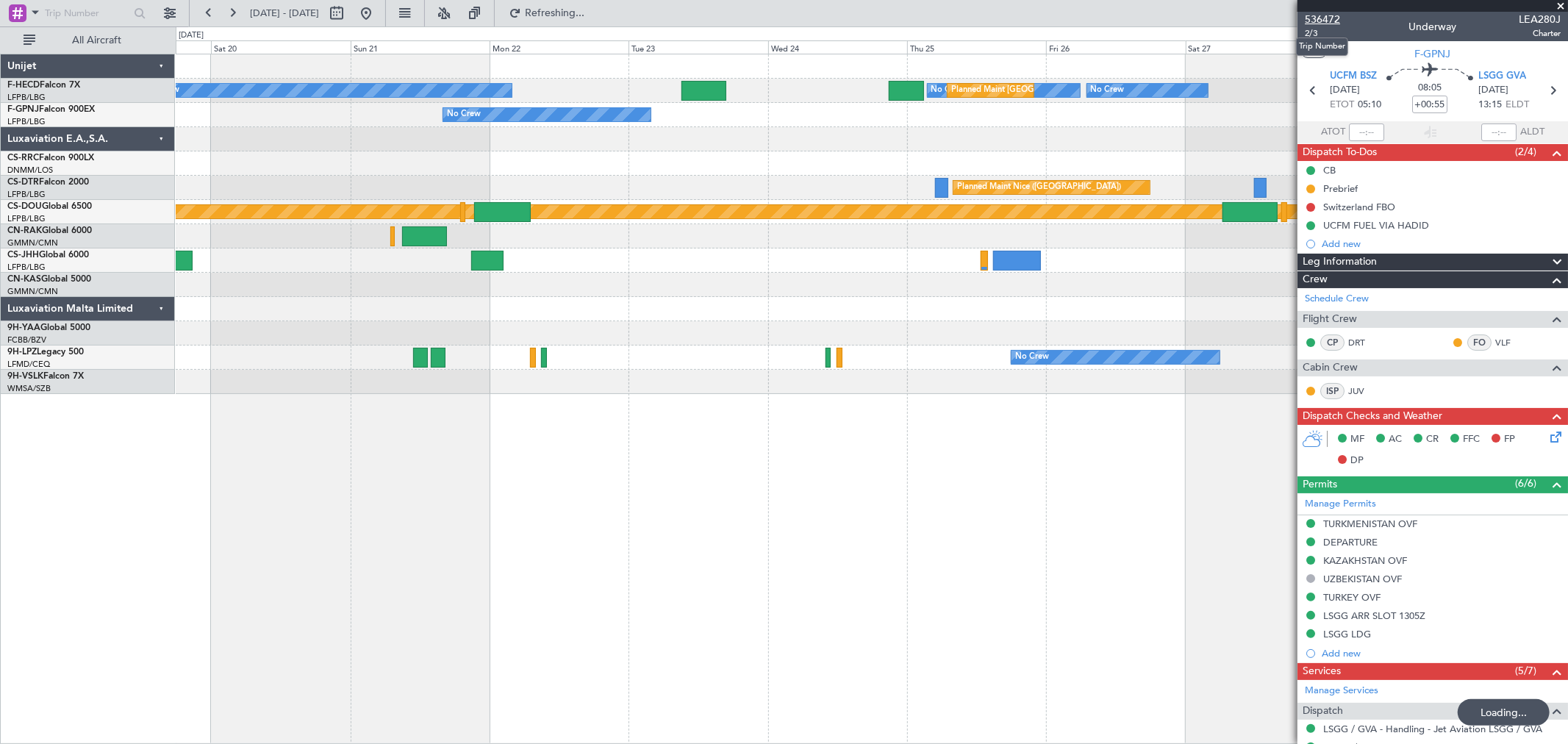
click at [1254, 22] on span "536472" at bounding box center [1322, 19] width 35 height 15
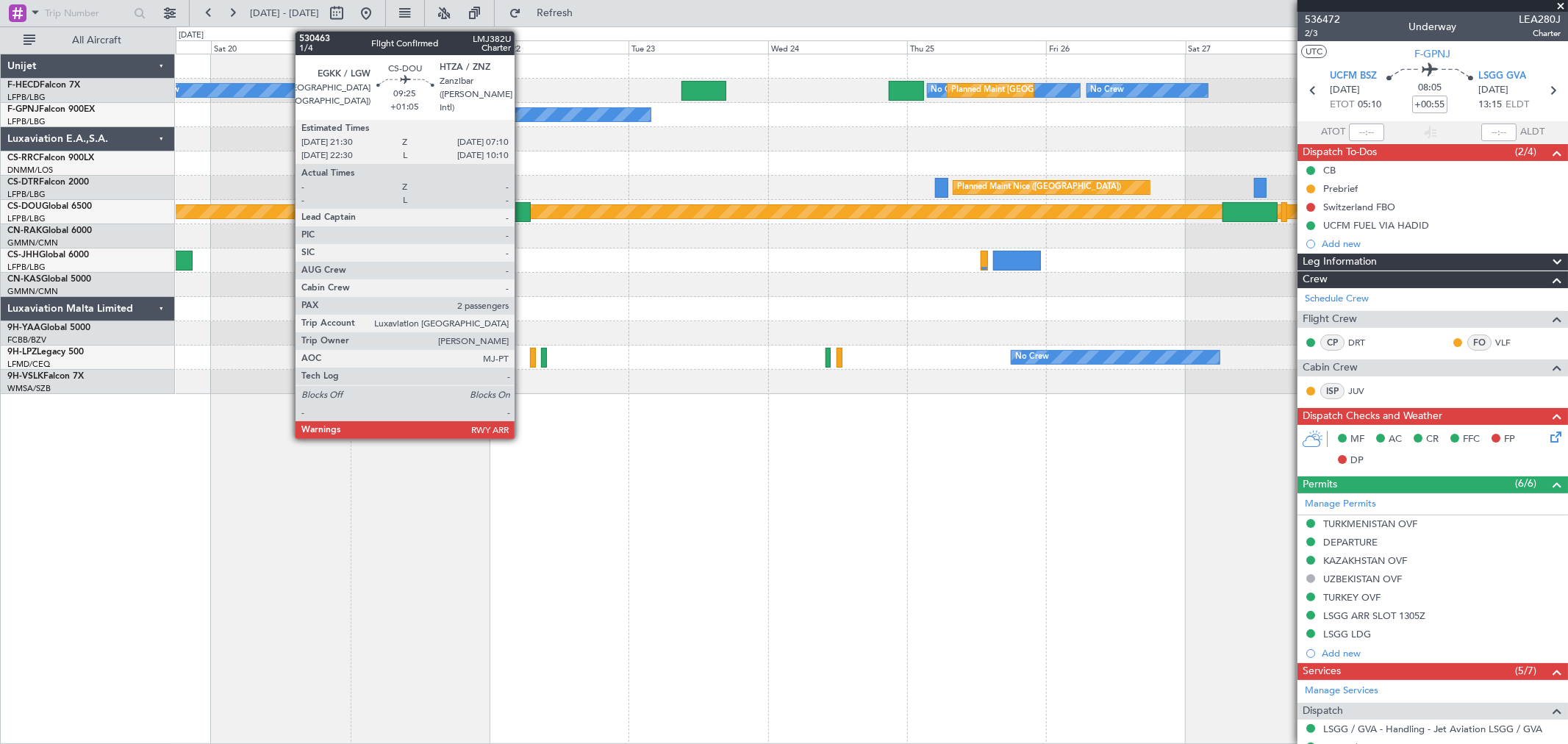
click at [522, 210] on div at bounding box center [502, 212] width 57 height 20
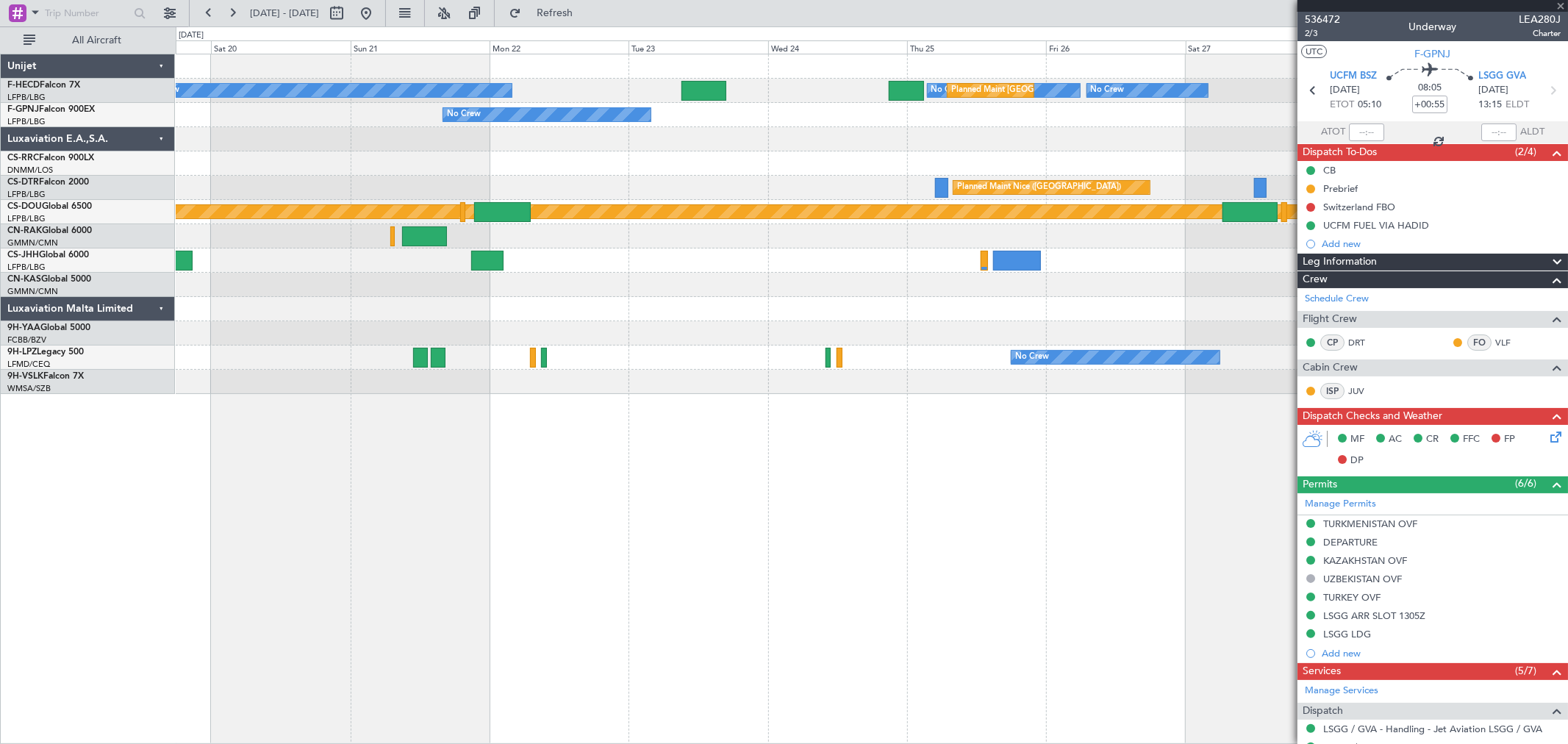
type input "+01:05"
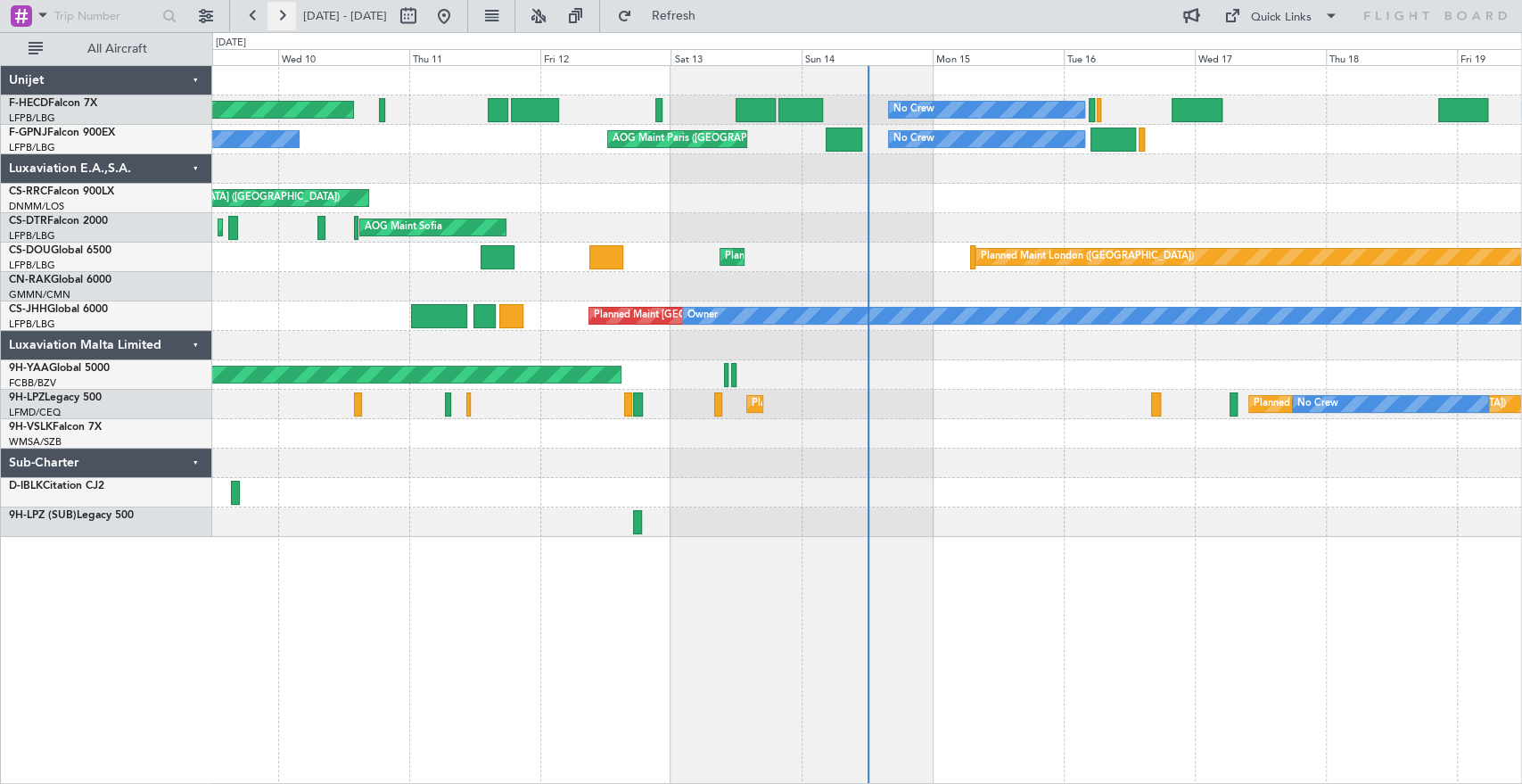
click at [281, 15] on button at bounding box center [282, 16] width 29 height 29
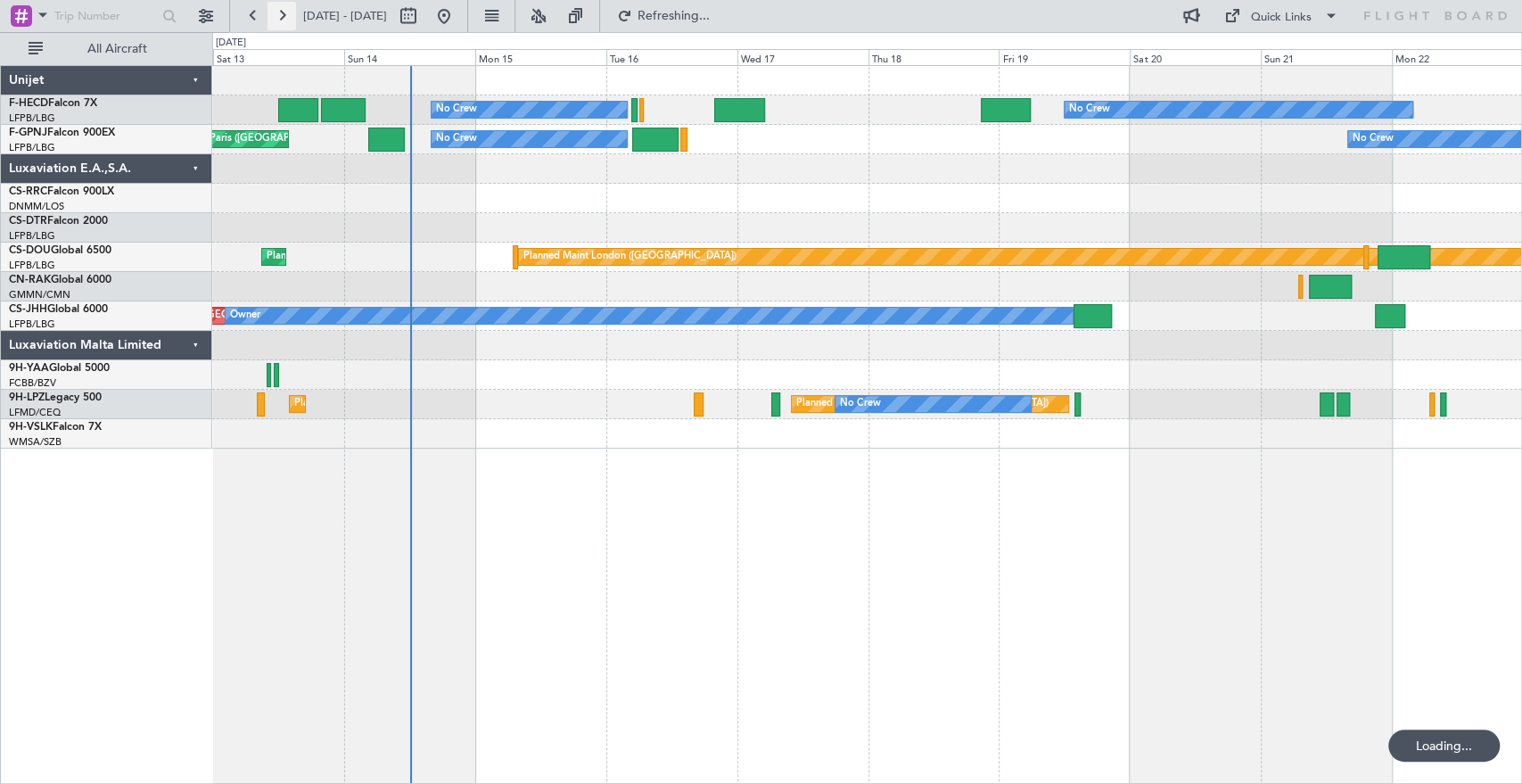
click at [281, 15] on button at bounding box center [282, 16] width 29 height 29
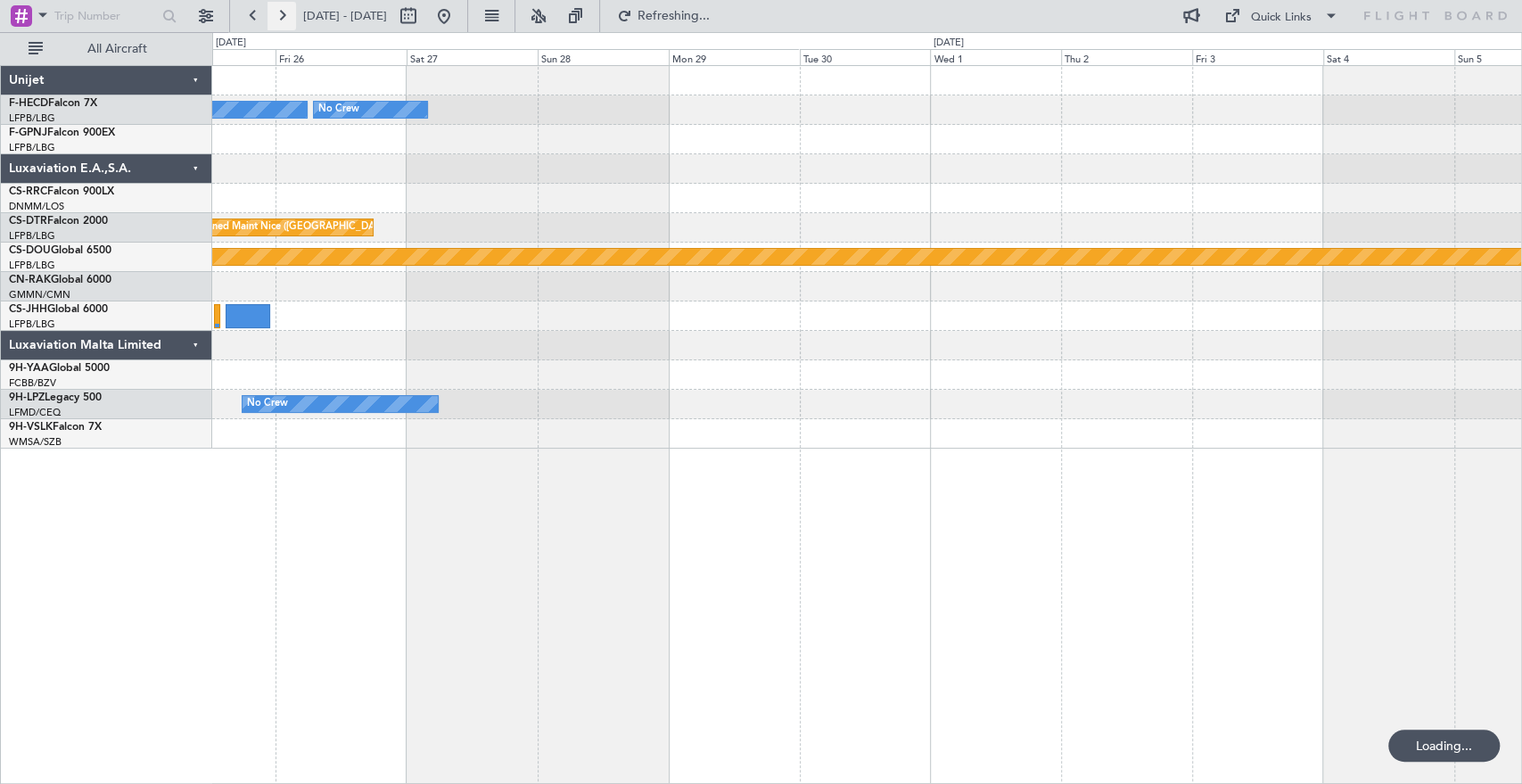
click at [281, 15] on button at bounding box center [282, 16] width 29 height 29
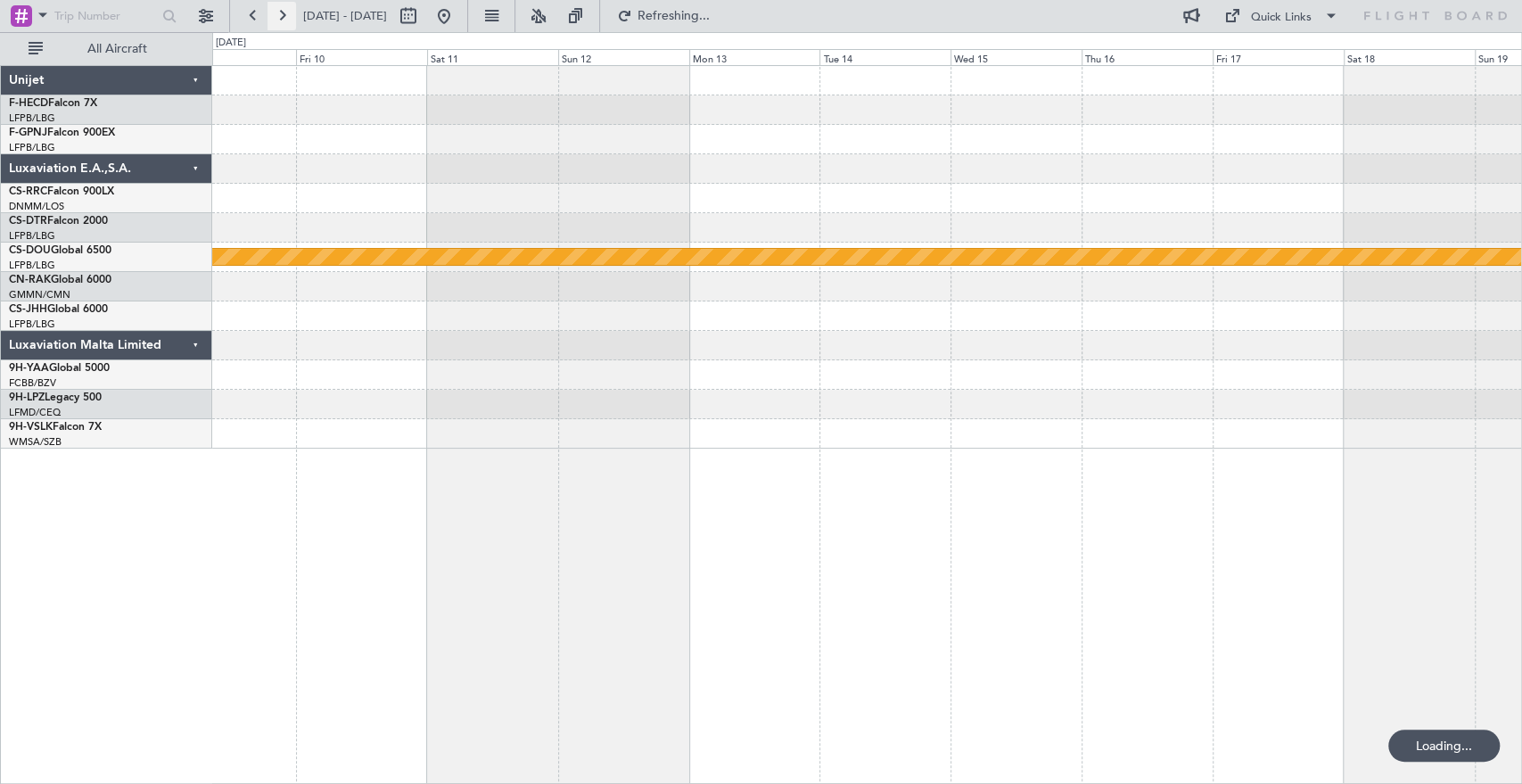
click at [281, 15] on button at bounding box center [282, 16] width 29 height 29
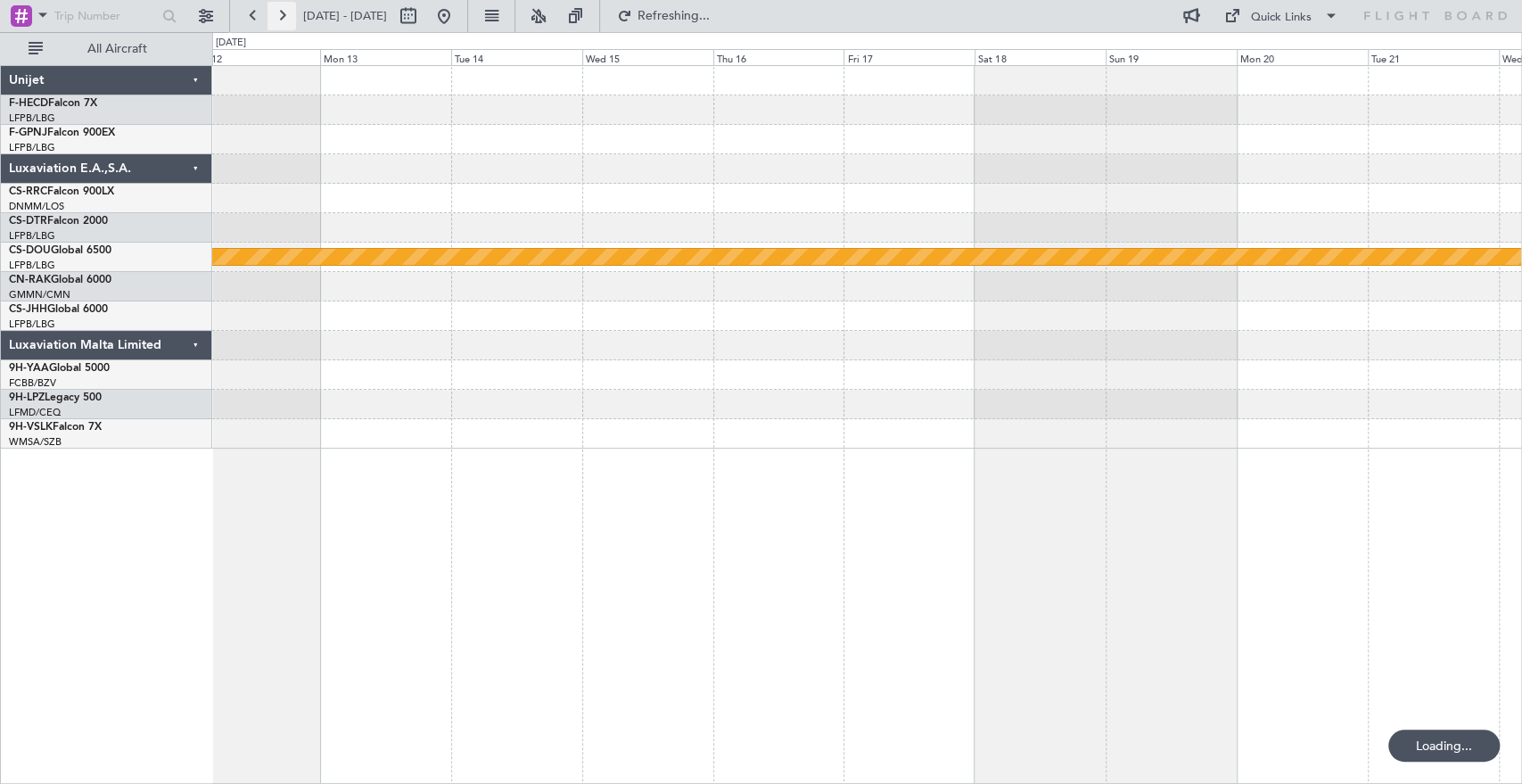
click at [281, 16] on button at bounding box center [282, 16] width 29 height 29
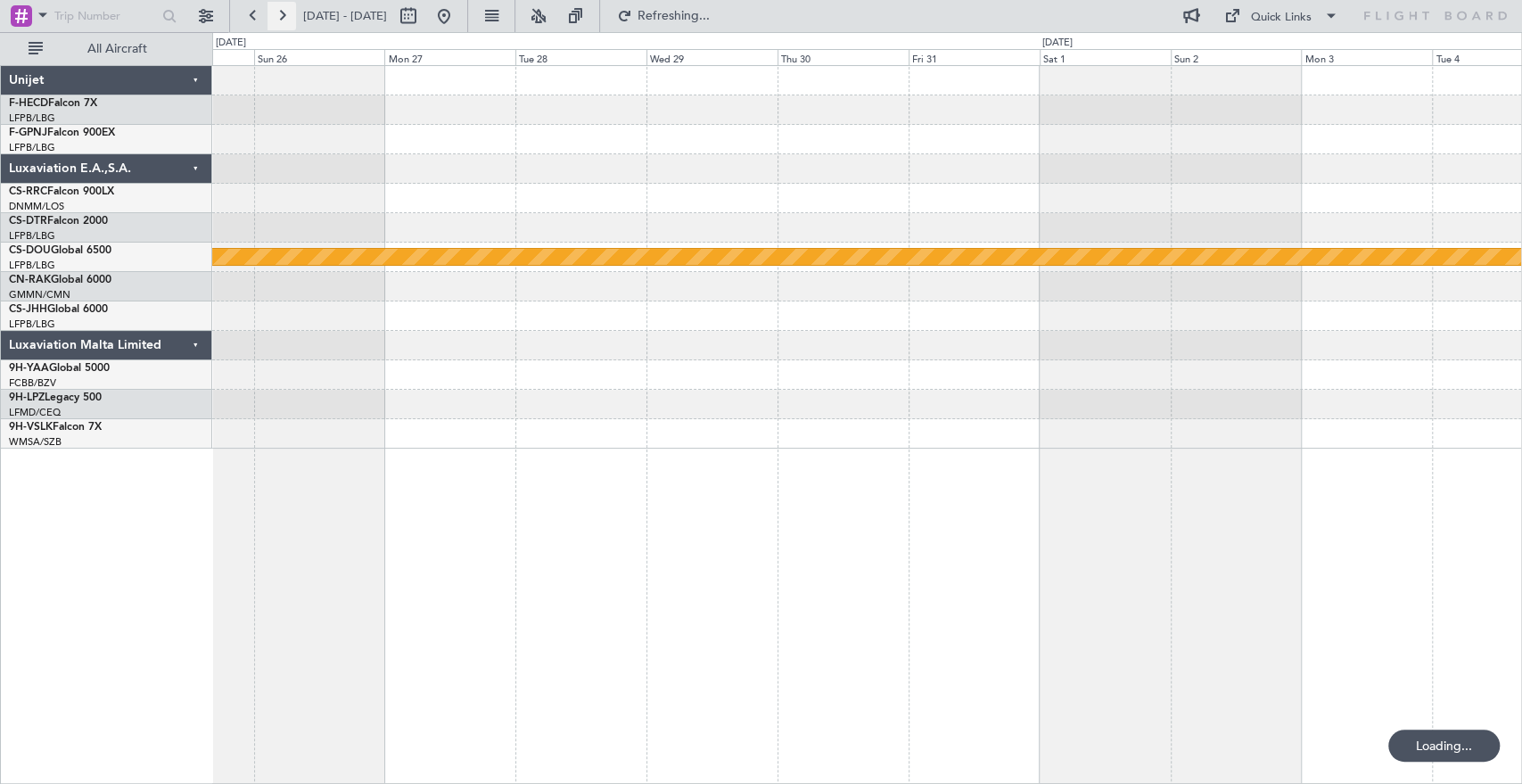
click at [281, 16] on button at bounding box center [282, 16] width 29 height 29
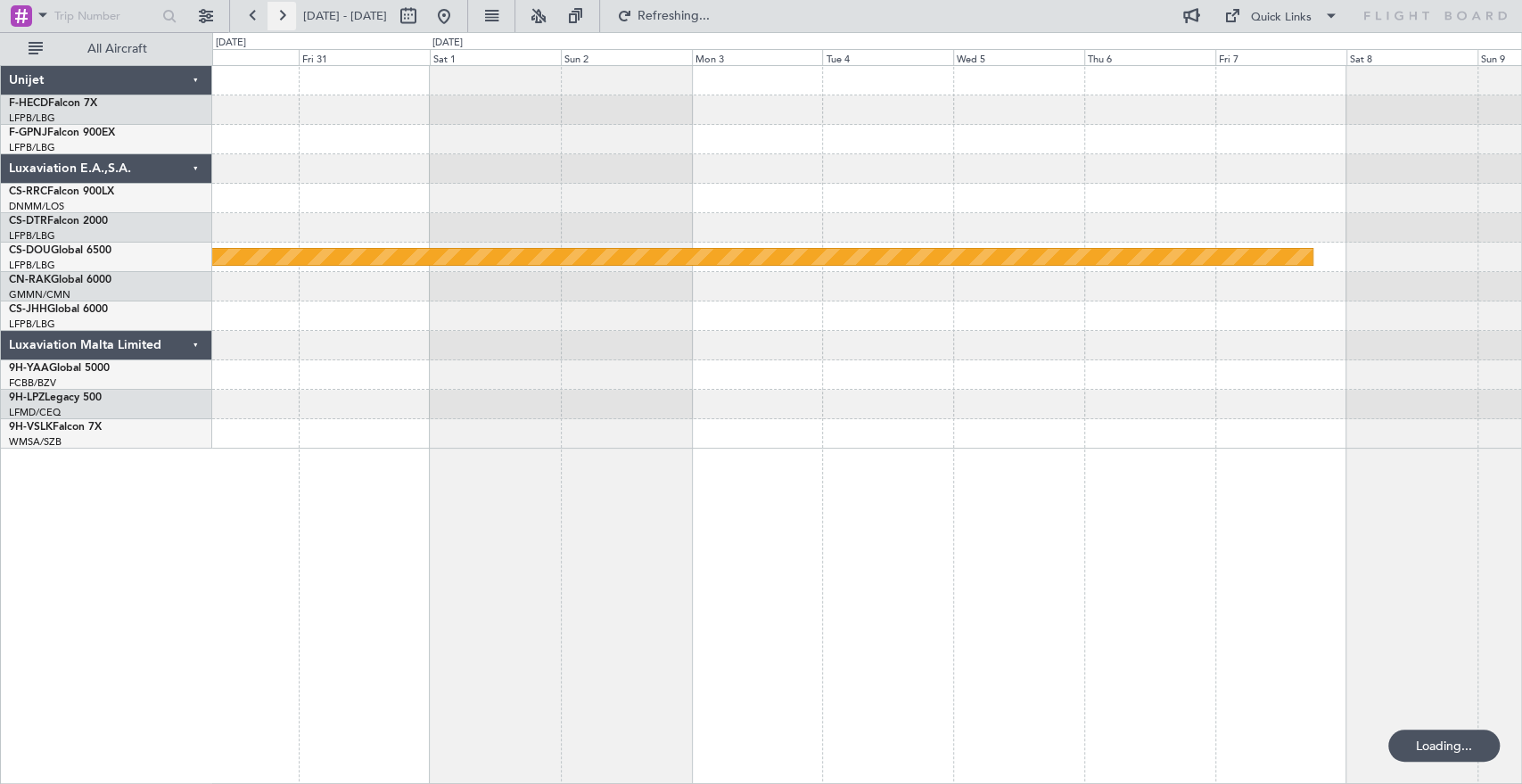
click at [281, 16] on button at bounding box center [282, 16] width 29 height 29
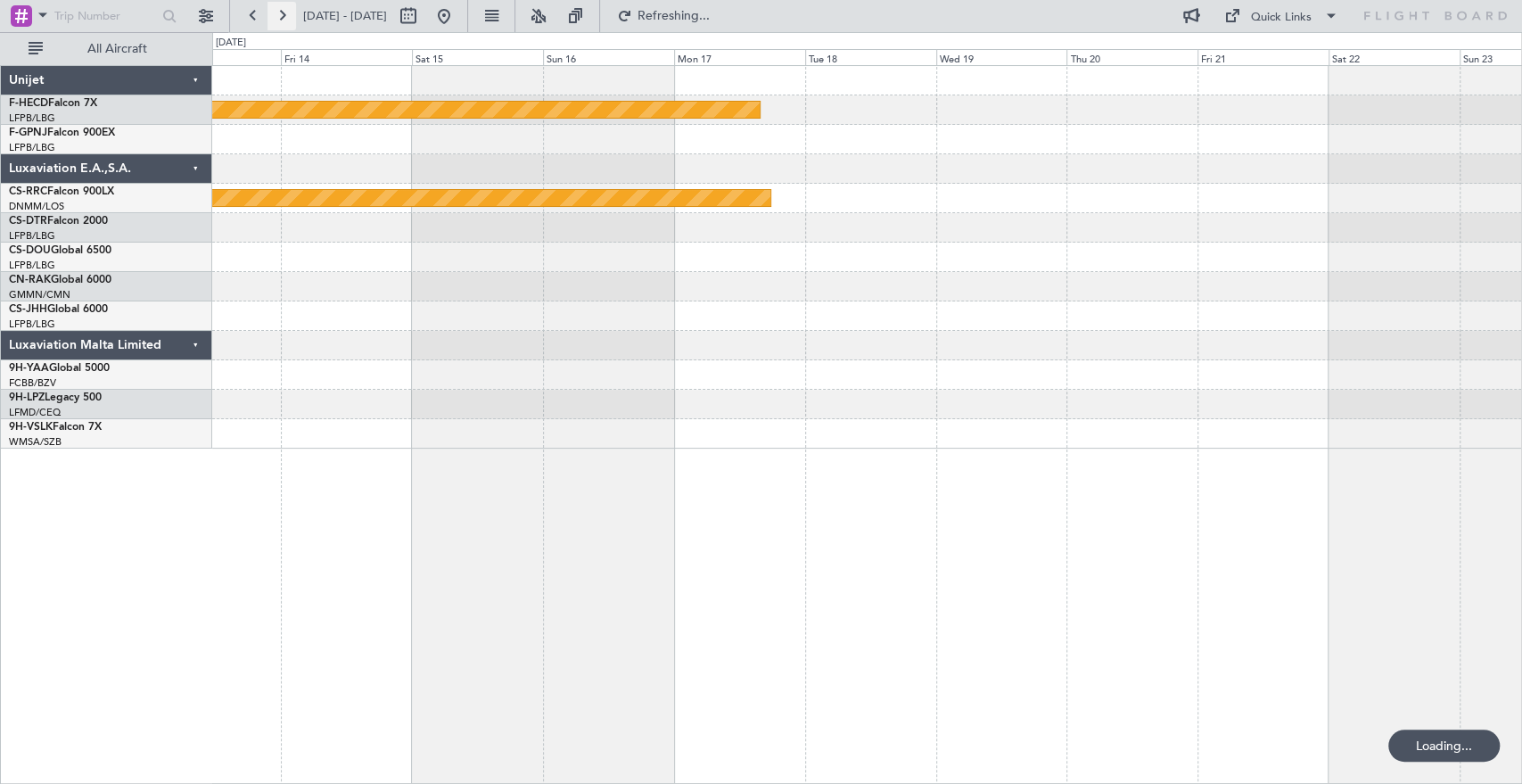
click at [281, 16] on button at bounding box center [282, 16] width 29 height 29
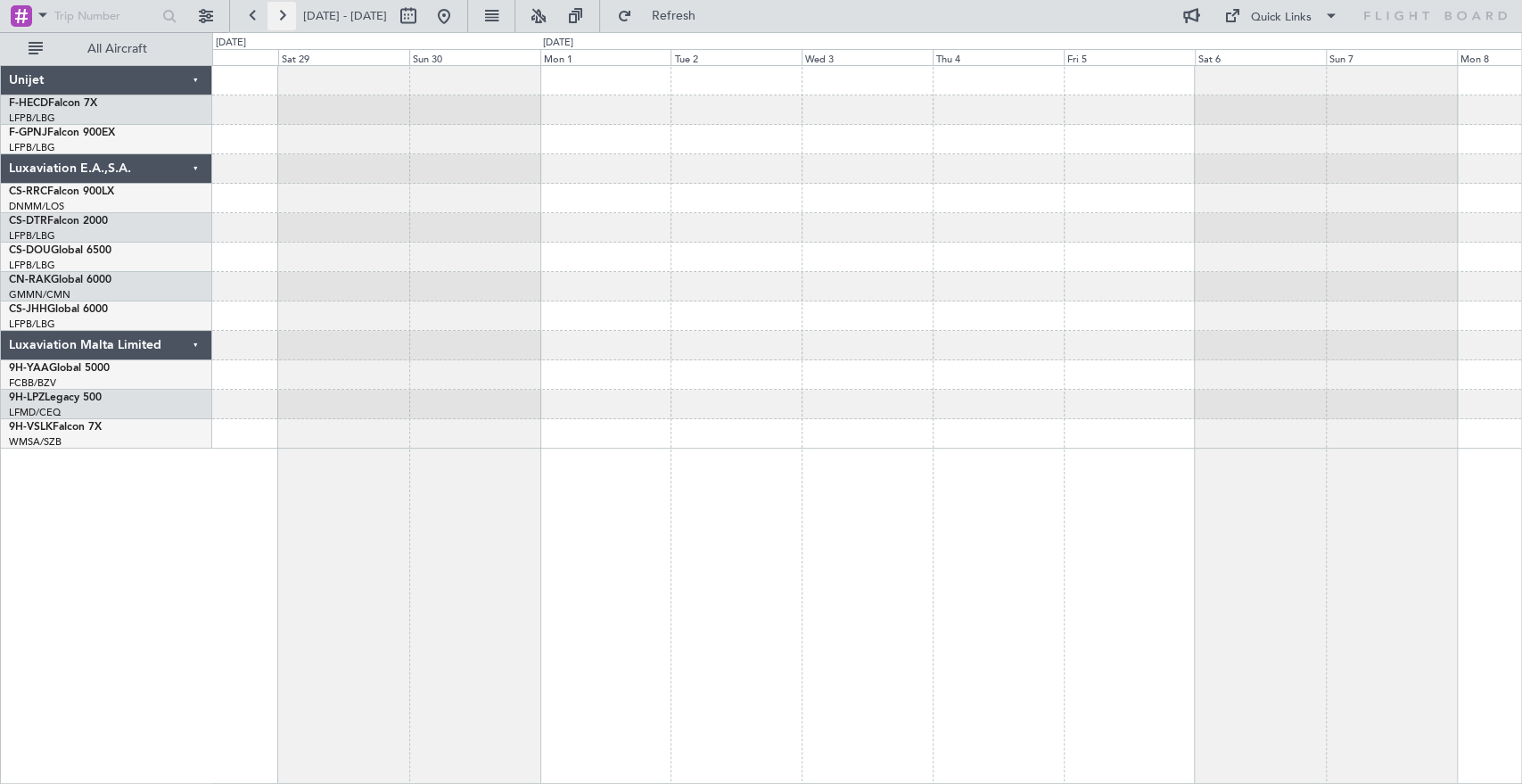
click at [281, 16] on button at bounding box center [282, 16] width 29 height 29
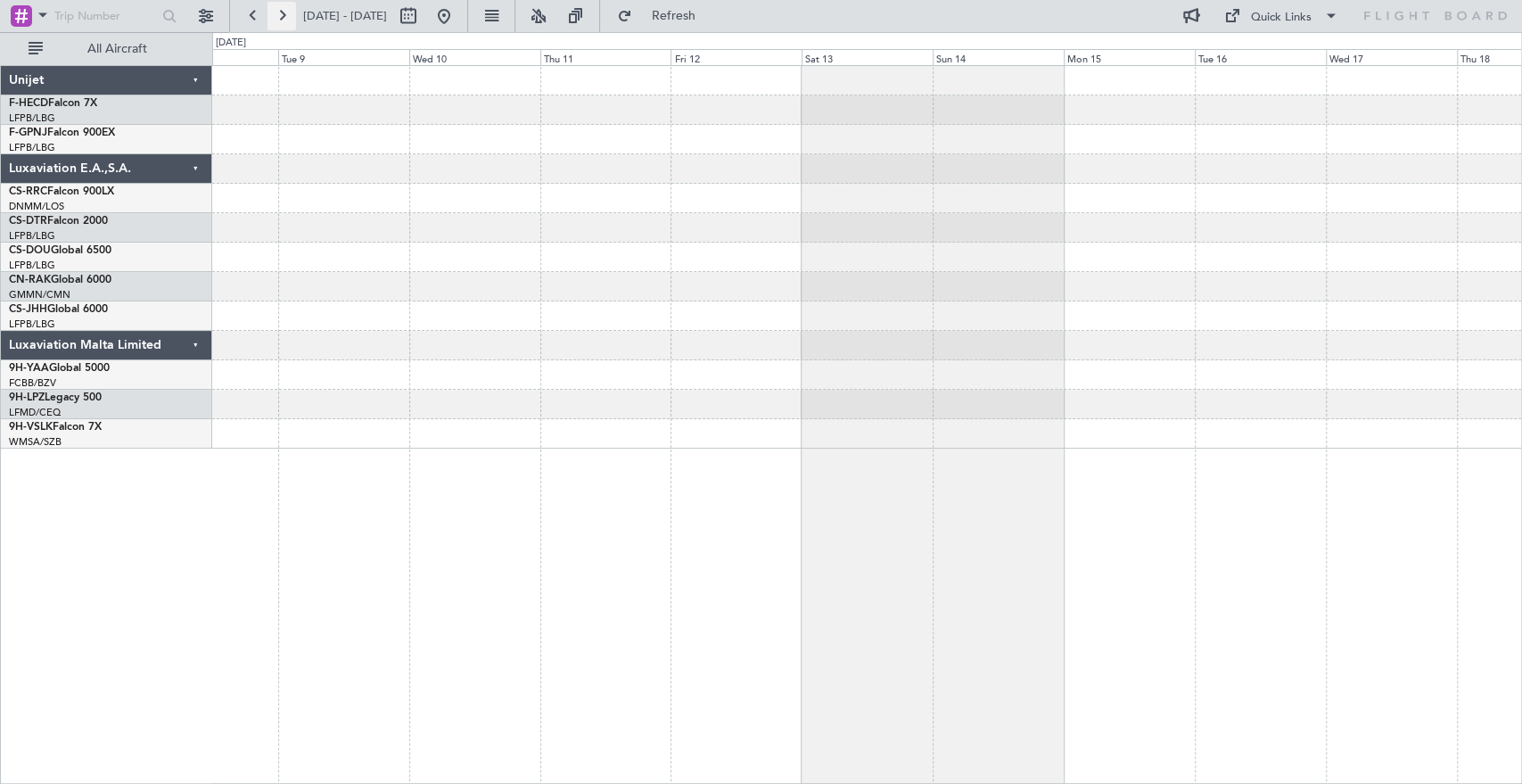
click at [281, 22] on button at bounding box center [282, 16] width 29 height 29
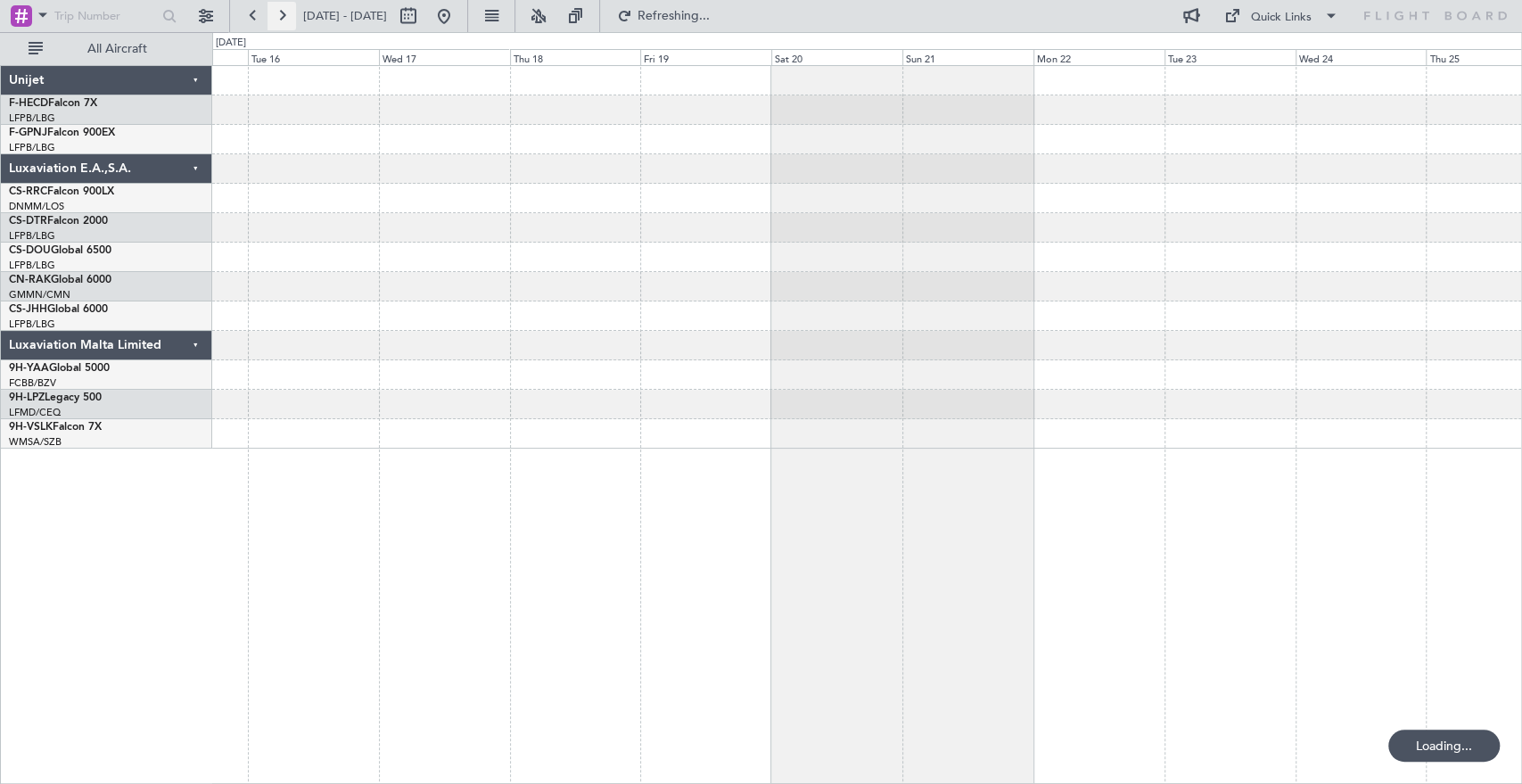
click at [283, 11] on button at bounding box center [282, 16] width 29 height 29
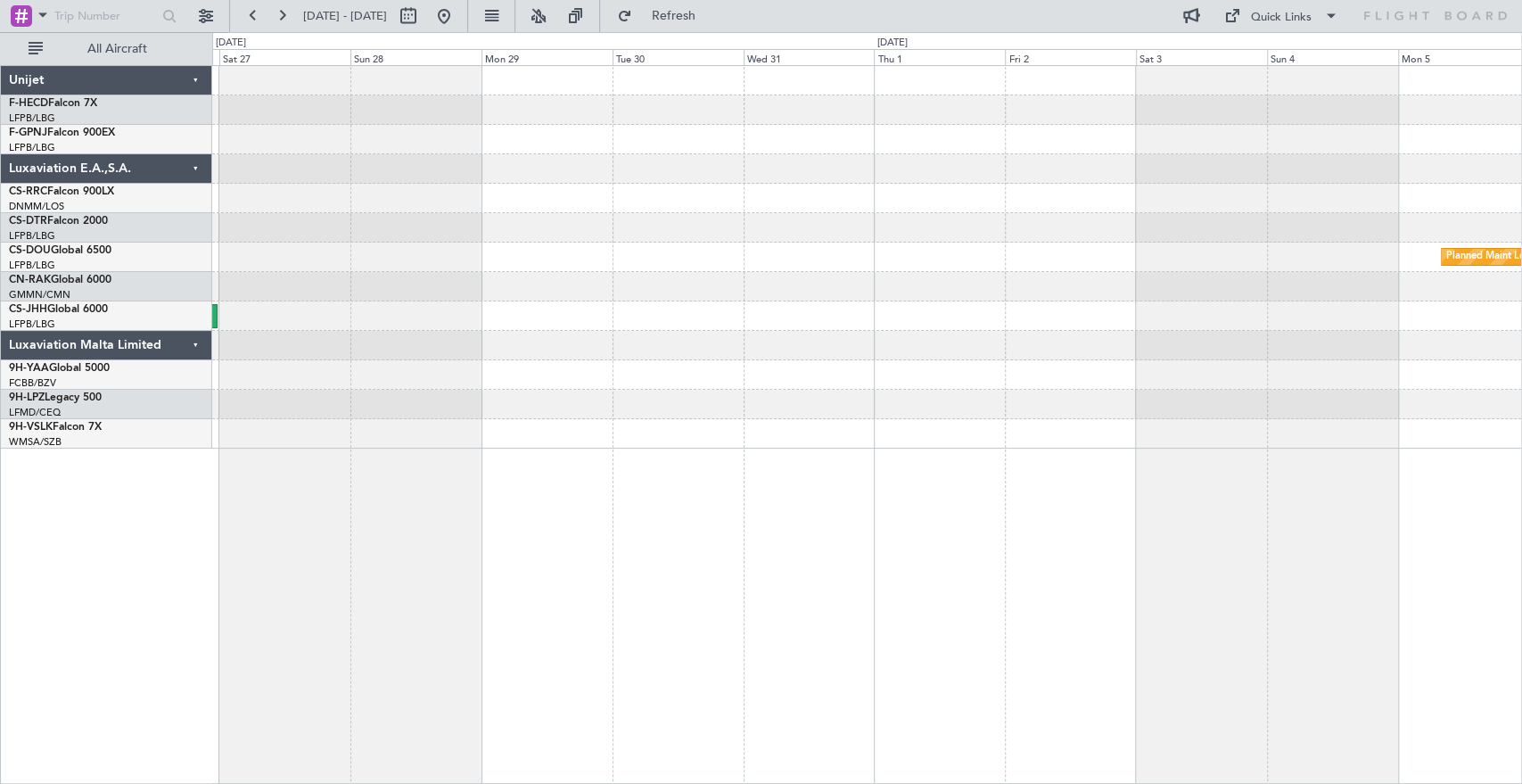
click at [1021, 217] on div "Planned Maint London (Biggin Hill)" at bounding box center [866, 257] width 1309 height 383
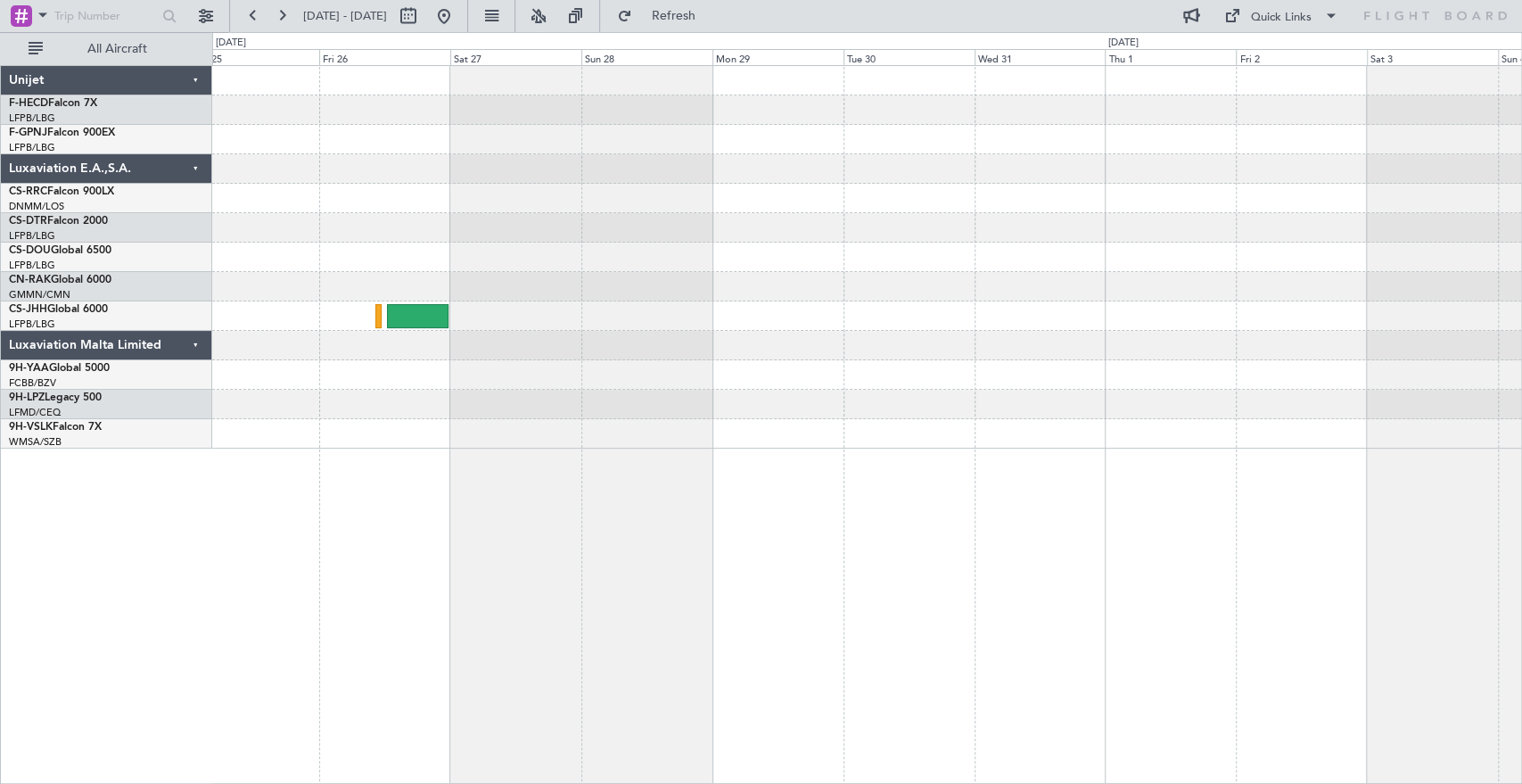
click at [1011, 222] on div "Planned Maint London (Biggin Hill)" at bounding box center [866, 257] width 1309 height 383
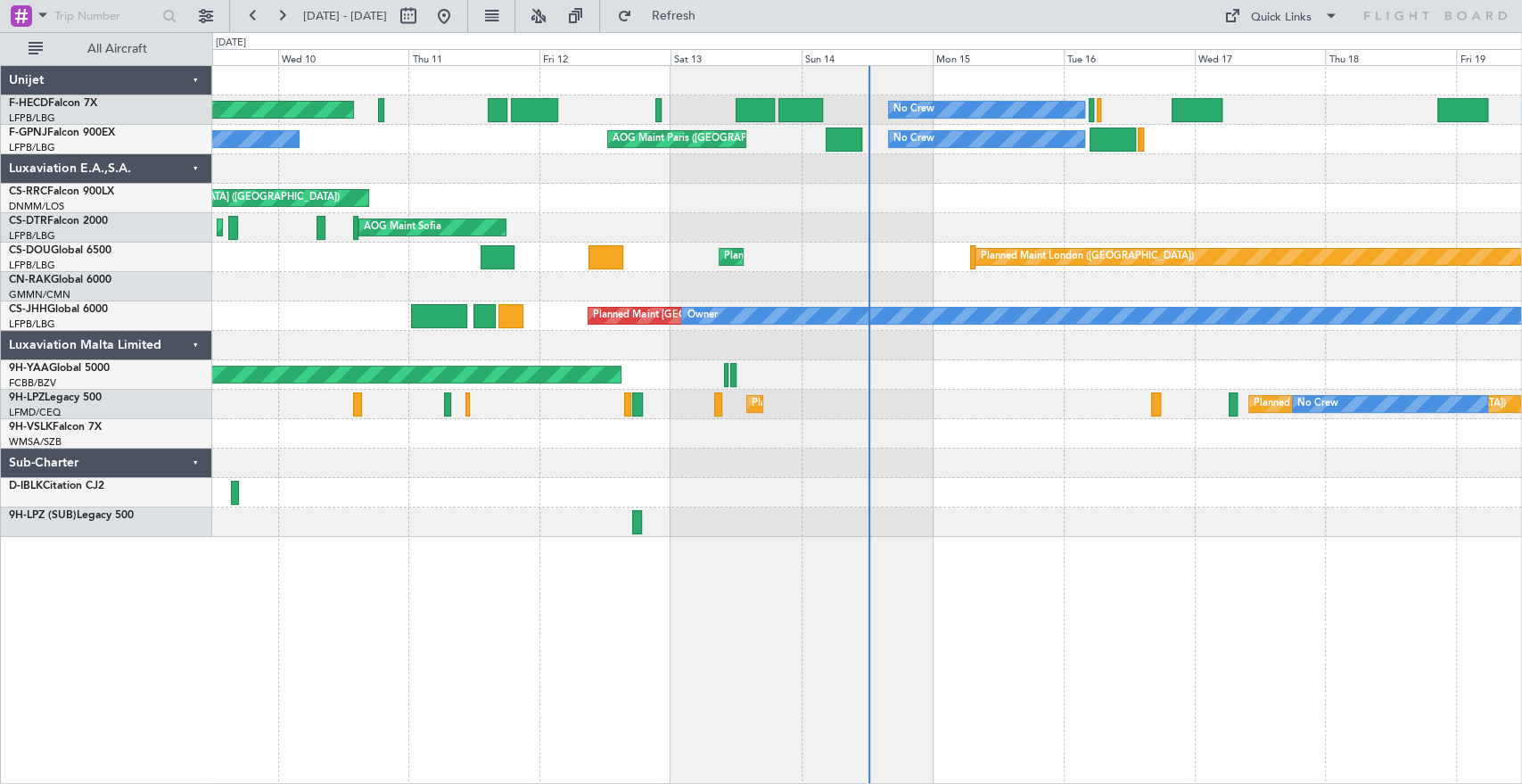
click at [611, 136] on div "No Crew No Crew Planned Maint Paris (Le Bourget) No Crew No Crew No Crew AOG Ma…" at bounding box center [866, 301] width 1309 height 471
click at [281, 191] on div "No Crew No Crew Planned Maint Paris (Le Bourget) No Crew No Crew No Crew AOG Ma…" at bounding box center [866, 301] width 1309 height 471
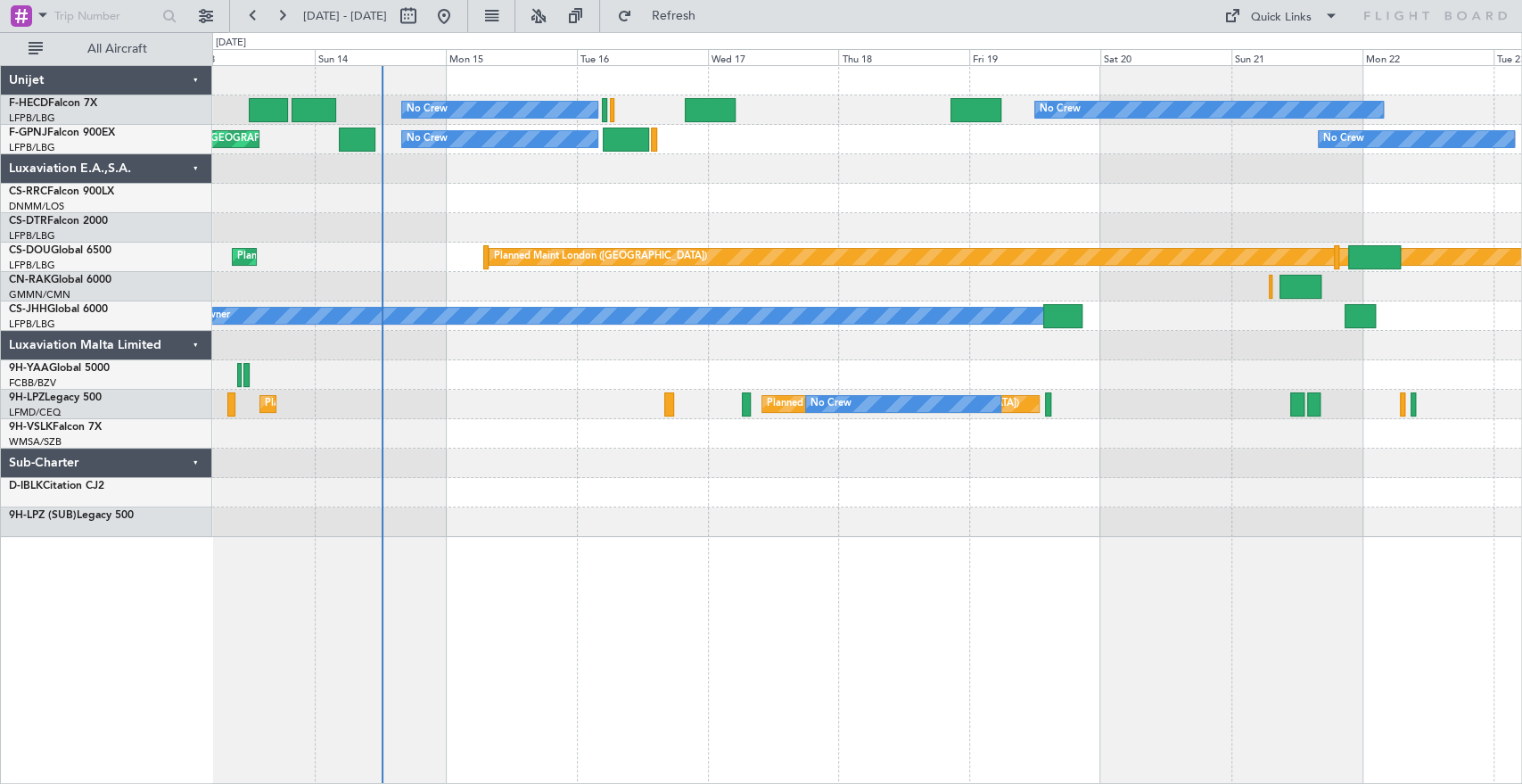
click at [384, 223] on div "No Crew No Crew No Crew Planned Maint Paris (Le Bourget) No Crew AOG Maint Pari…" at bounding box center [866, 301] width 1309 height 471
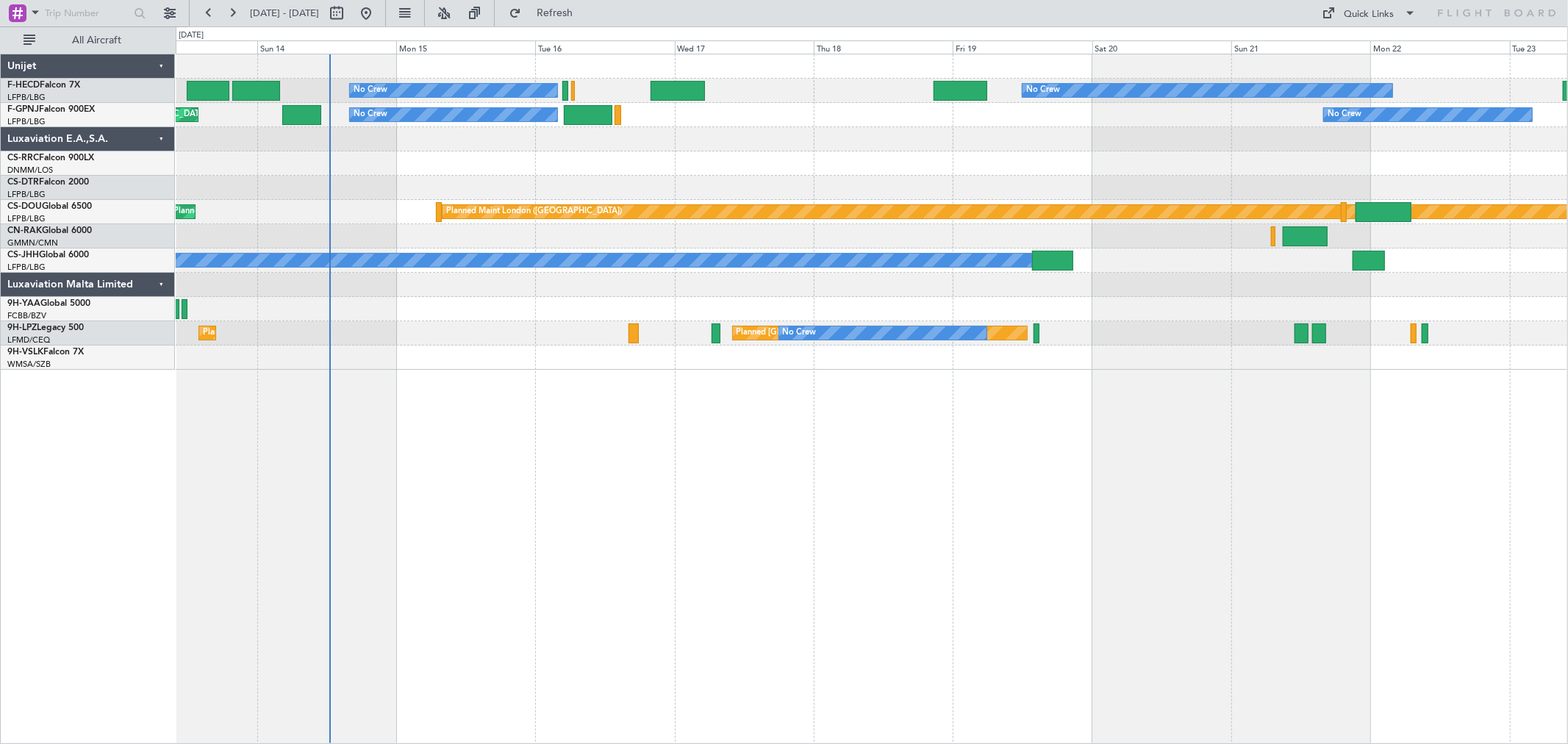
click at [380, 321] on div "No Crew No Crew No Crew Planned Maint [GEOGRAPHIC_DATA] ([GEOGRAPHIC_DATA]) AOG…" at bounding box center [871, 212] width 1392 height 316
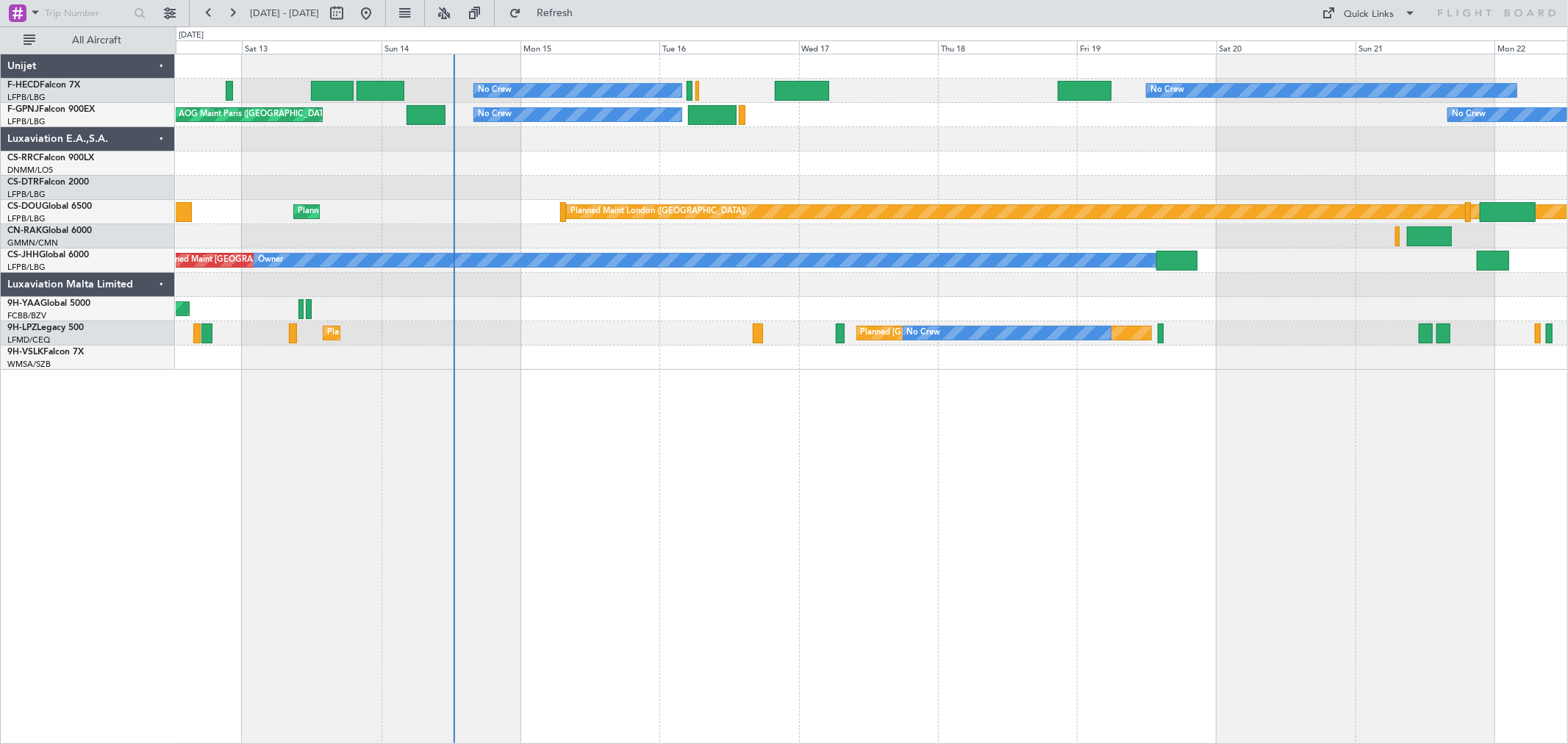
click at [451, 329] on div "Planned Maint Paris (Le Bourget) Planned Maint St Gallen (Altenrhein) No Crew" at bounding box center [871, 333] width 1392 height 24
click at [458, 329] on div "Planned Maint Paris (Le Bourget) Planned Maint St Gallen (Altenrhein) No Crew" at bounding box center [871, 333] width 1392 height 24
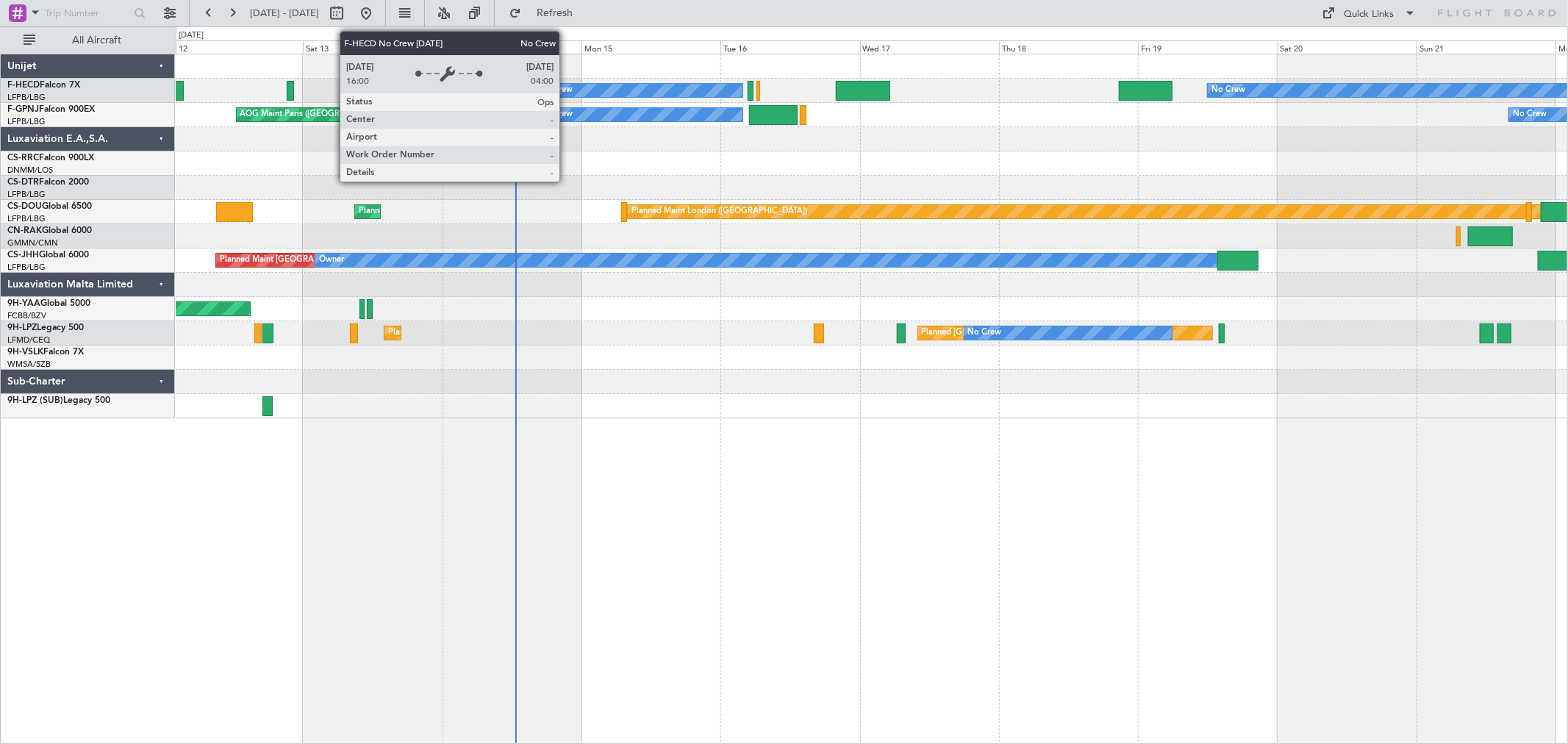
click at [325, 147] on div "No Crew No Crew Planned Maint [GEOGRAPHIC_DATA] ([GEOGRAPHIC_DATA]) AOG Maint […" at bounding box center [871, 236] width 1392 height 364
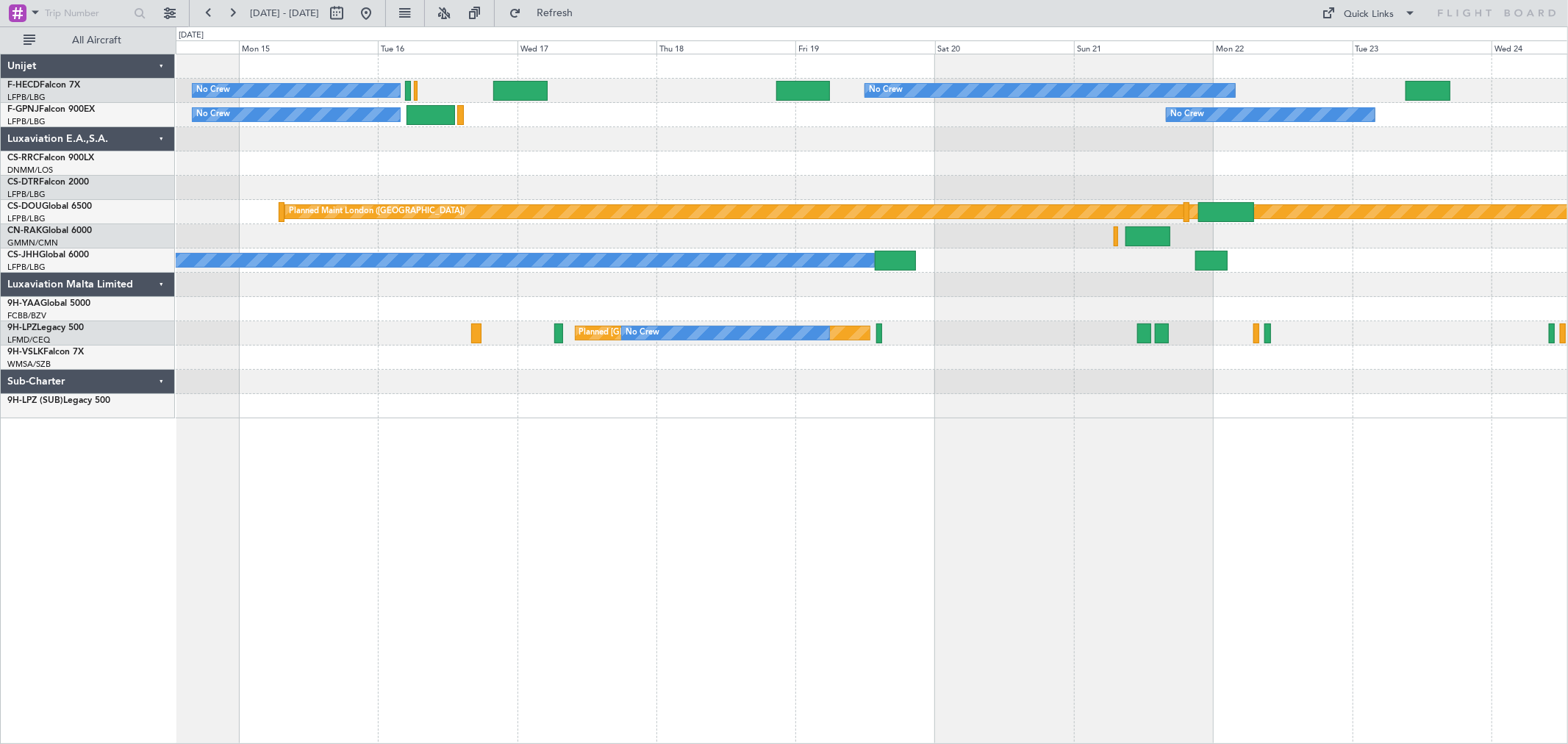
click at [533, 90] on div at bounding box center [520, 90] width 53 height 20
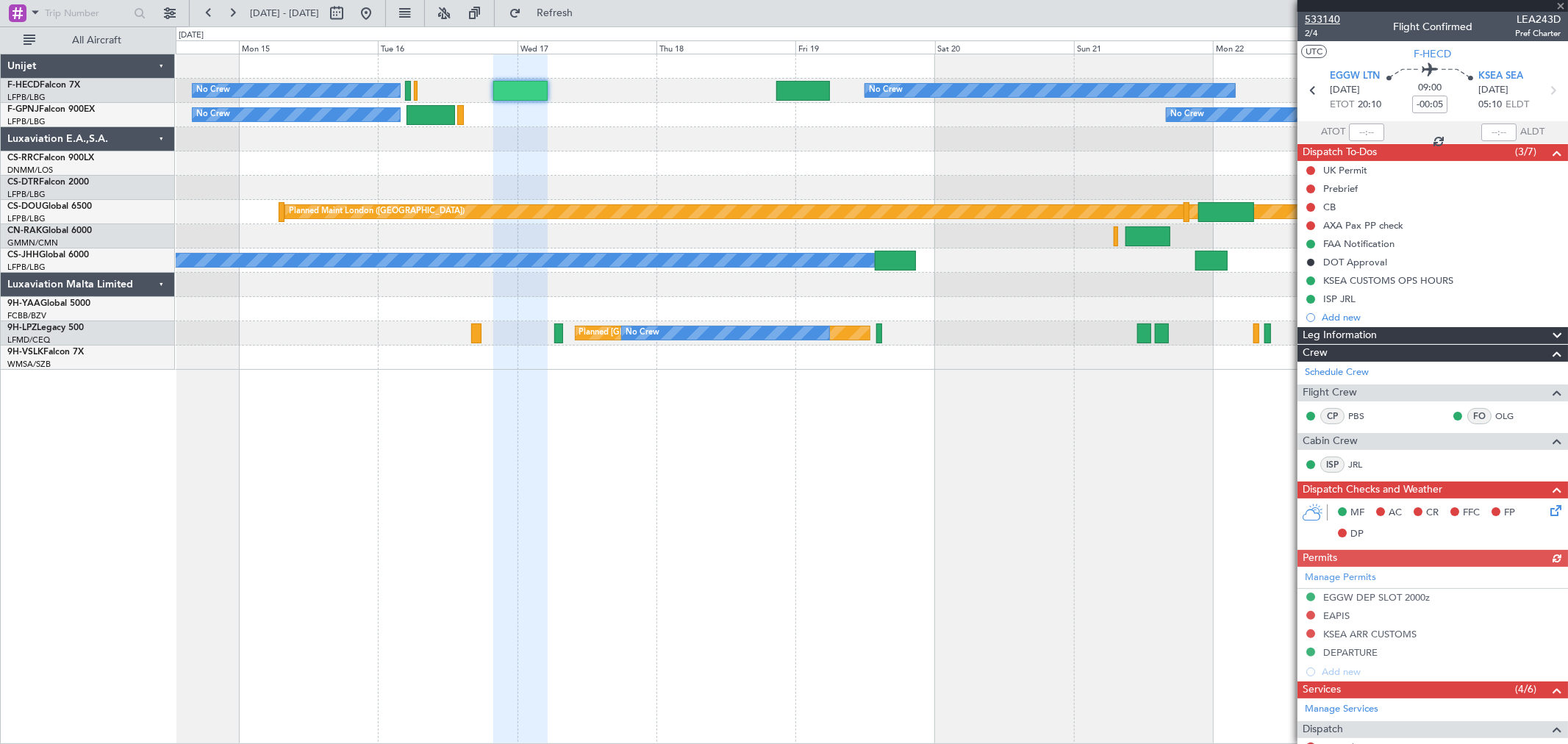
click at [1254, 19] on span "533140" at bounding box center [1322, 19] width 35 height 15
click at [628, 177] on div "No Crew No Crew No Crew Planned Maint Paris (Le Bourget) No Crew No Crew No Cre…" at bounding box center [871, 212] width 1392 height 316
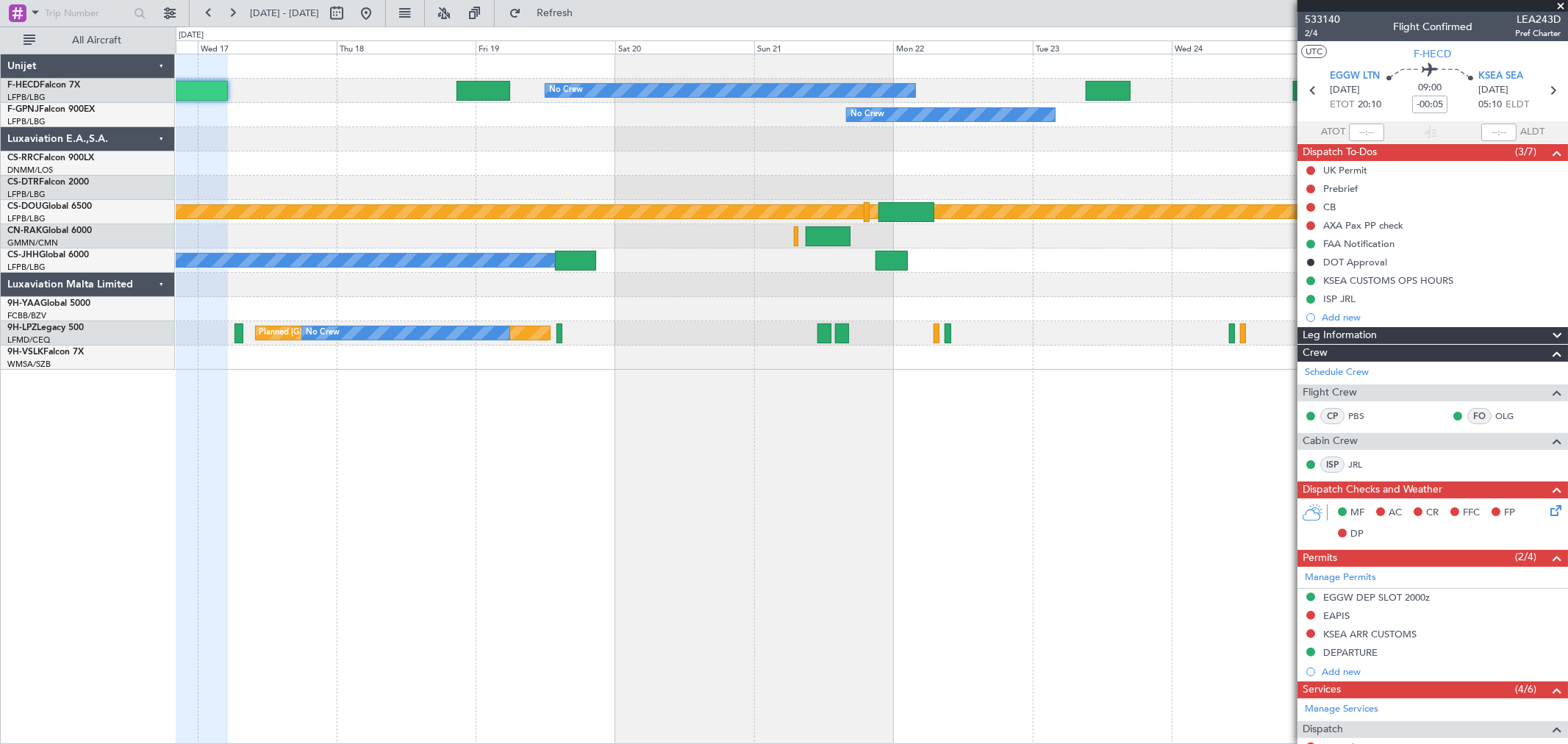
click at [321, 165] on div at bounding box center [871, 163] width 1392 height 24
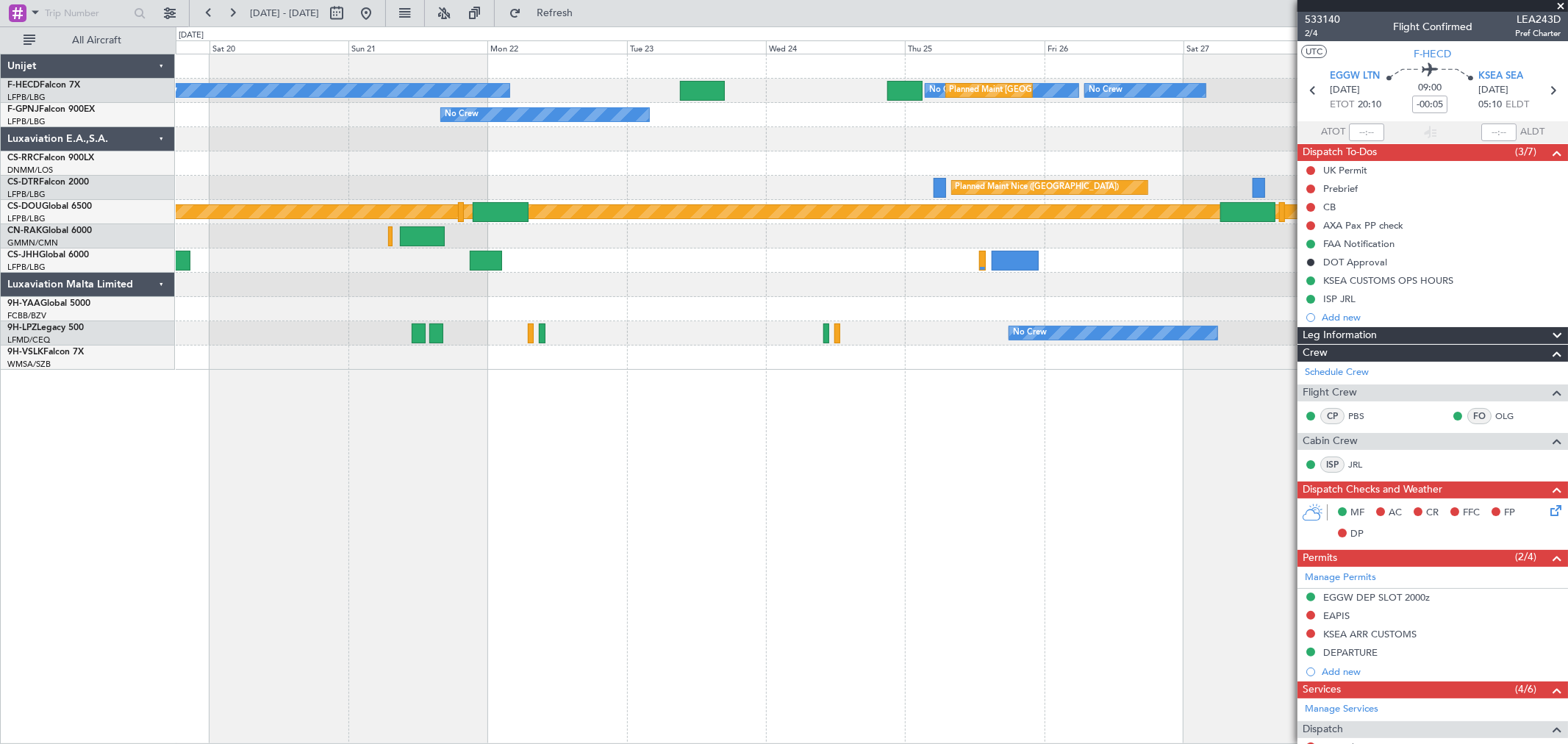
click at [466, 162] on div "No Crew No Crew Planned Maint Paris (Le Bourget) No Crew No Crew Planned Maint …" at bounding box center [871, 212] width 1392 height 316
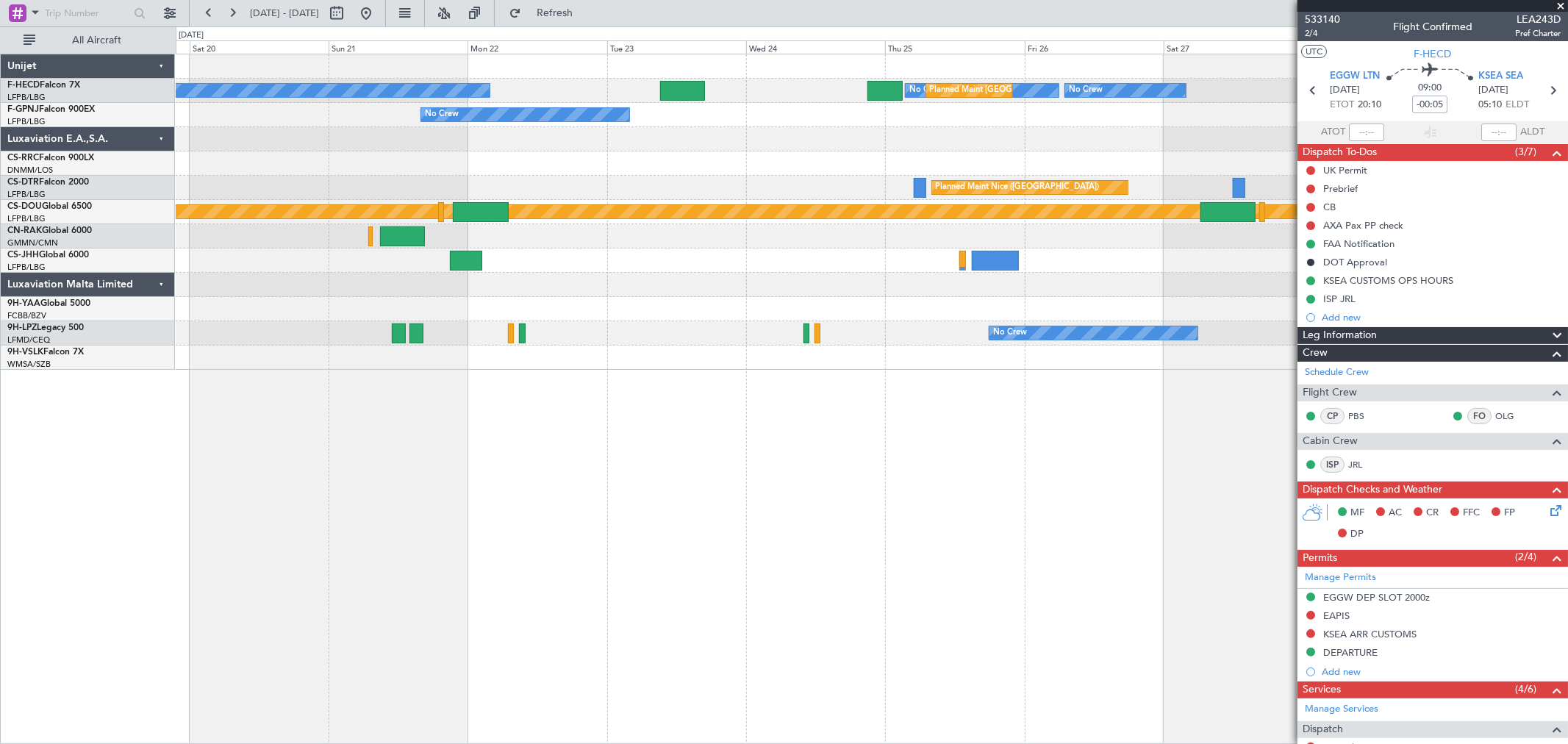
click at [792, 177] on div "No Crew No Crew Planned Maint Paris (Le Bourget) No Crew No Crew Planned Maint …" at bounding box center [871, 212] width 1392 height 316
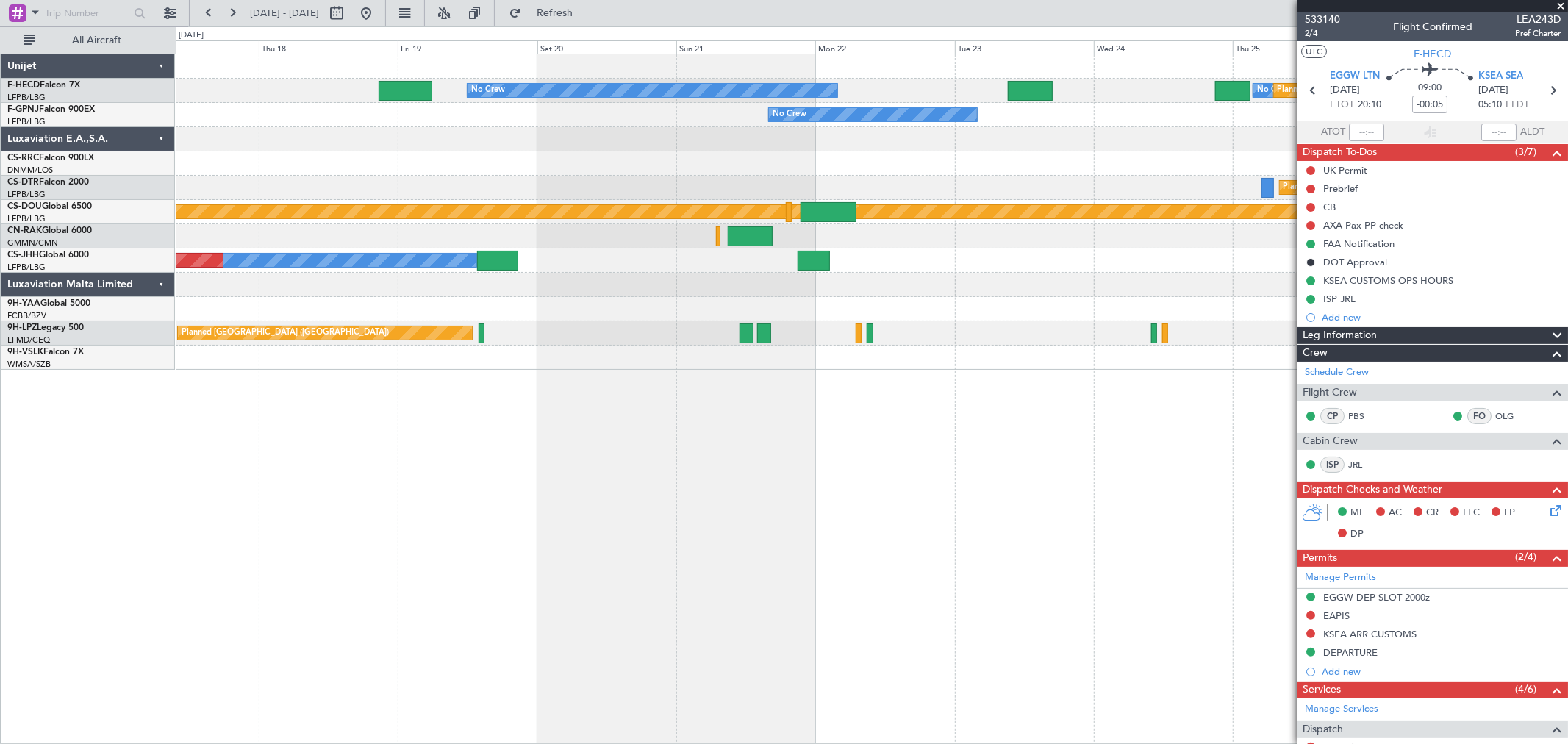
click at [780, 166] on div at bounding box center [871, 163] width 1392 height 24
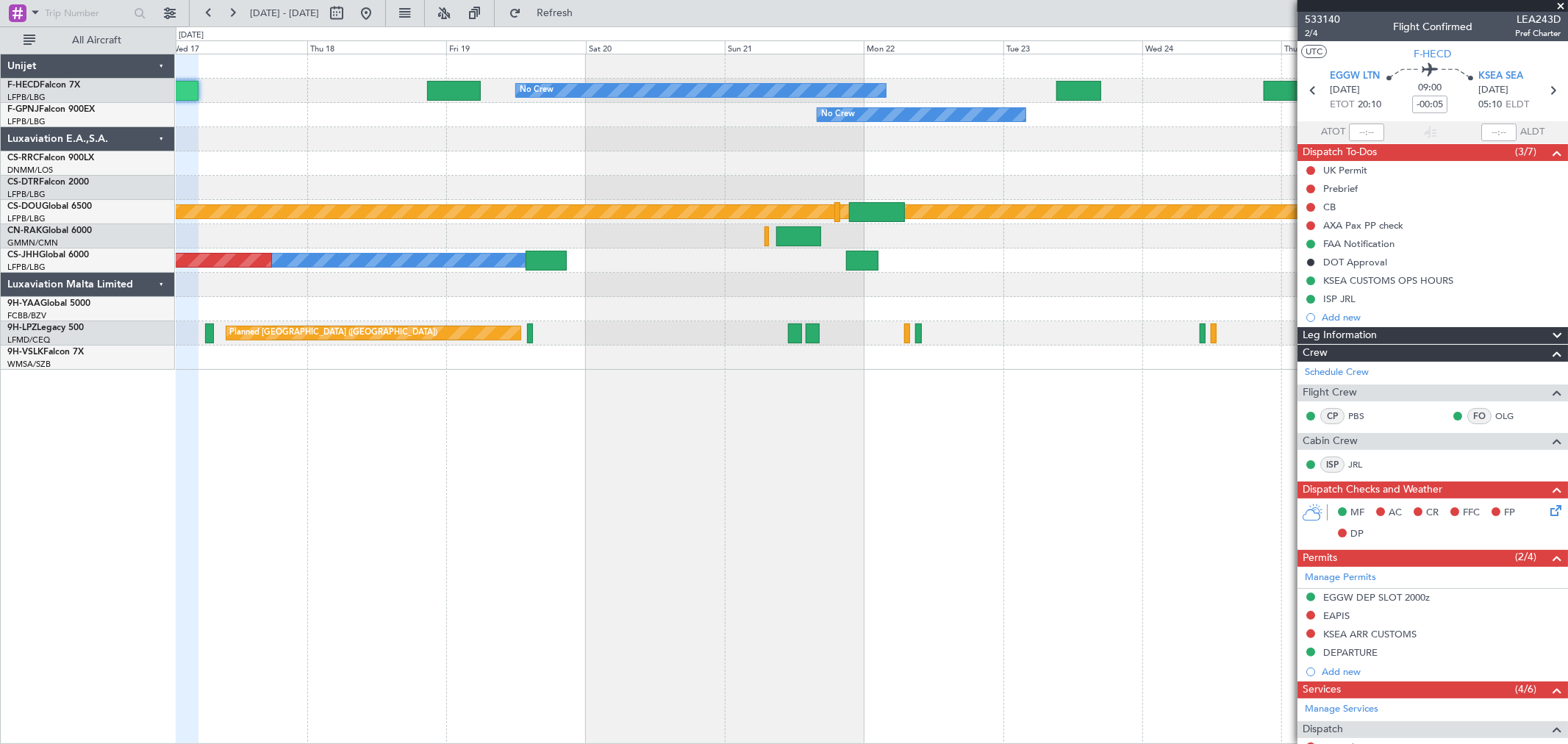
click at [152, 148] on div "No Crew No Crew Planned Maint Paris (Le Bourget) No Crew No Crew No Crew No Cre…" at bounding box center [784, 385] width 1568 height 718
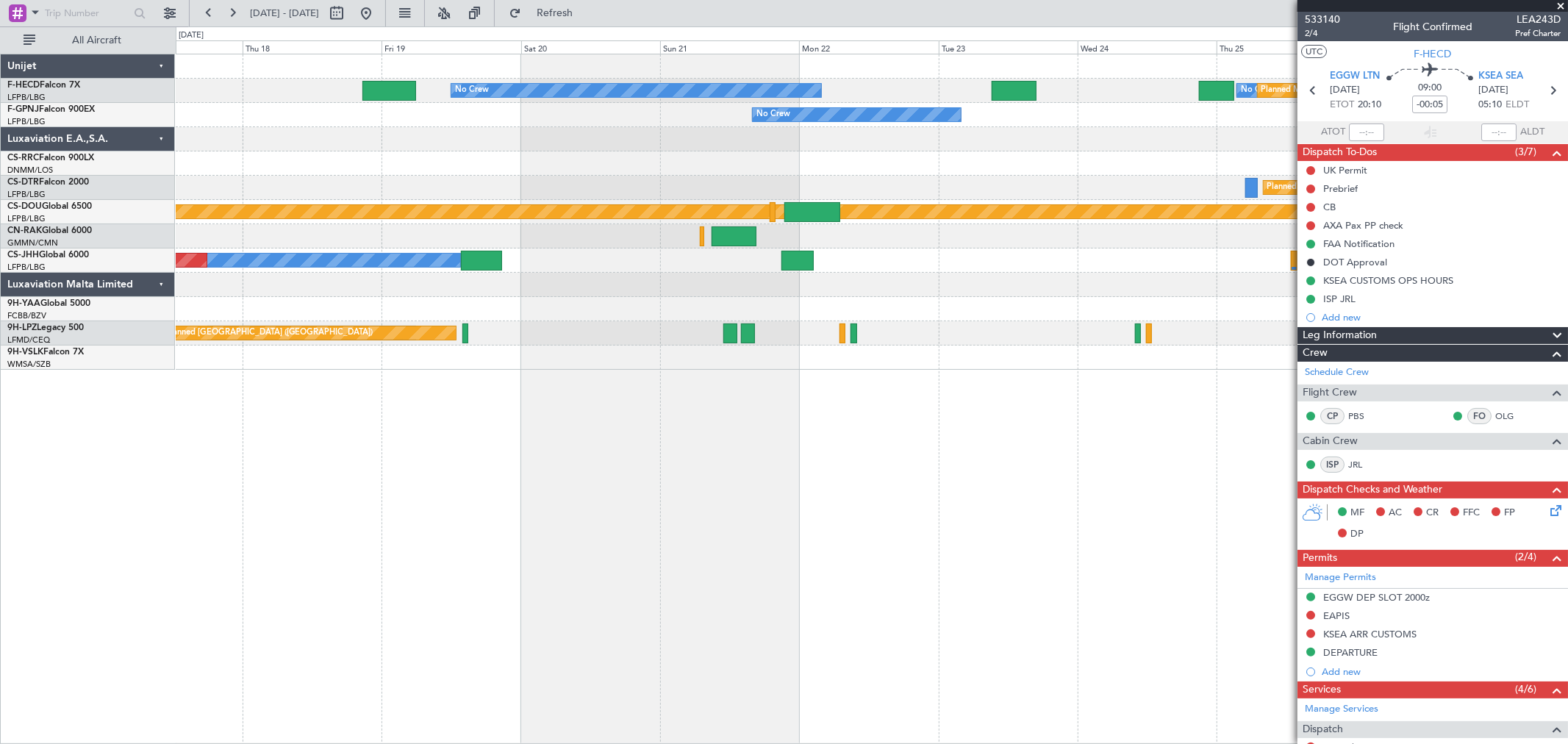
click at [505, 167] on div at bounding box center [871, 163] width 1392 height 24
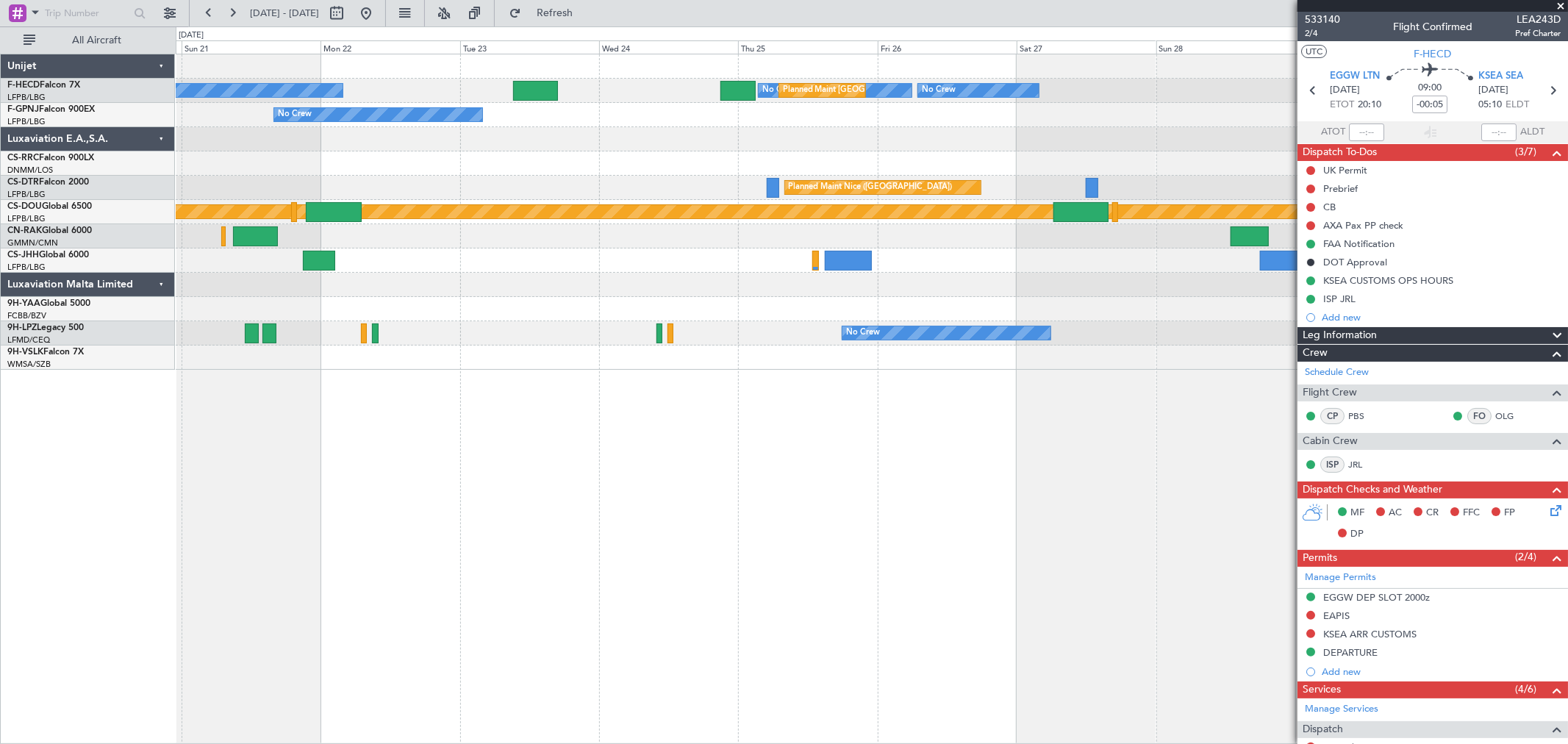
click at [599, 146] on div "No Crew No Crew Planned Maint Paris (Le Bourget) No Crew No Crew No Crew Planne…" at bounding box center [871, 212] width 1392 height 316
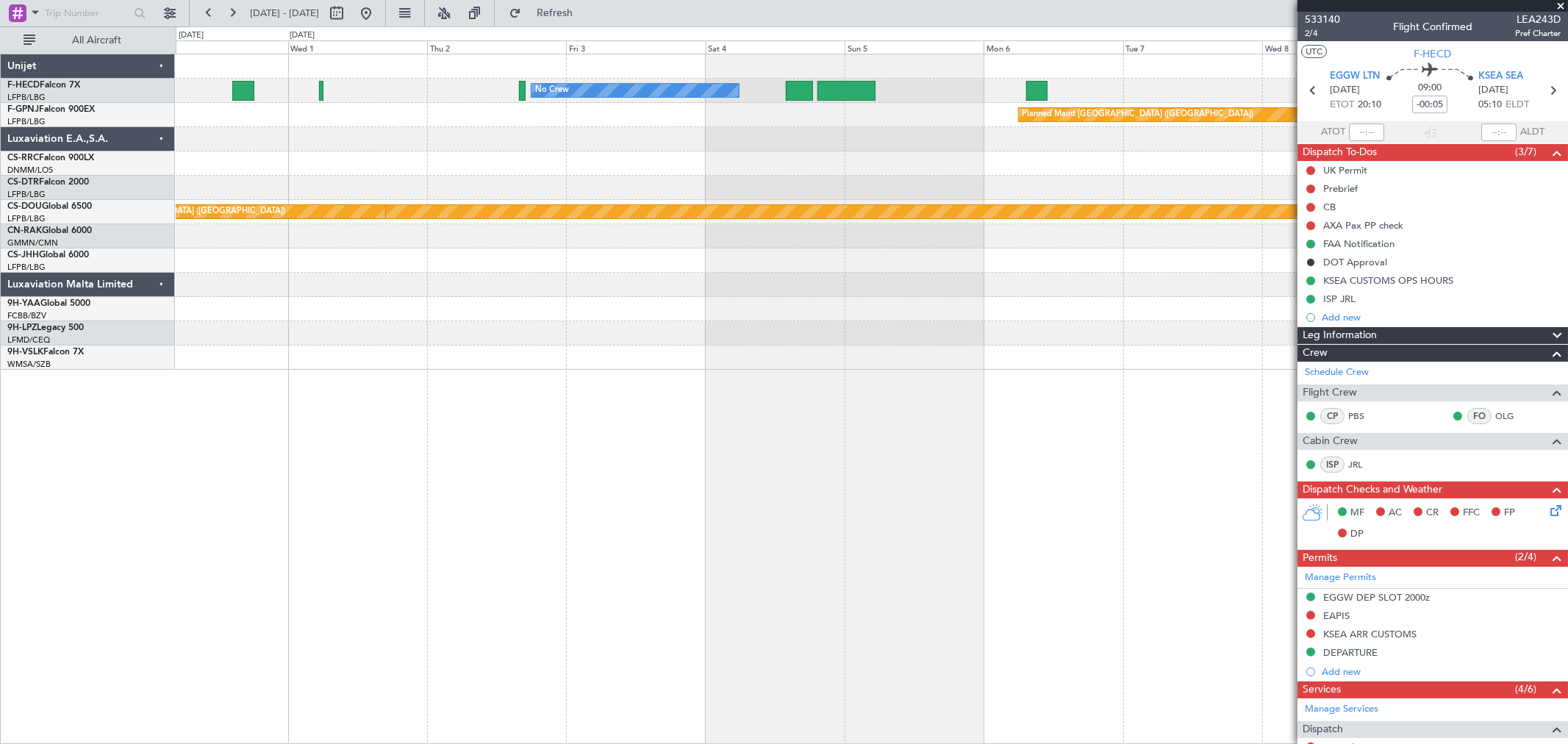
click at [431, 137] on div at bounding box center [871, 140] width 1392 height 24
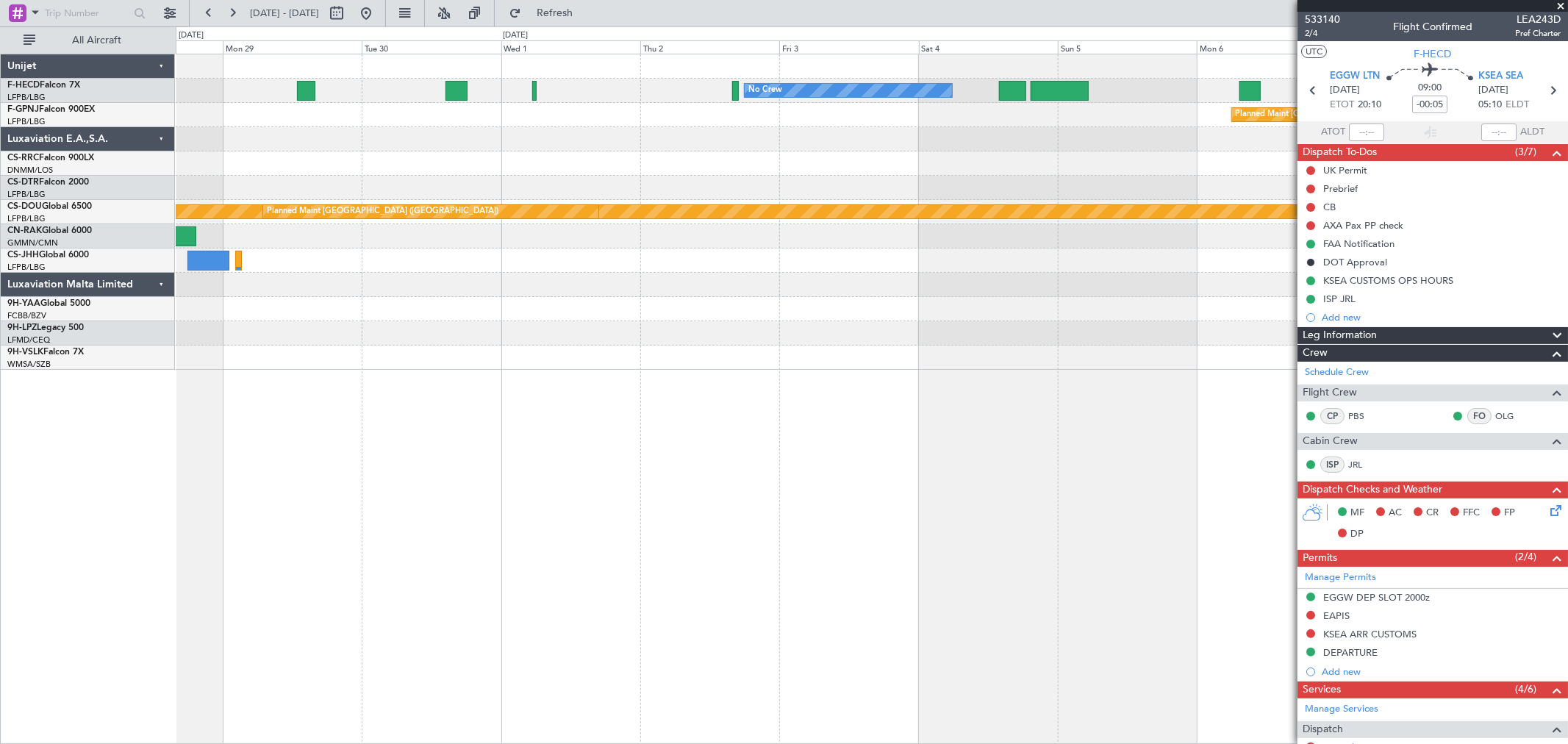
click at [1145, 172] on div "No Crew No Crew No Crew No Crew Planned Maint Paris (Le Bourget) Planned Maint …" at bounding box center [871, 212] width 1392 height 316
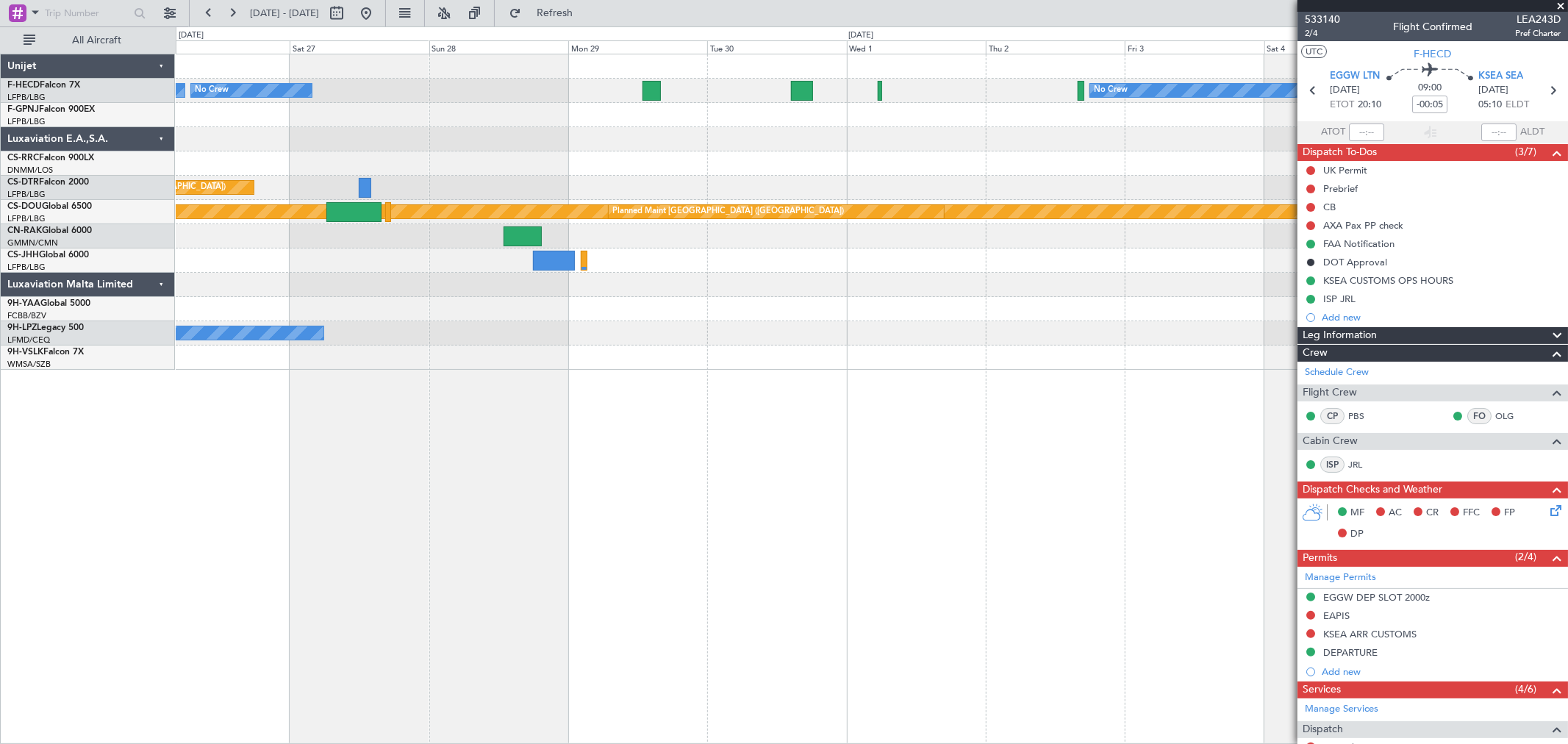
click at [870, 192] on div "Planned Maint Nice (Côte d'Azur Airport)" at bounding box center [871, 187] width 1392 height 24
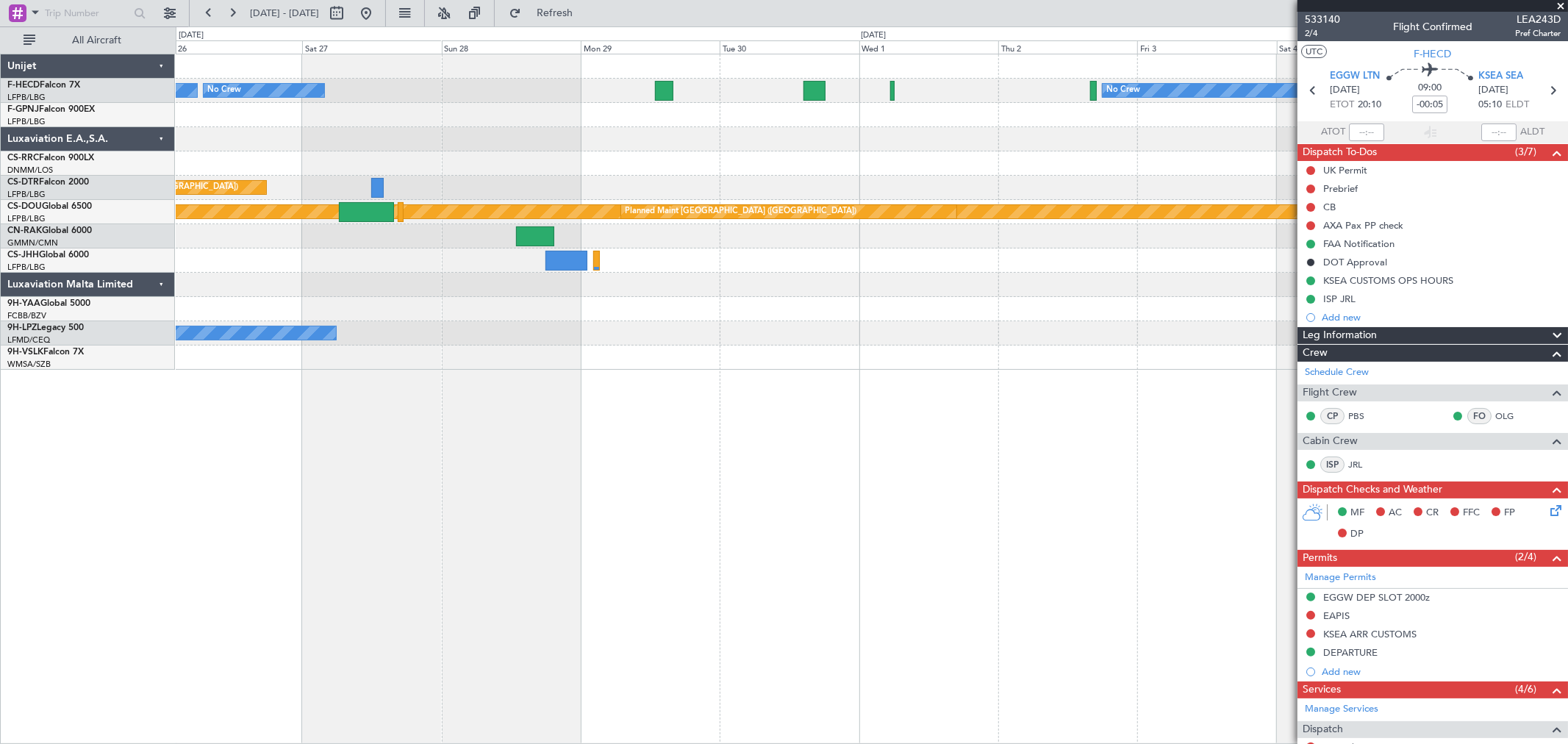
click at [1024, 148] on div "No Crew No Crew No Crew Planned Maint Paris (Le Bourget) Planned Maint Paris (L…" at bounding box center [871, 212] width 1392 height 316
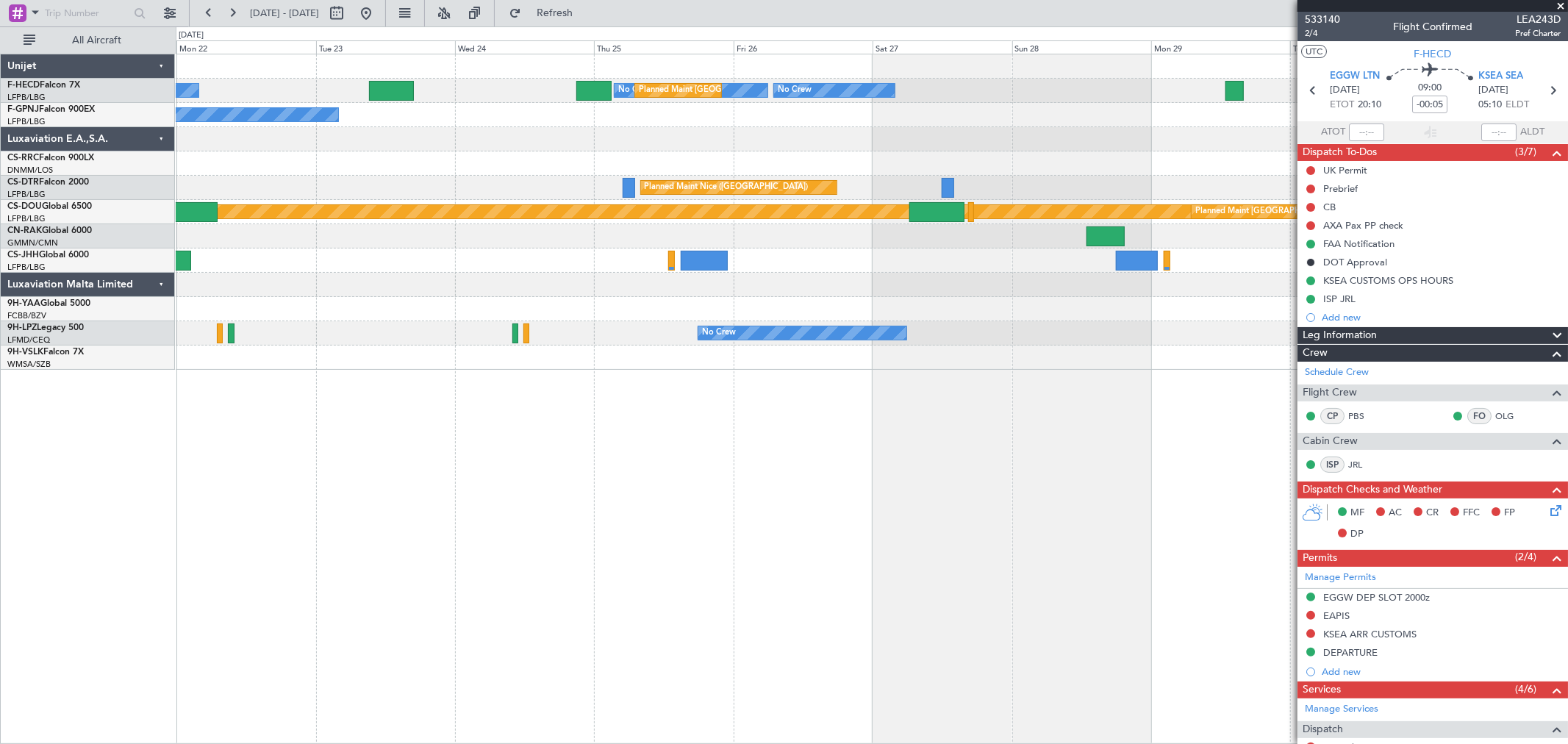
click at [1078, 171] on div "No Crew No Crew Planned Maint Paris (Le Bourget) No Crew No Crew No Crew Planne…" at bounding box center [871, 212] width 1392 height 316
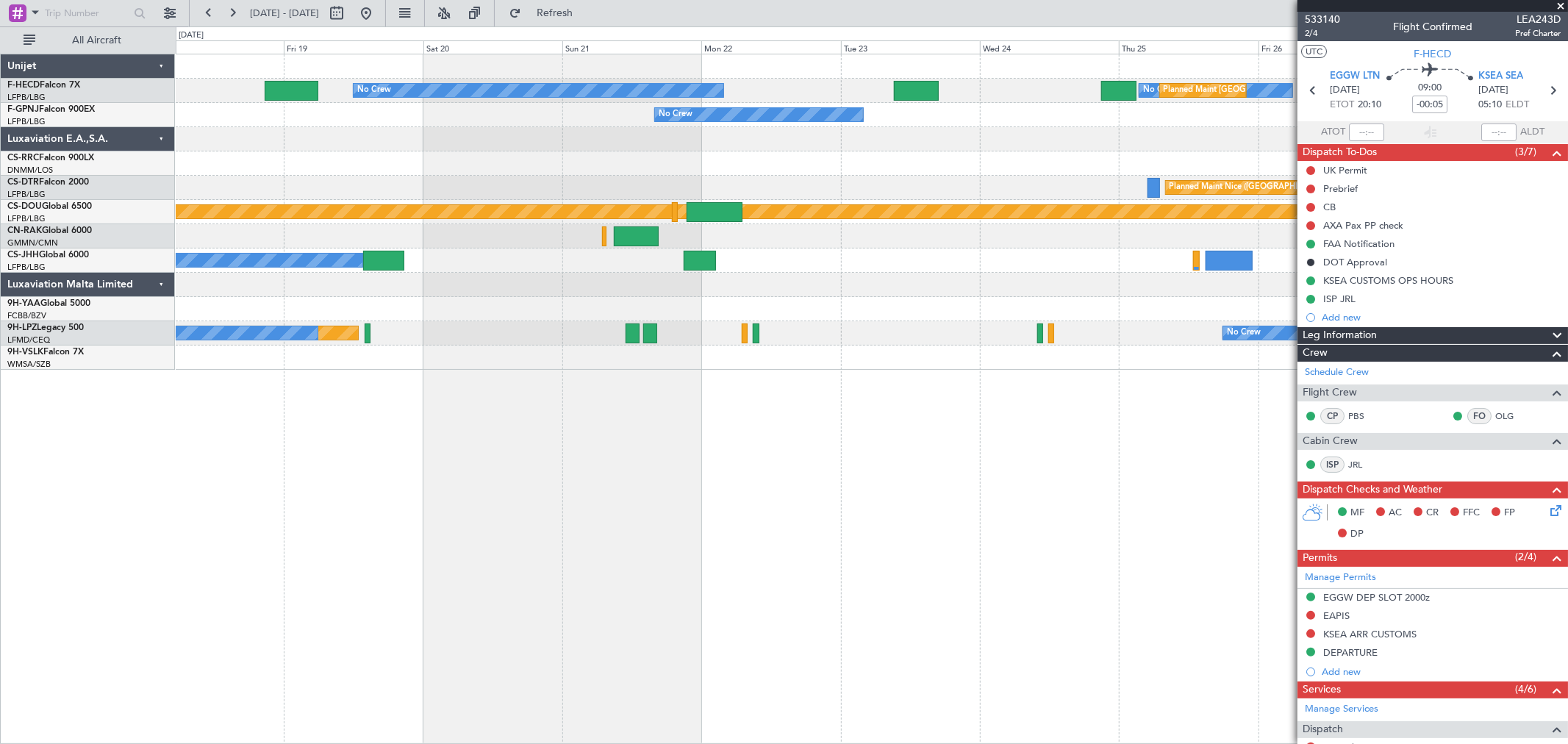
click at [912, 143] on div at bounding box center [871, 140] width 1392 height 24
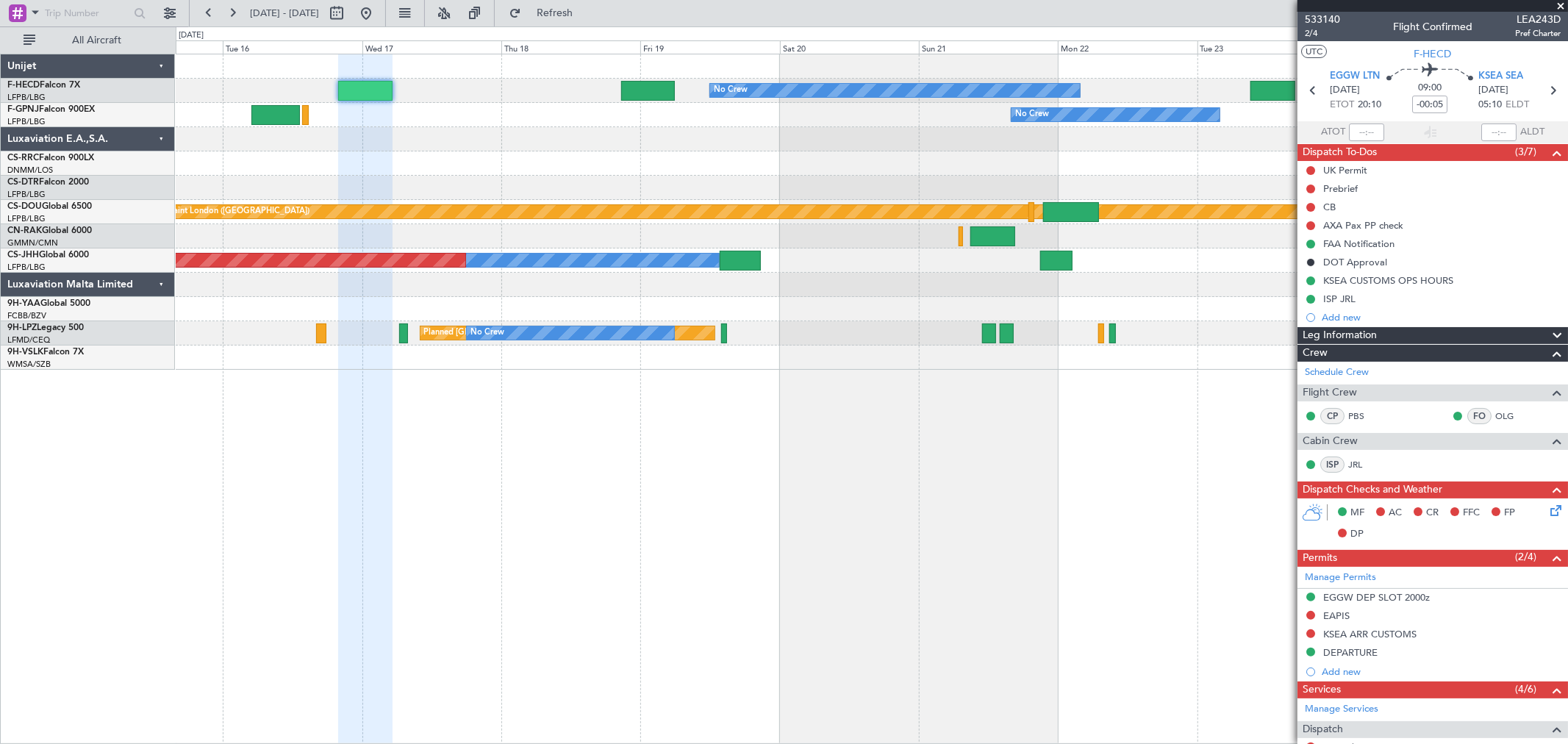
click at [769, 155] on div "No Crew No Crew Planned Maint Paris (Le Bourget) No Crew No Crew Planned Maint …" at bounding box center [871, 212] width 1392 height 316
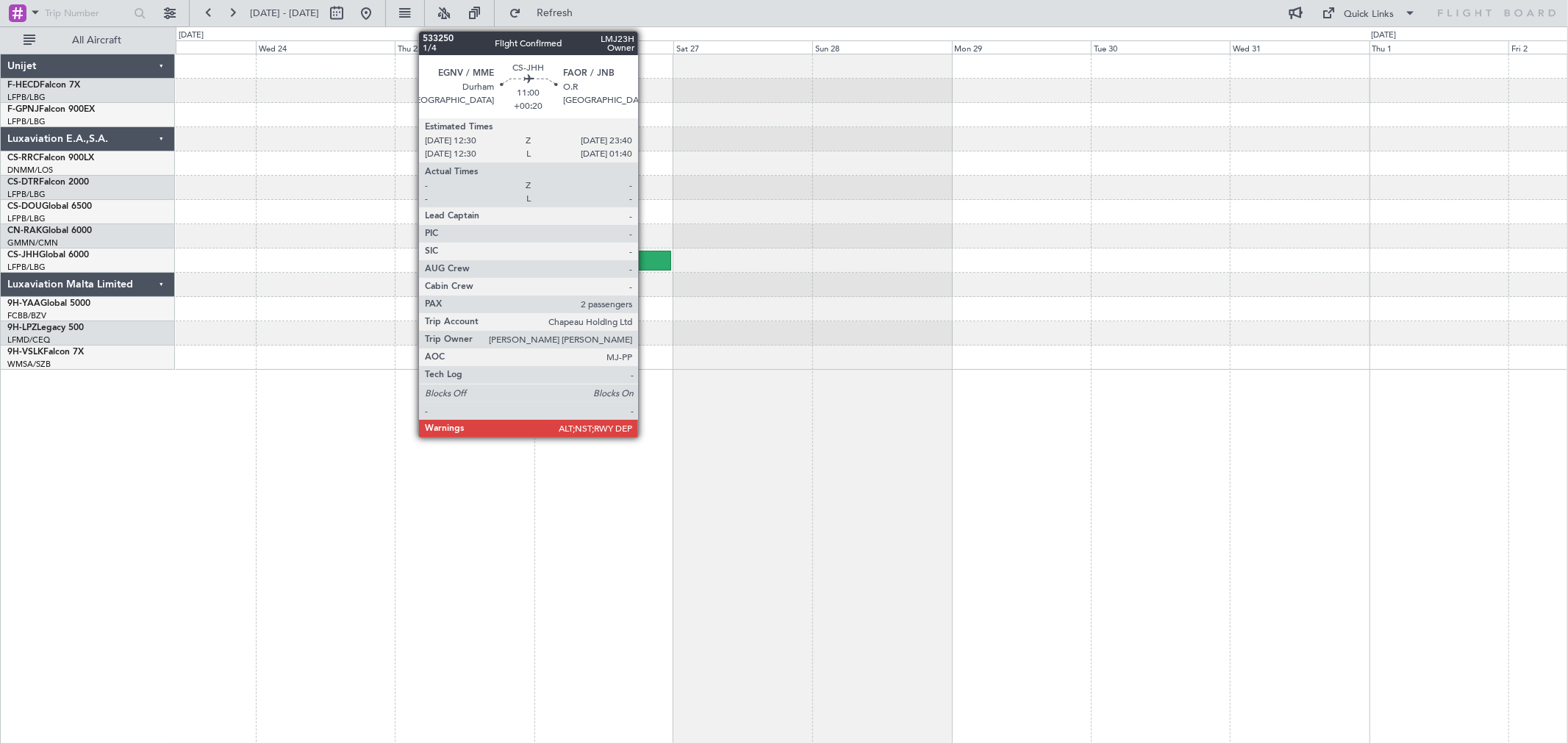
click at [645, 259] on div at bounding box center [639, 260] width 65 height 20
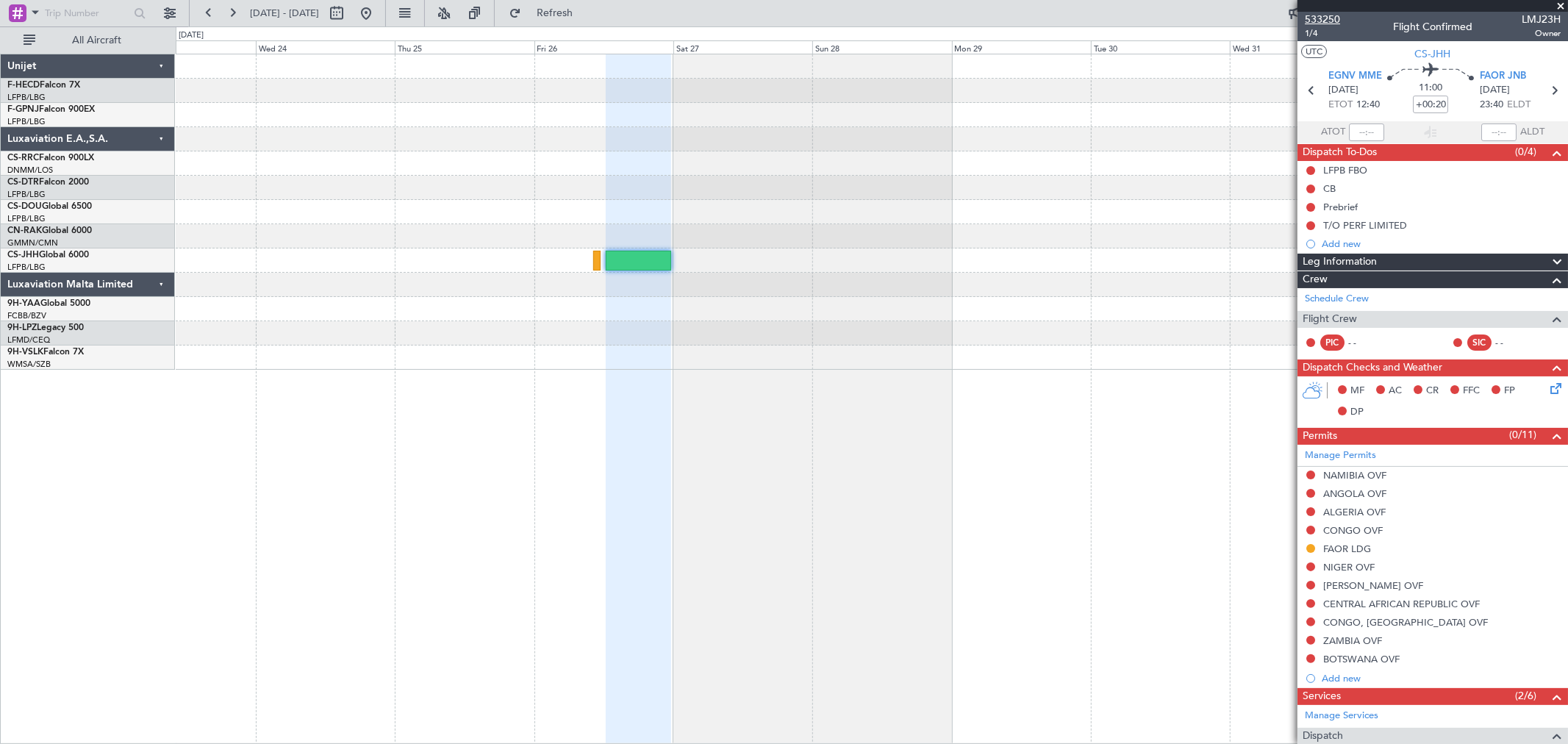
click at [1317, 18] on span "533250" at bounding box center [1322, 19] width 35 height 15
